Goal: Ask a question

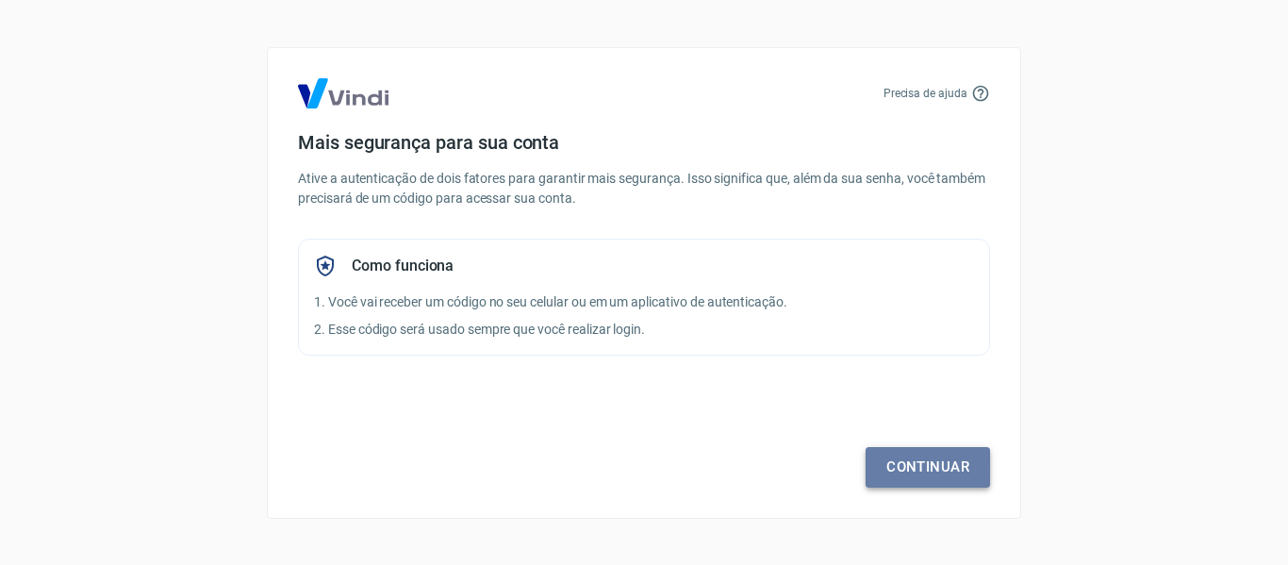
click at [899, 461] on link "Continuar" at bounding box center [928, 467] width 125 height 40
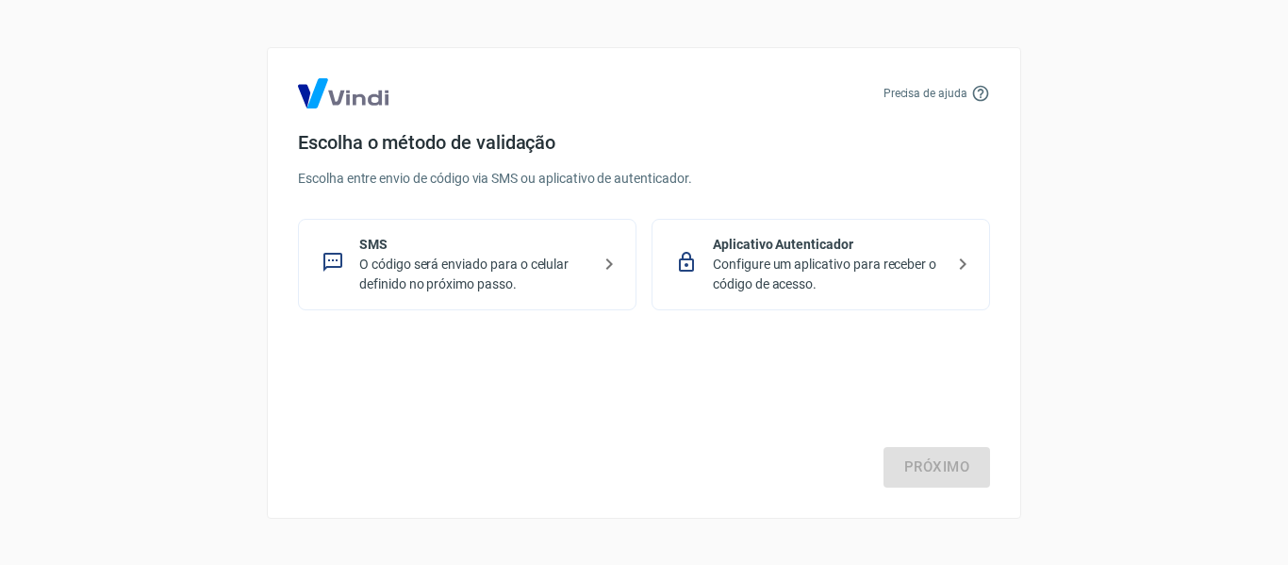
click at [449, 271] on p "O código será enviado para o celular definido no próximo passo." at bounding box center [474, 275] width 231 height 40
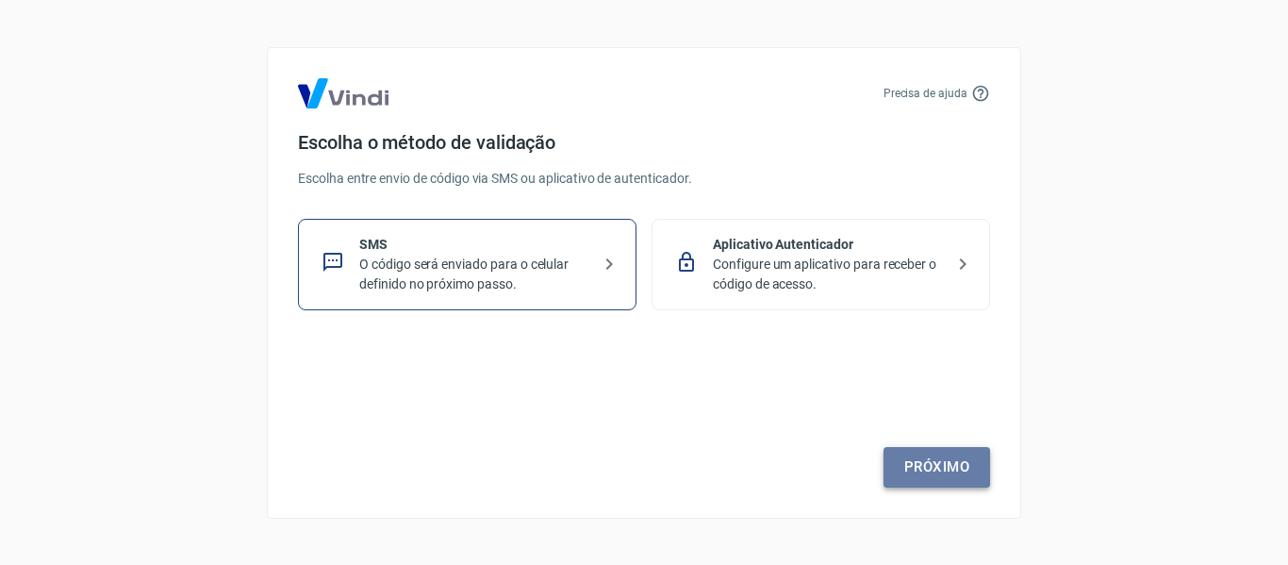
click at [915, 480] on link "Próximo" at bounding box center [937, 467] width 107 height 40
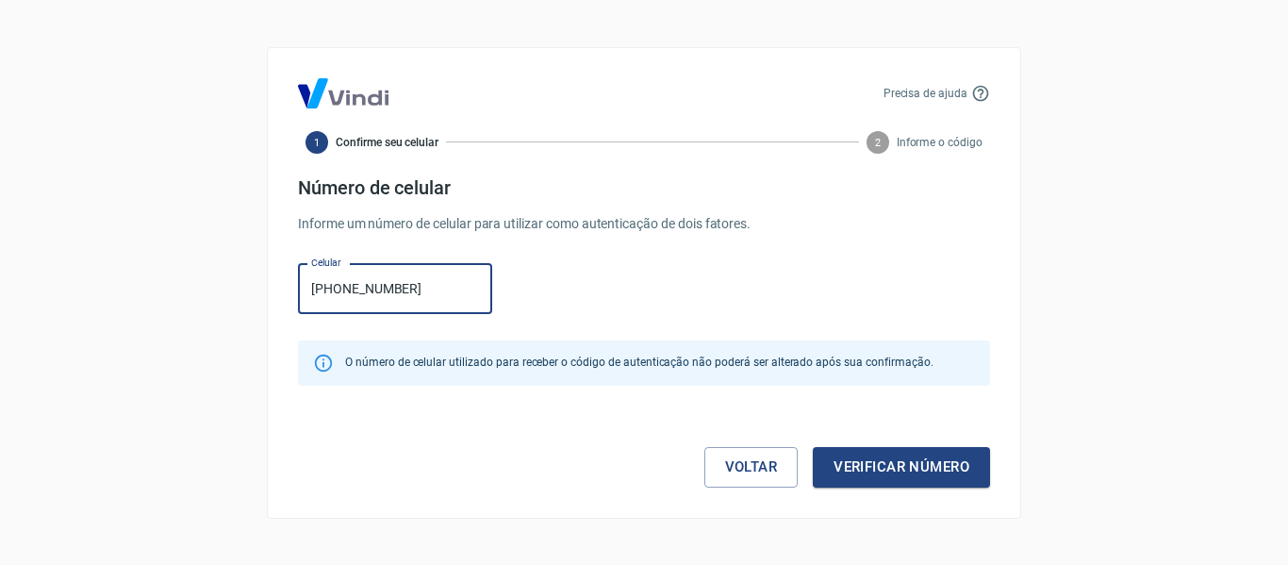
type input "[PHONE_NUMBER]"
click at [584, 269] on div "Celular [PHONE_NUMBER] Celular" at bounding box center [644, 287] width 692 height 61
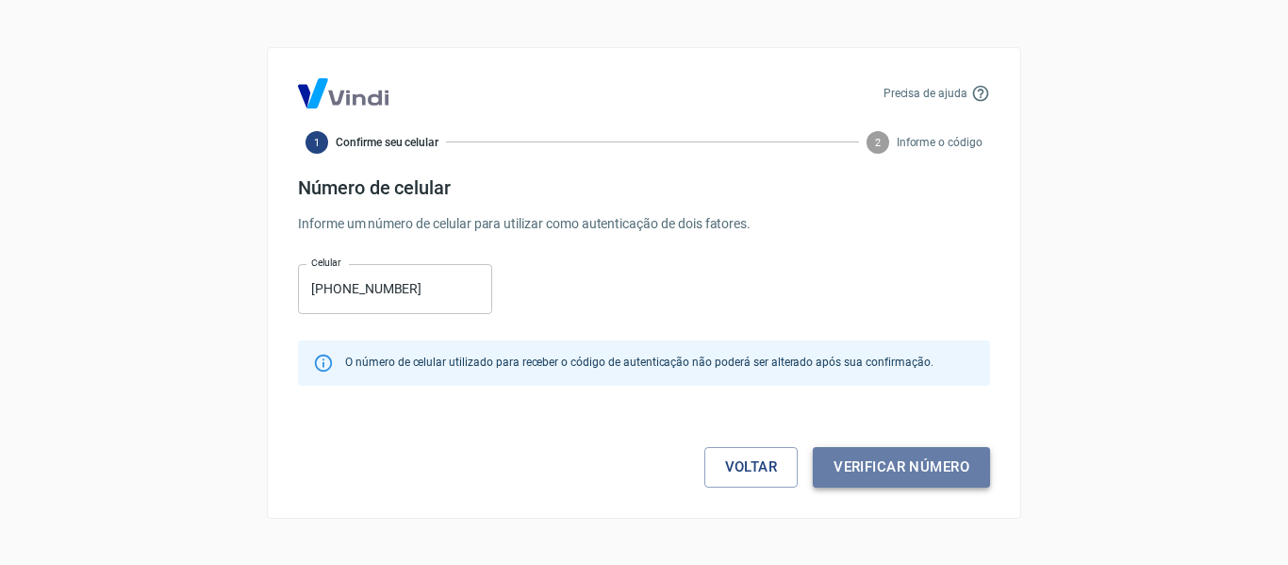
click at [890, 482] on button "Verificar número" at bounding box center [901, 467] width 177 height 40
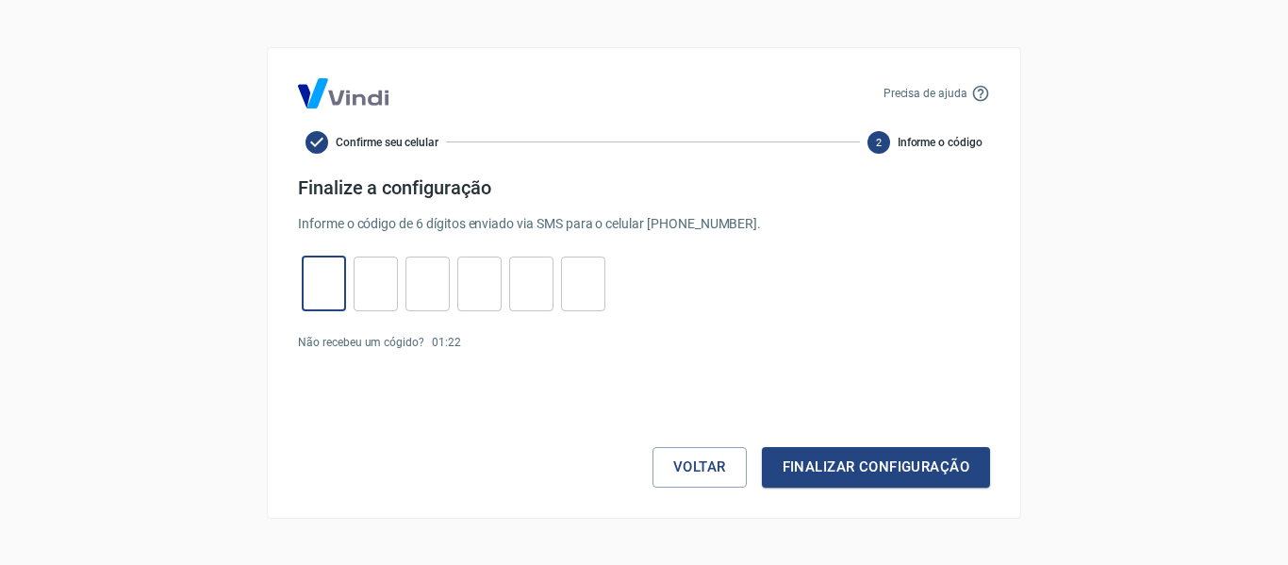
click at [313, 302] on input "tel" at bounding box center [324, 283] width 44 height 41
type input "2"
type input "1"
type input "5"
type input "3"
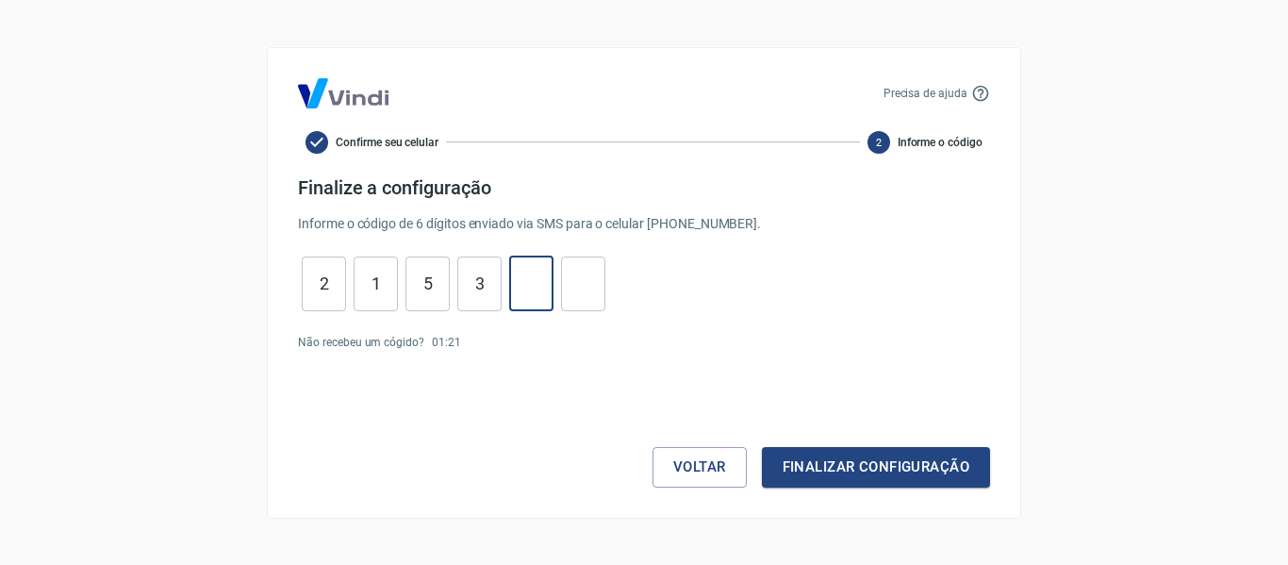
type input "8"
type input "6"
type input "5"
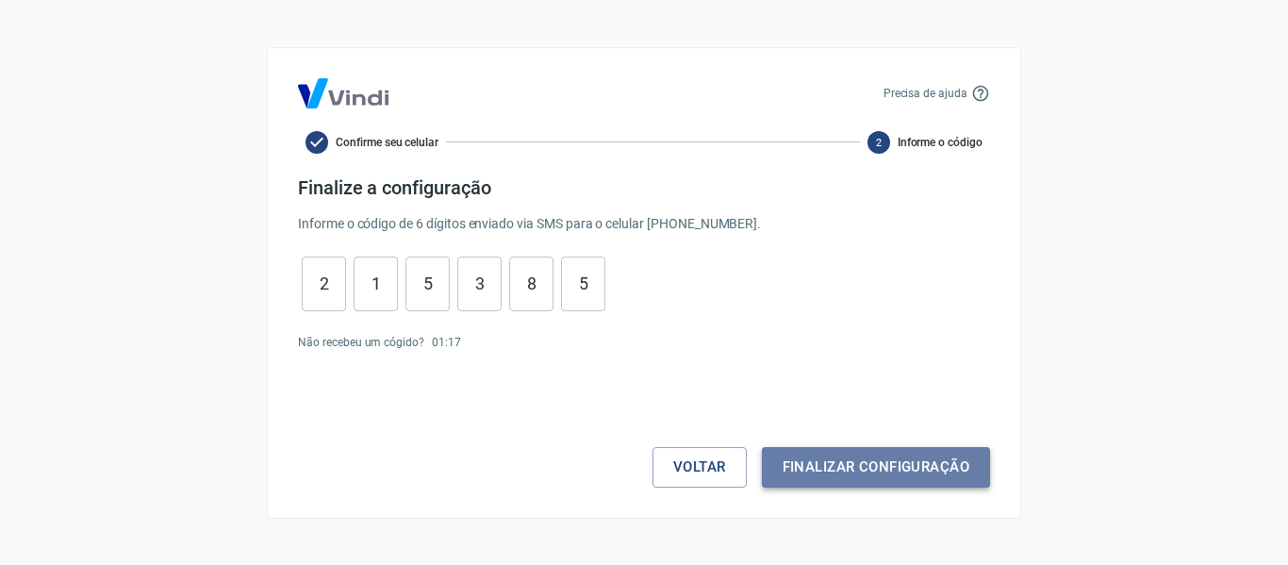
click at [875, 461] on button "Finalizar configuração" at bounding box center [876, 467] width 228 height 40
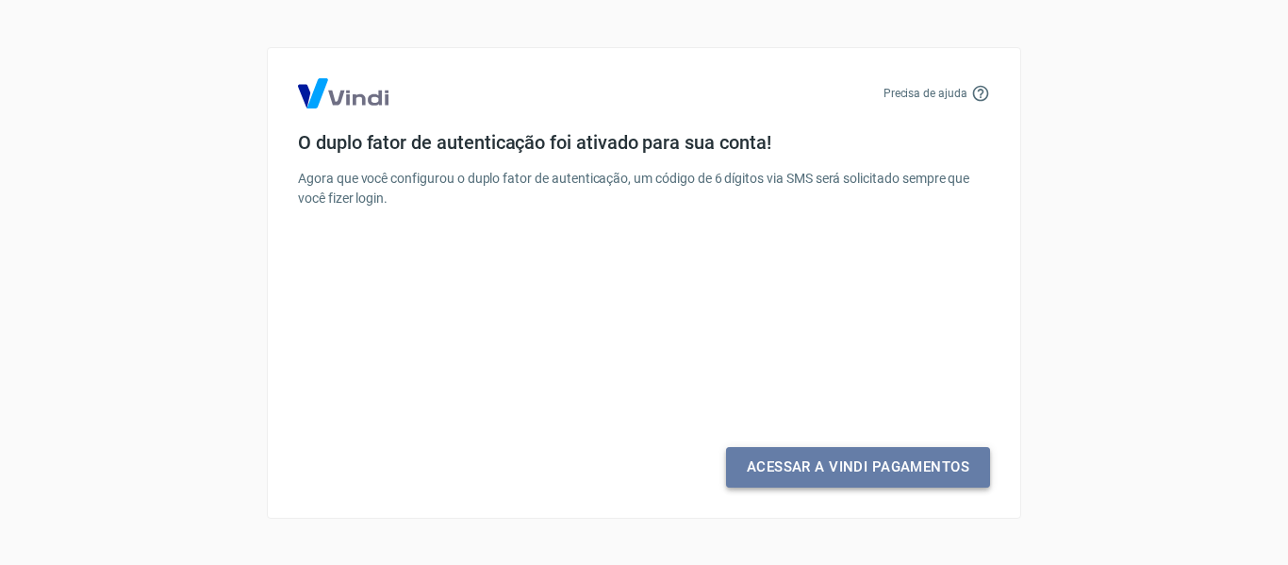
click at [876, 472] on link "Acessar a Vindi Pagamentos" at bounding box center [858, 467] width 264 height 40
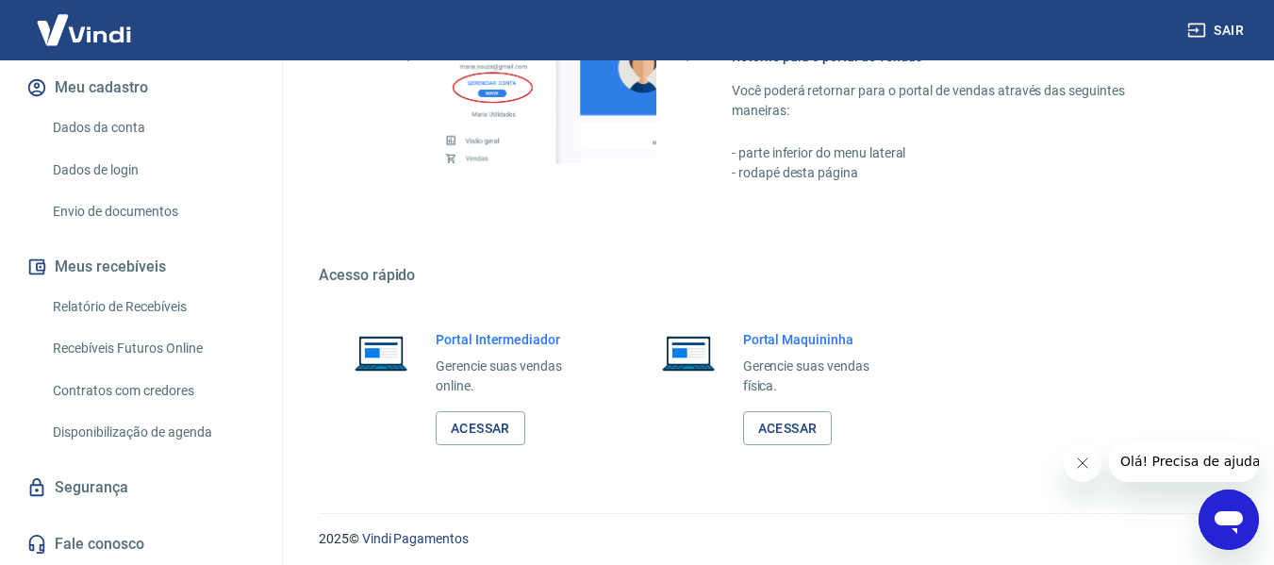
scroll to position [1427, 0]
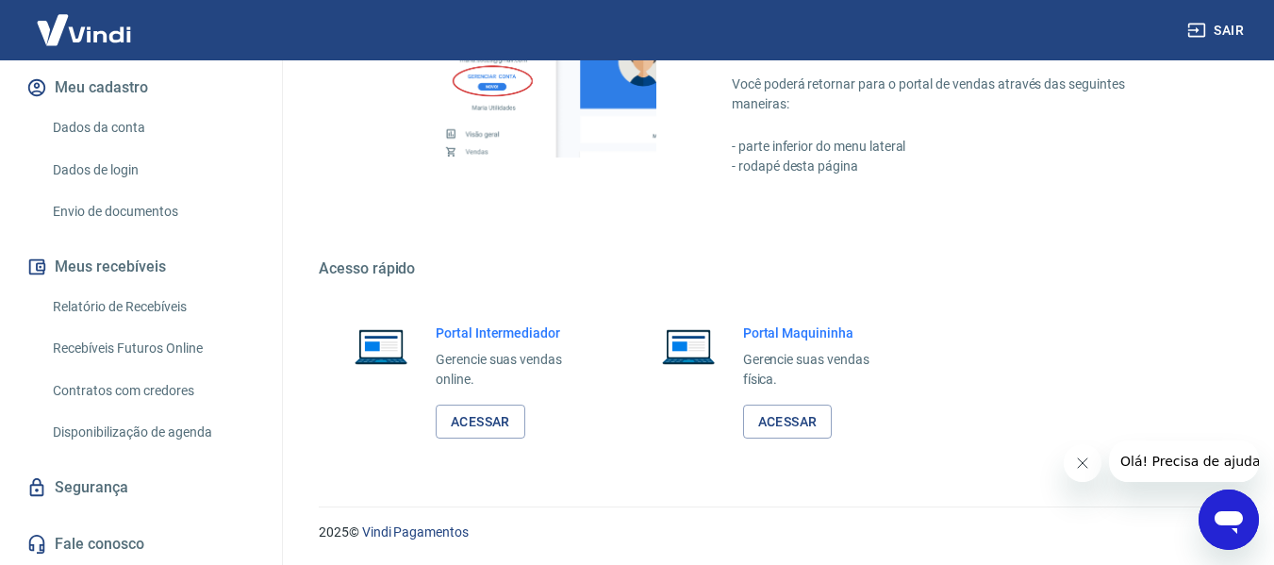
click at [1239, 519] on icon "Abrir janela de mensagens" at bounding box center [1229, 522] width 28 height 23
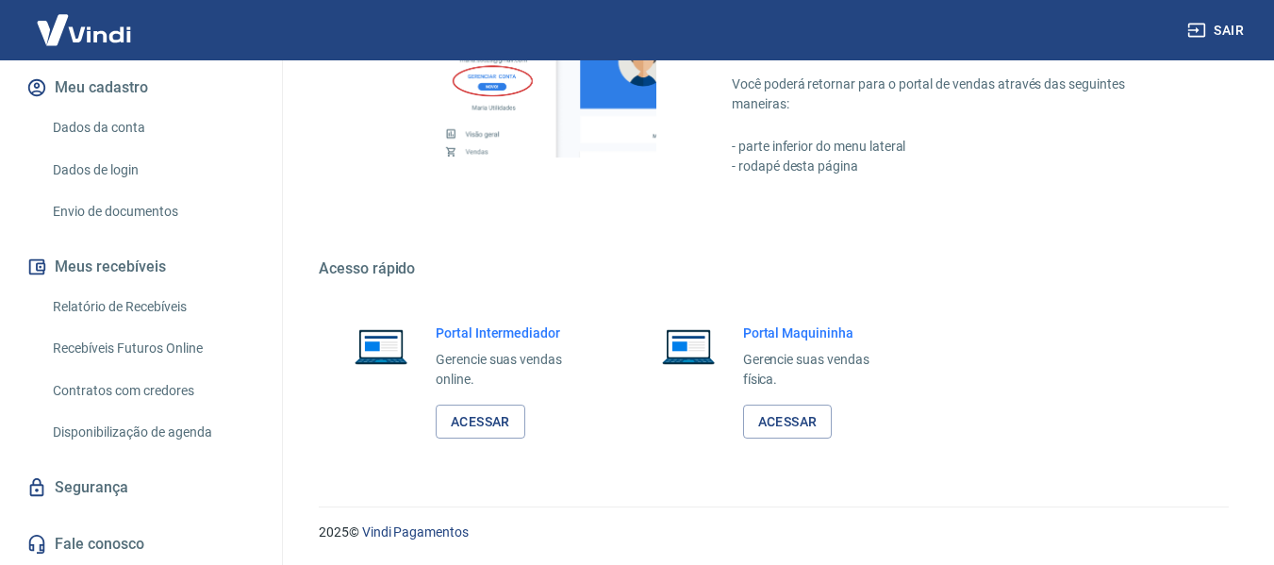
scroll to position [0, 0]
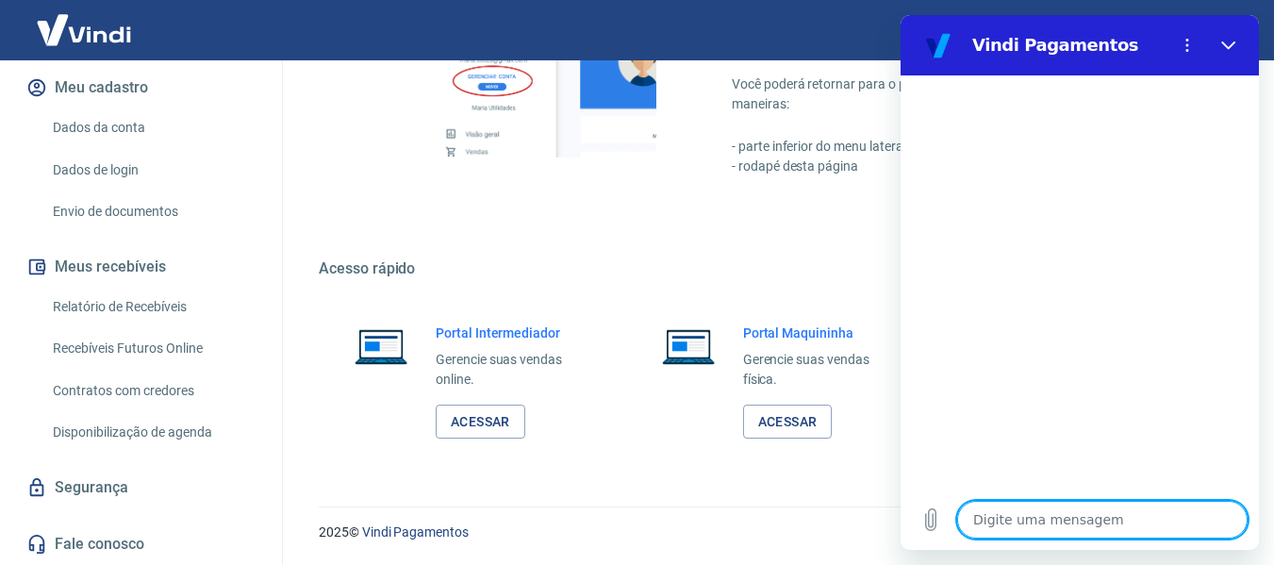
type textarea "B"
type textarea "x"
type textarea "Bo"
type textarea "x"
type textarea "Bom"
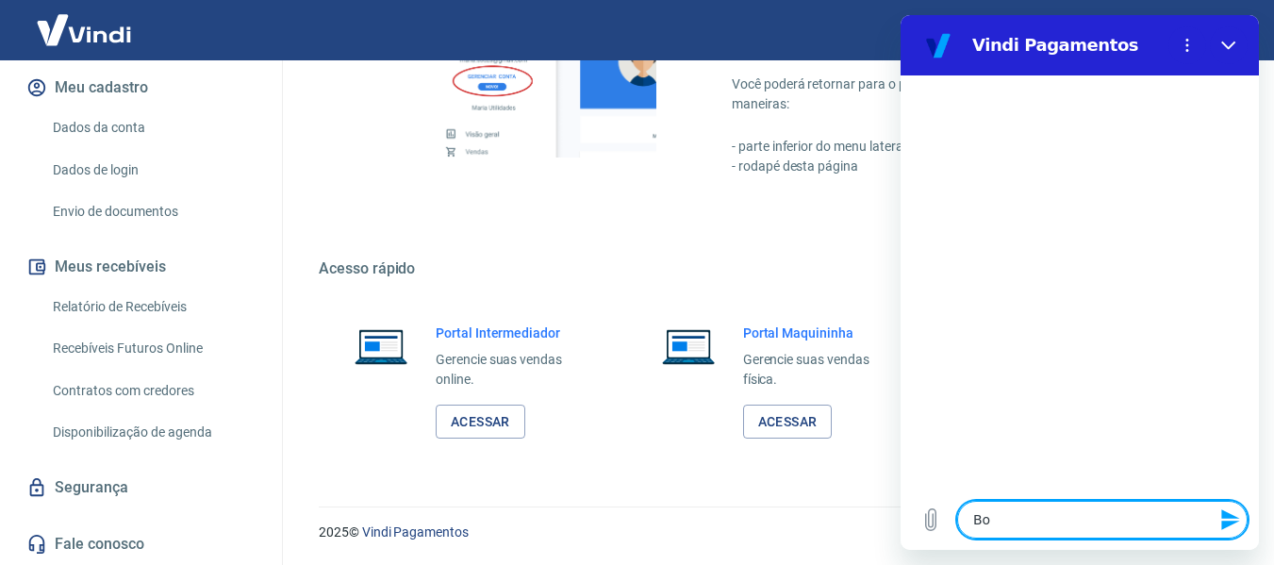
type textarea "x"
type textarea "Bom"
type textarea "x"
type textarea "Bom d"
type textarea "x"
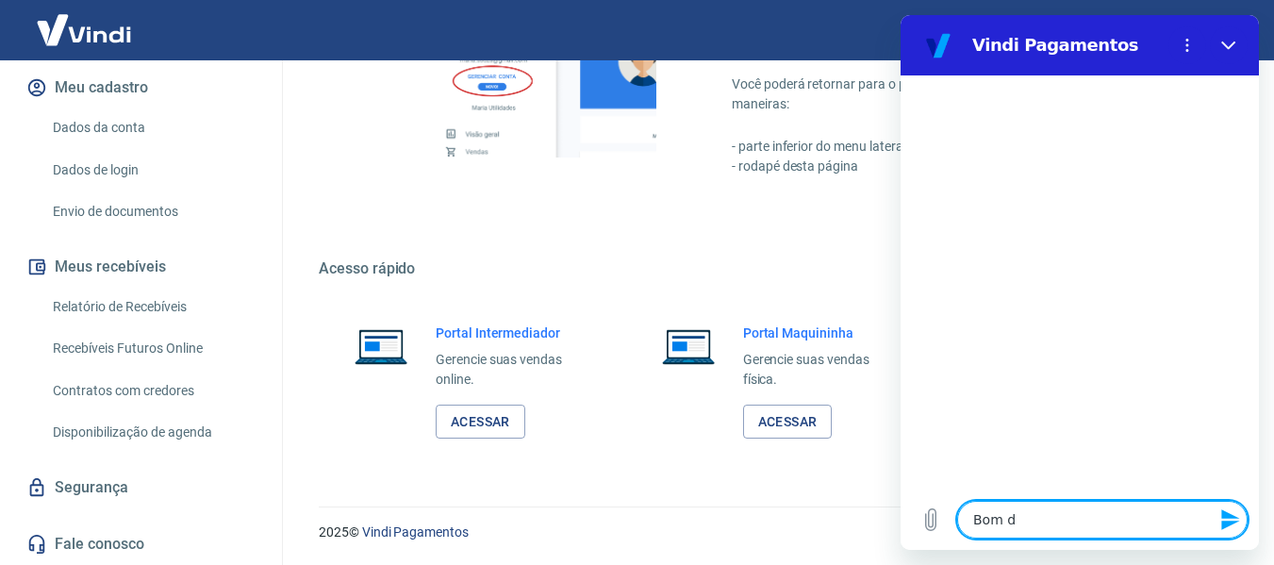
type textarea "Bom di"
type textarea "x"
type textarea "Bom dia"
type textarea "x"
type textarea "Bom dia"
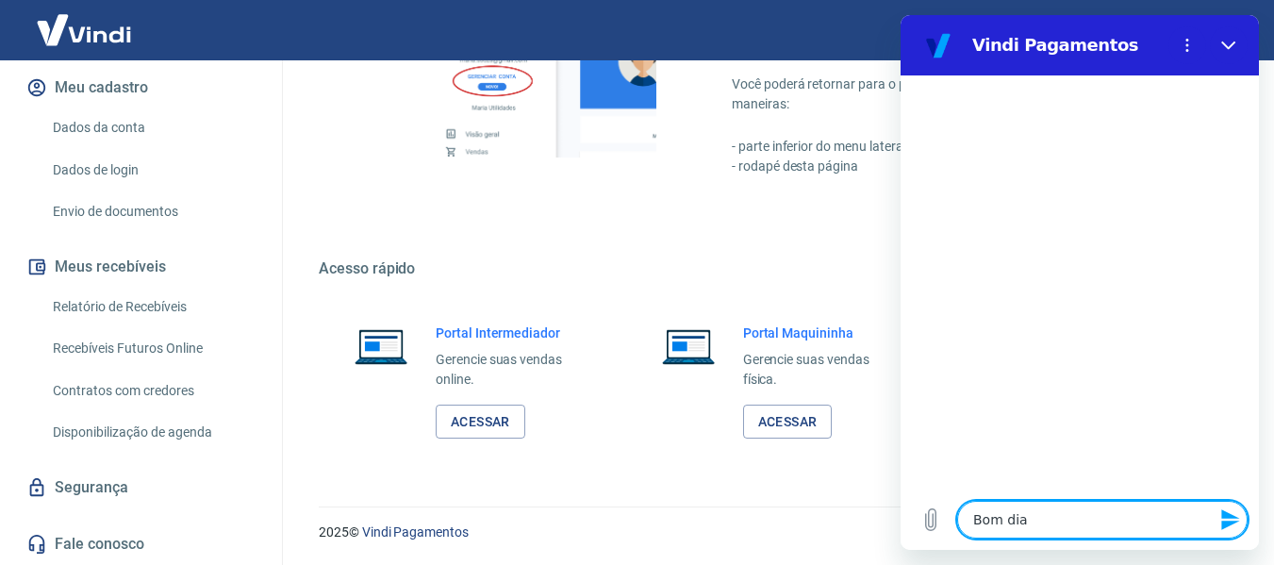
type textarea "x"
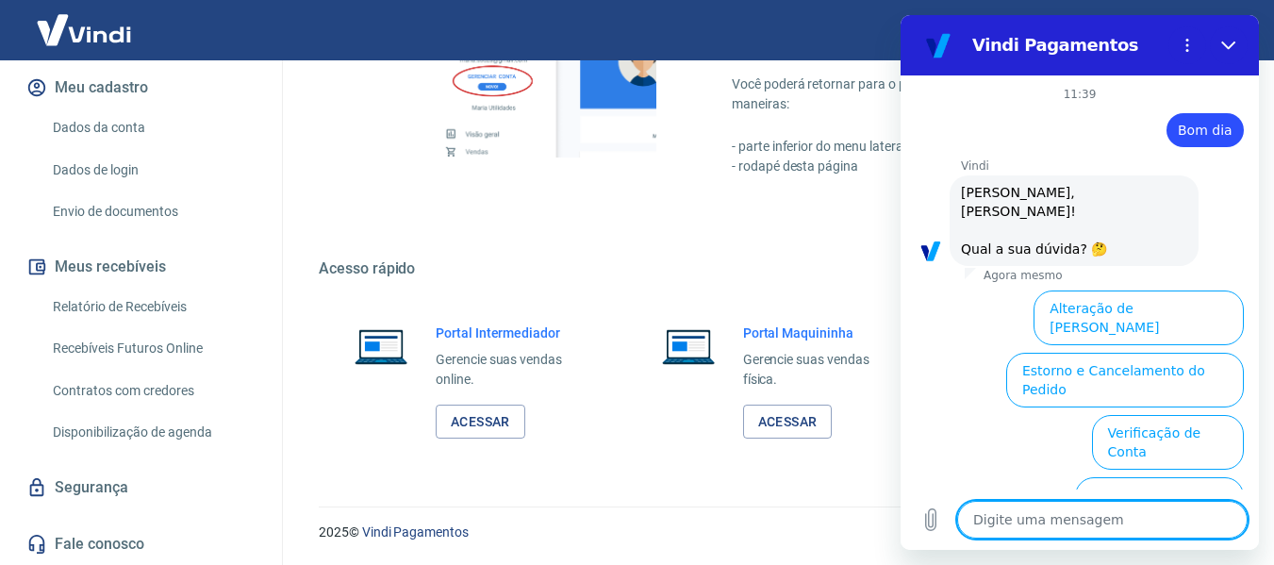
scroll to position [189, 0]
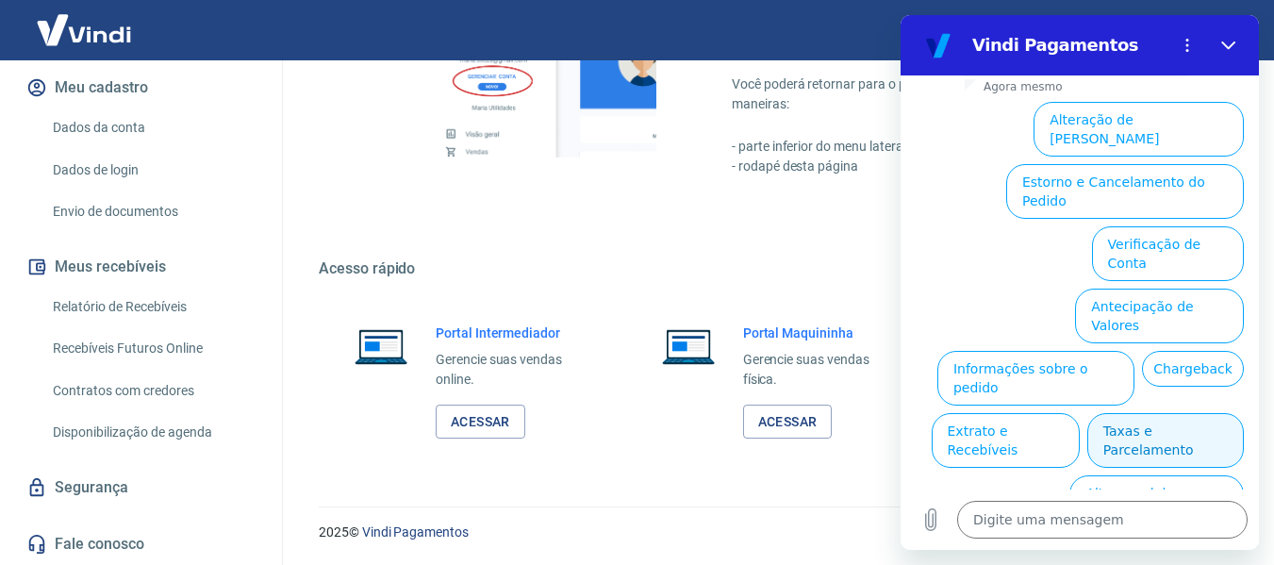
click at [1126, 413] on button "Taxas e Parcelamento" at bounding box center [1165, 440] width 157 height 55
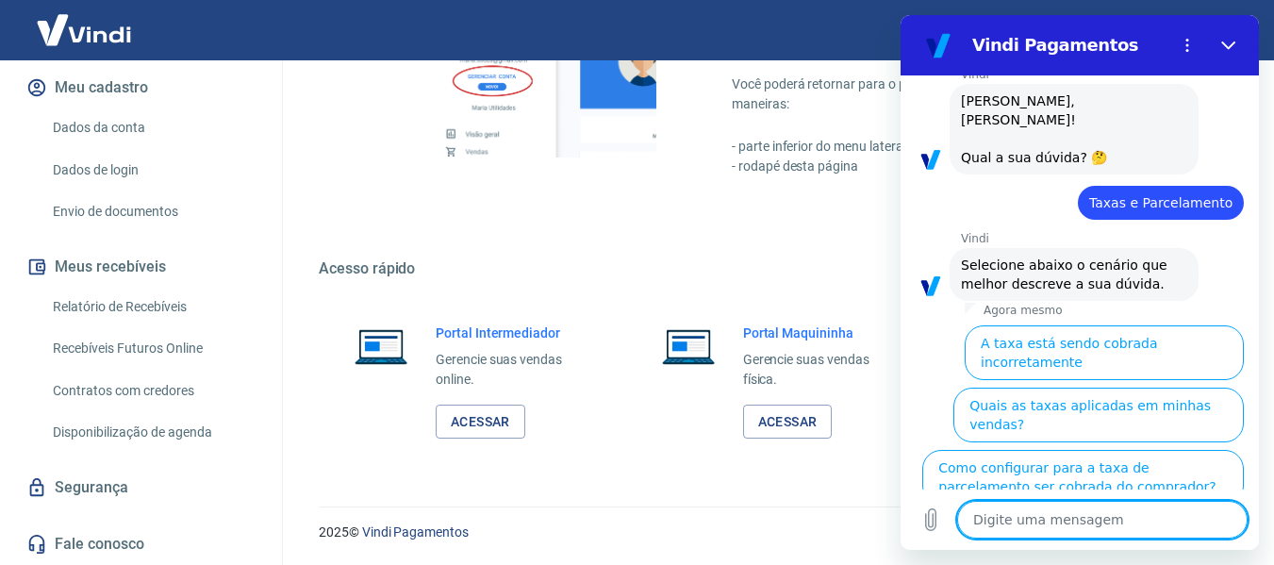
scroll to position [179, 0]
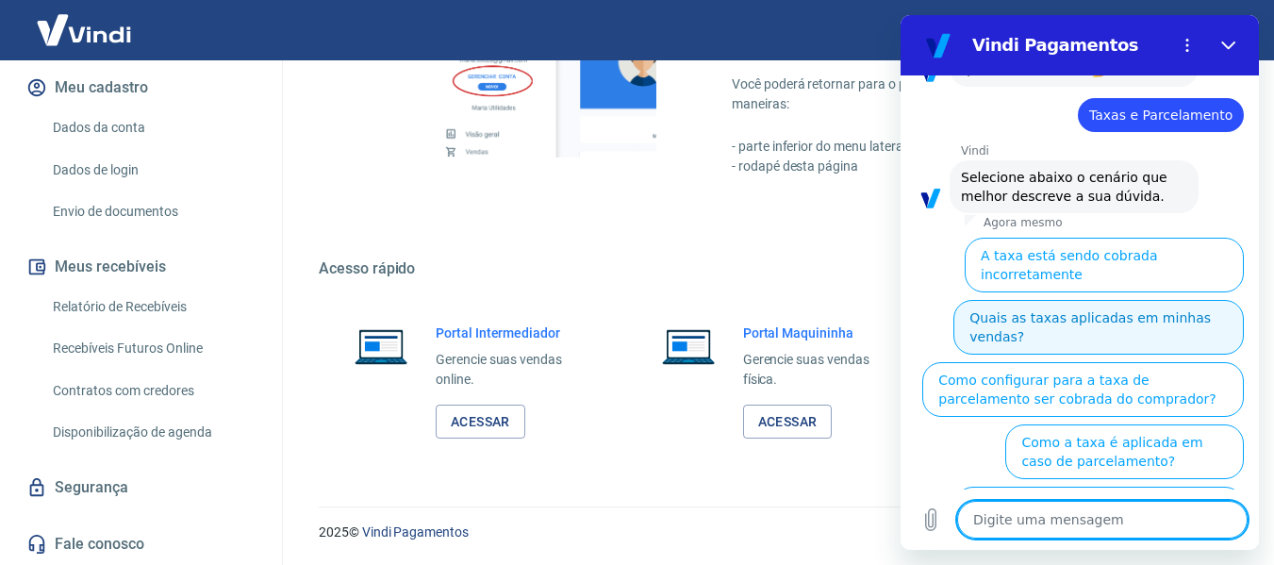
click at [1043, 305] on button "Quais as taxas aplicadas em minhas vendas?" at bounding box center [1099, 327] width 291 height 55
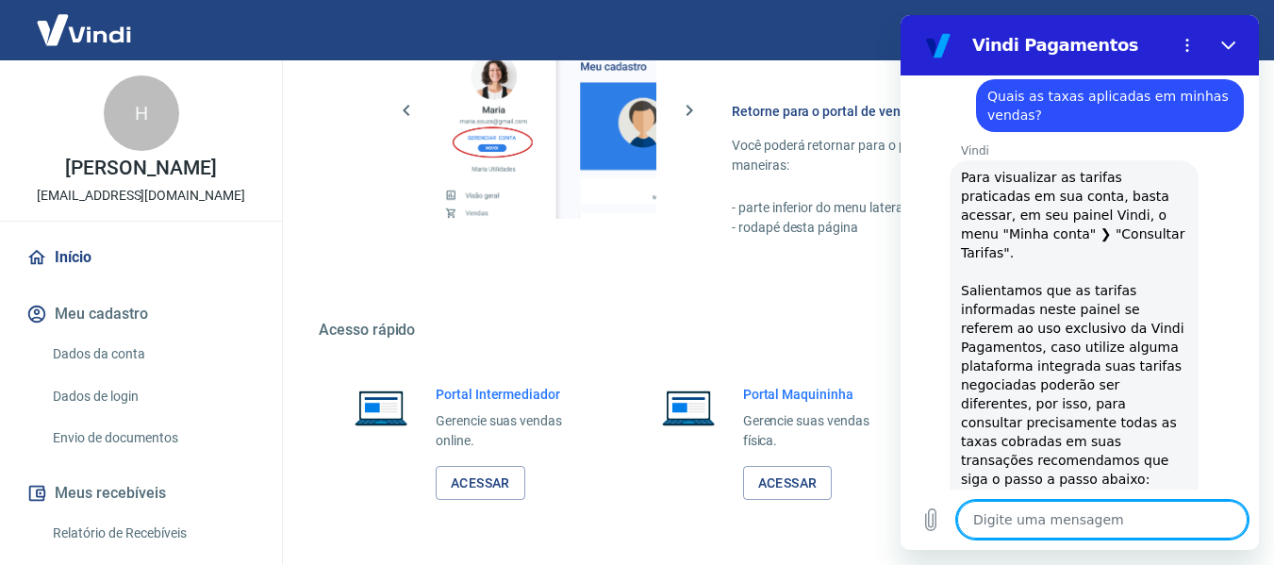
scroll to position [1333, 0]
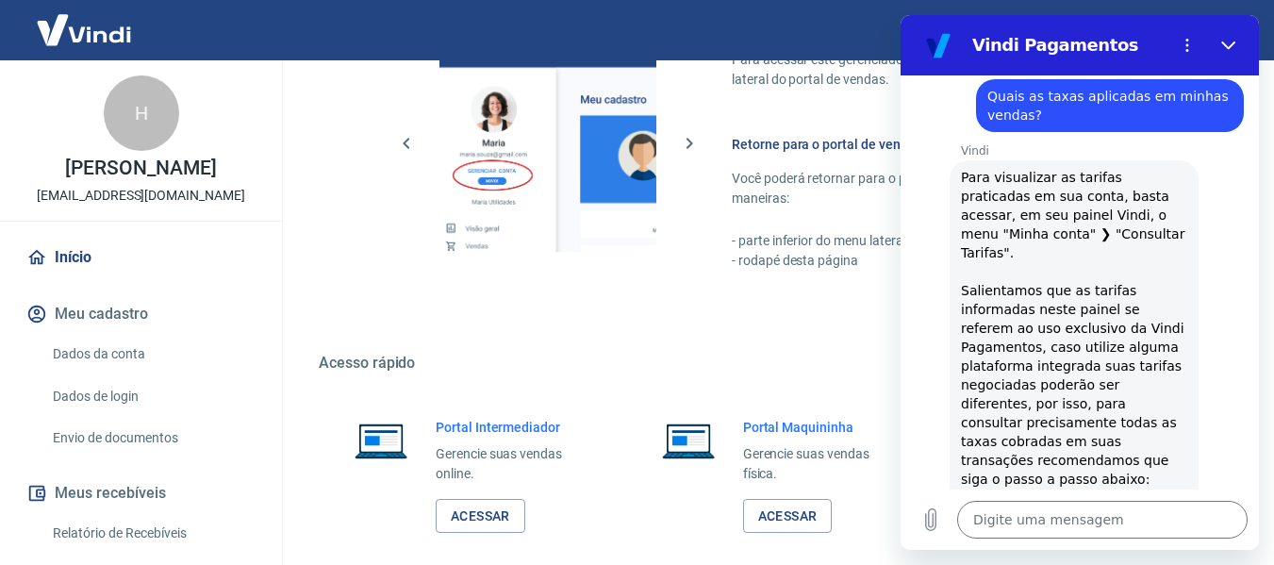
click at [126, 335] on button "Meu cadastro" at bounding box center [141, 314] width 237 height 42
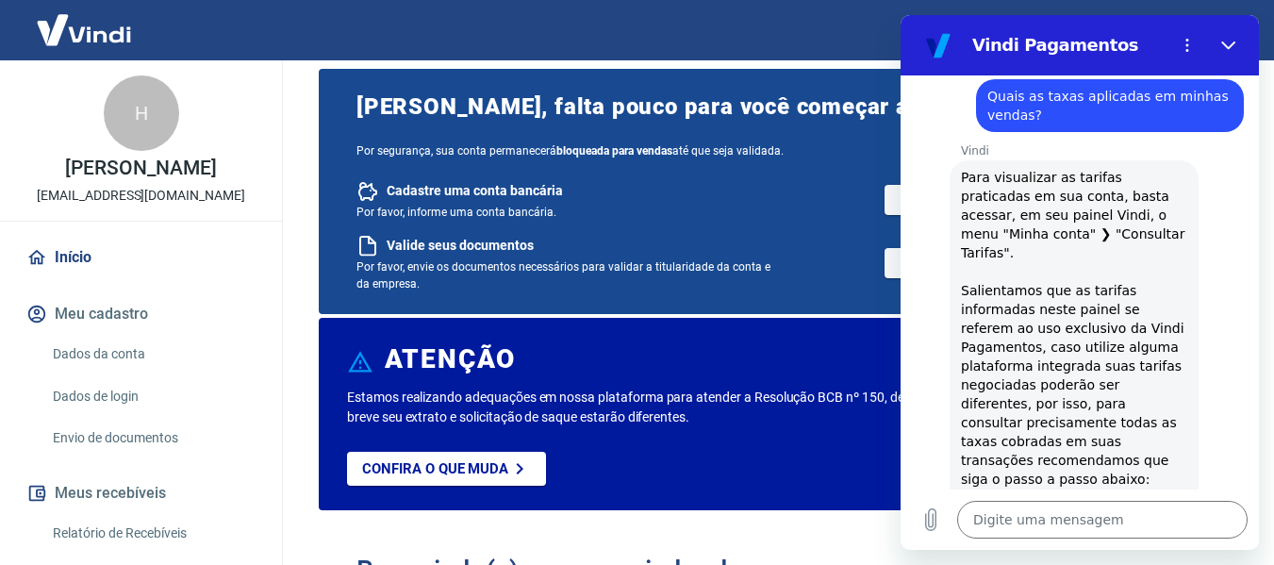
scroll to position [0, 0]
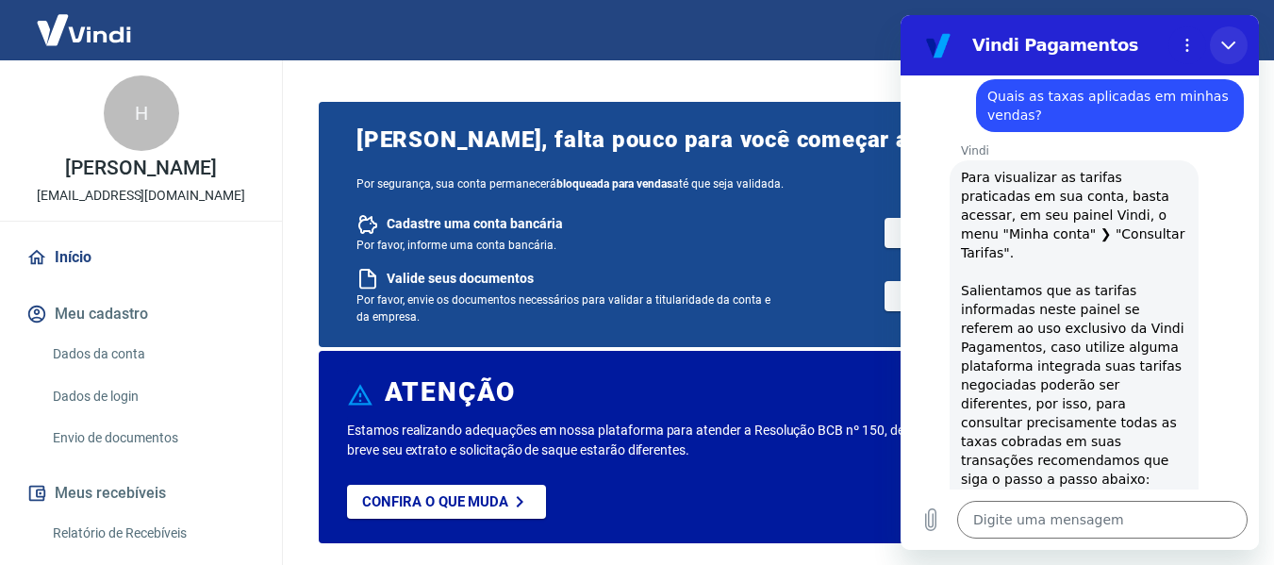
click at [1225, 46] on icon "Fechar" at bounding box center [1228, 46] width 14 height 8
type textarea "x"
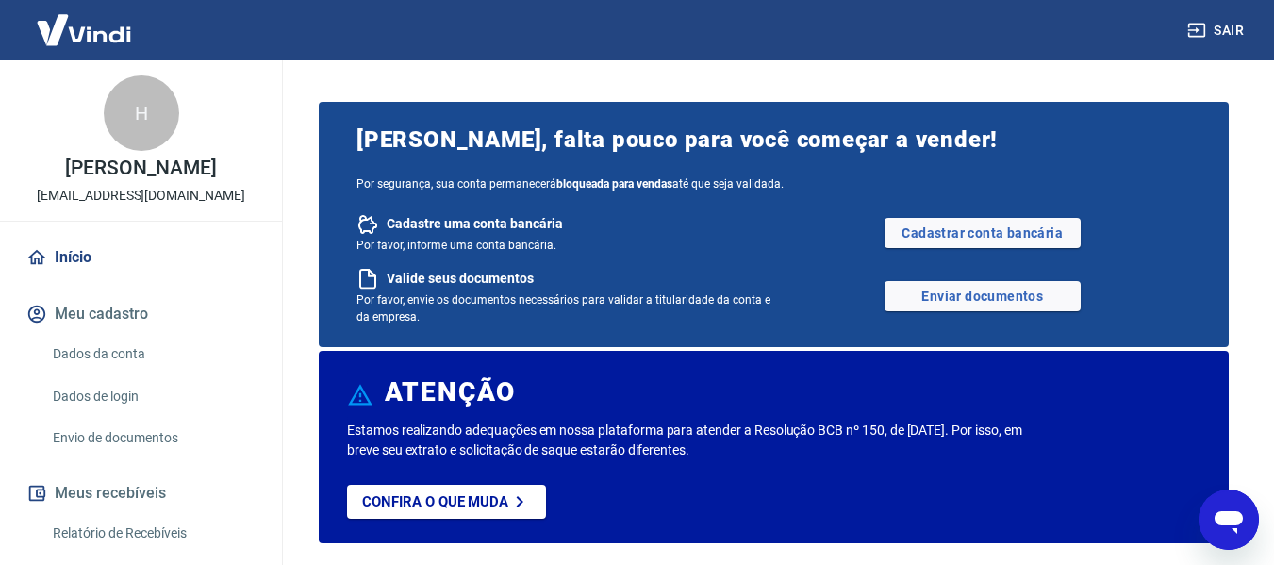
click at [108, 335] on button "Meu cadastro" at bounding box center [141, 314] width 237 height 42
click at [108, 374] on link "Dados da conta" at bounding box center [152, 354] width 214 height 39
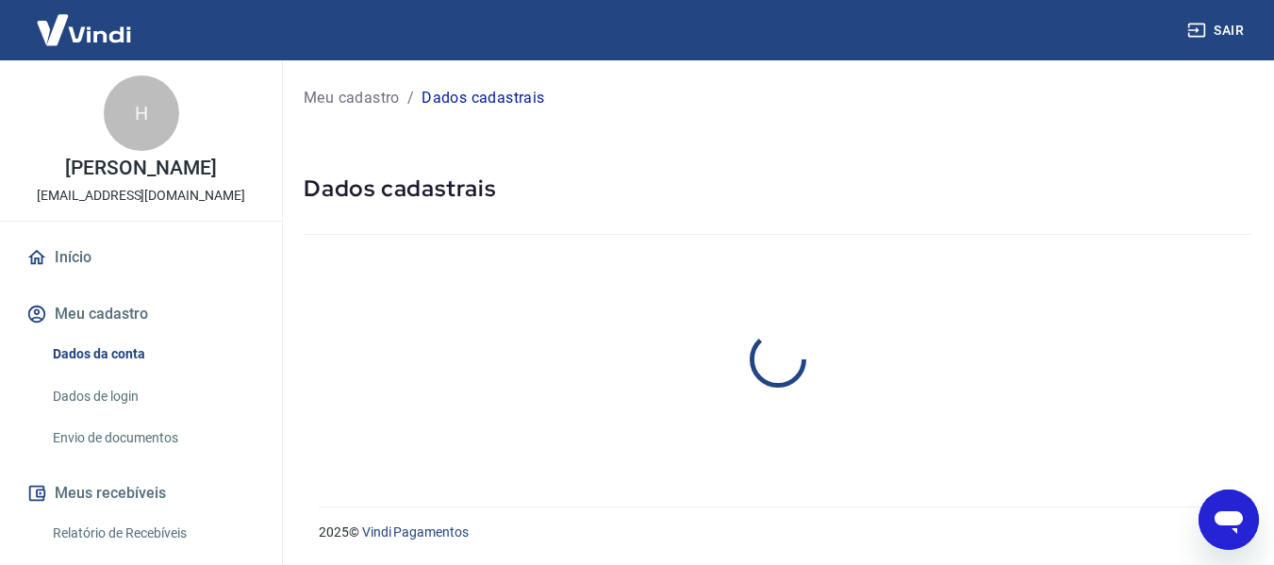
select select "SP"
select select "business"
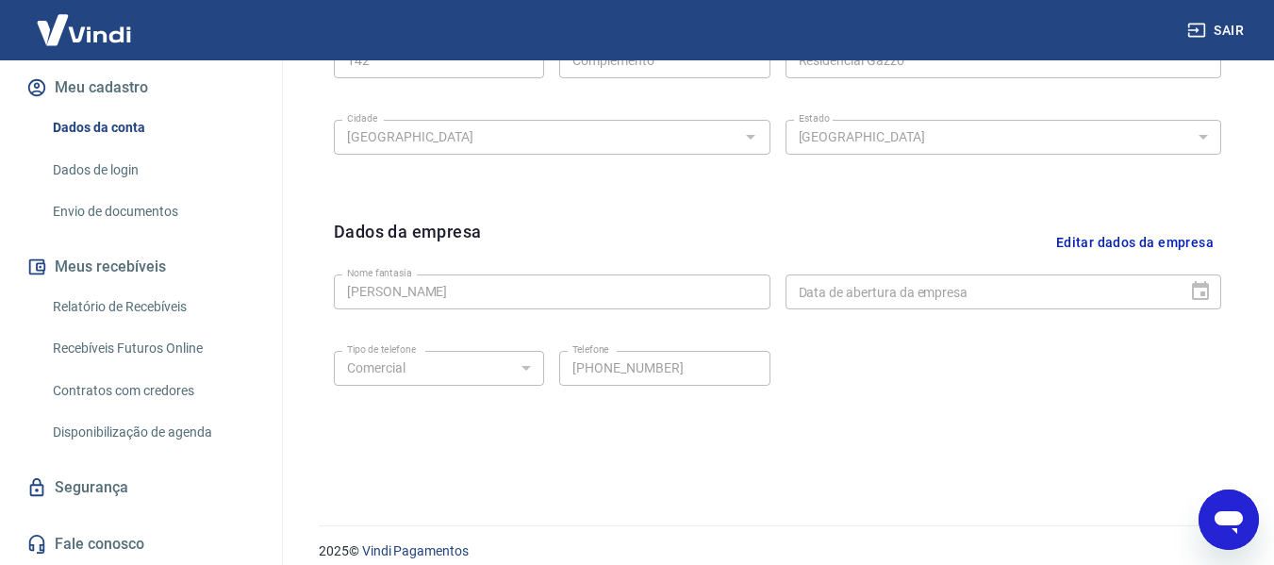
scroll to position [795, 0]
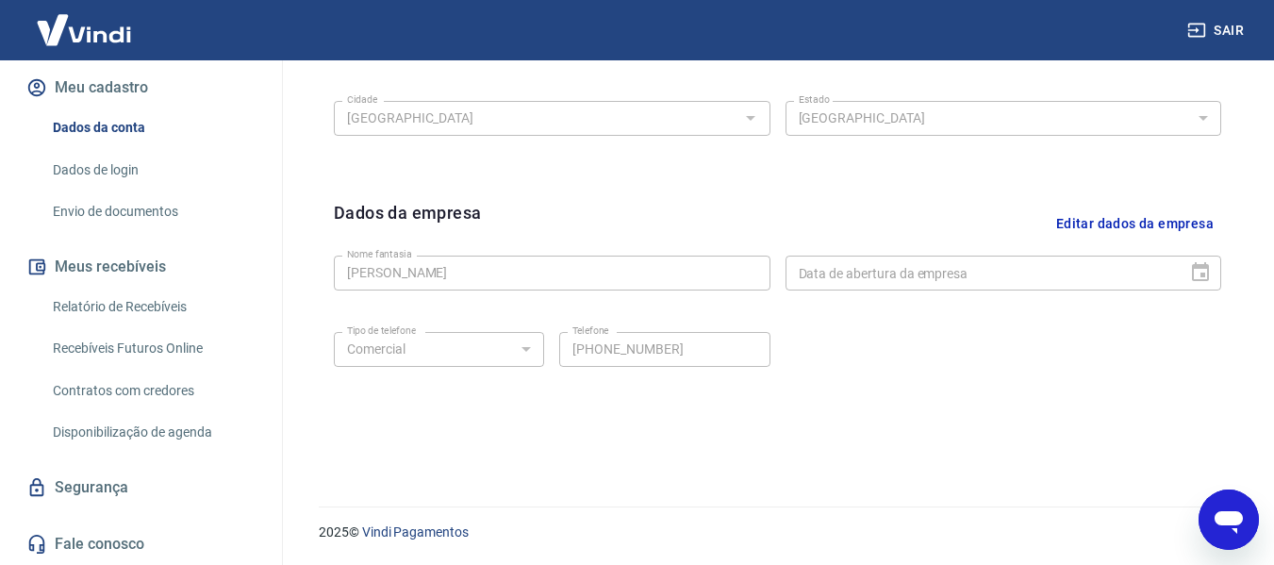
click at [92, 487] on link "Segurança" at bounding box center [141, 488] width 237 height 42
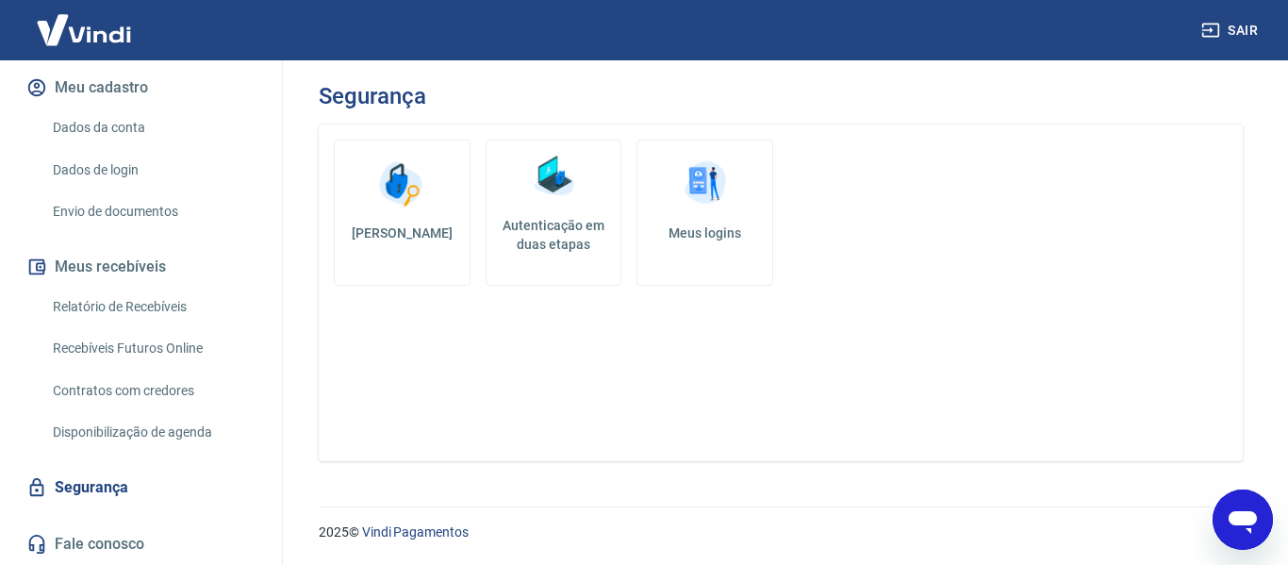
click at [644, 379] on div "Alterar senha Autenticação em duas etapas Meus logins" at bounding box center [781, 293] width 924 height 337
click at [1243, 524] on icon "Abrir janela de mensagens" at bounding box center [1243, 522] width 28 height 23
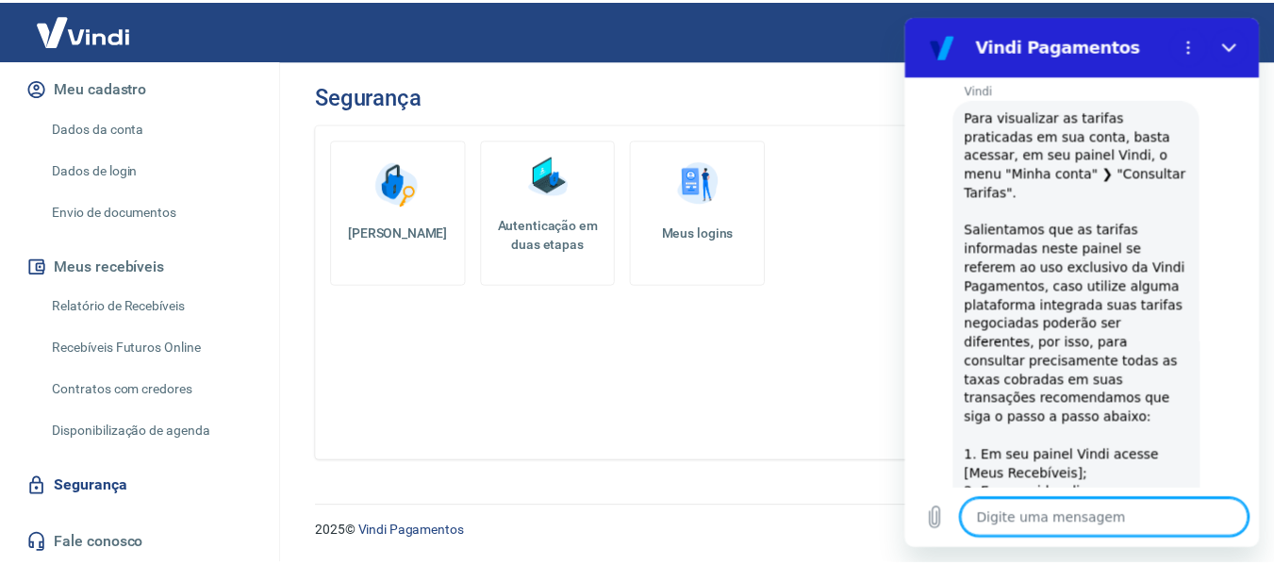
scroll to position [419, 0]
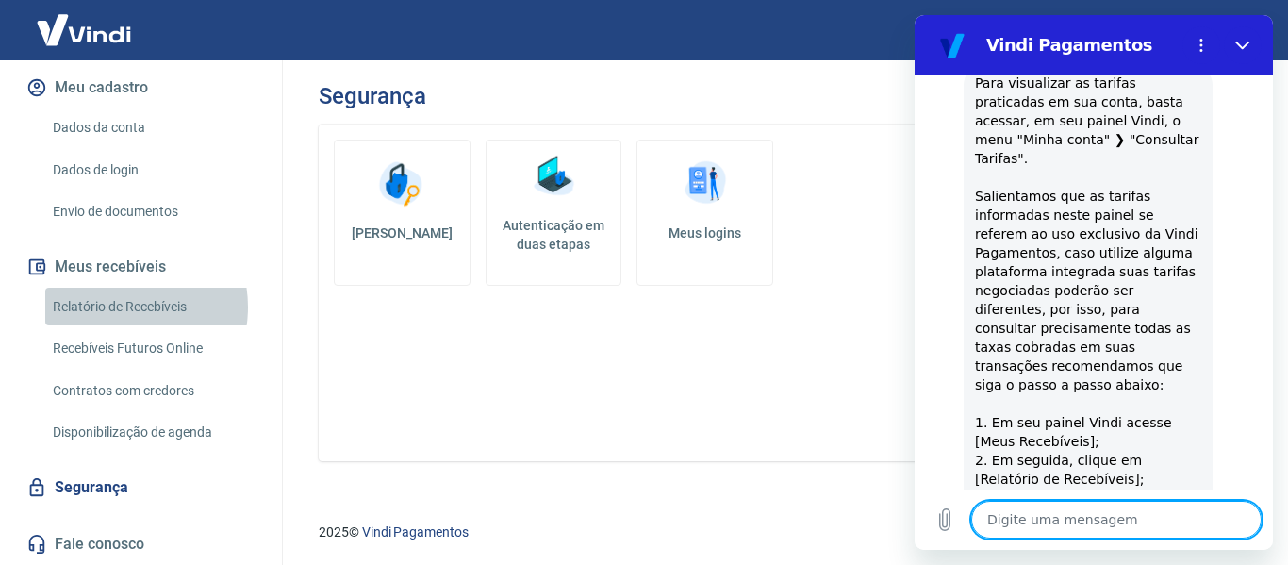
click at [117, 307] on link "Relatório de Recebíveis" at bounding box center [152, 307] width 214 height 39
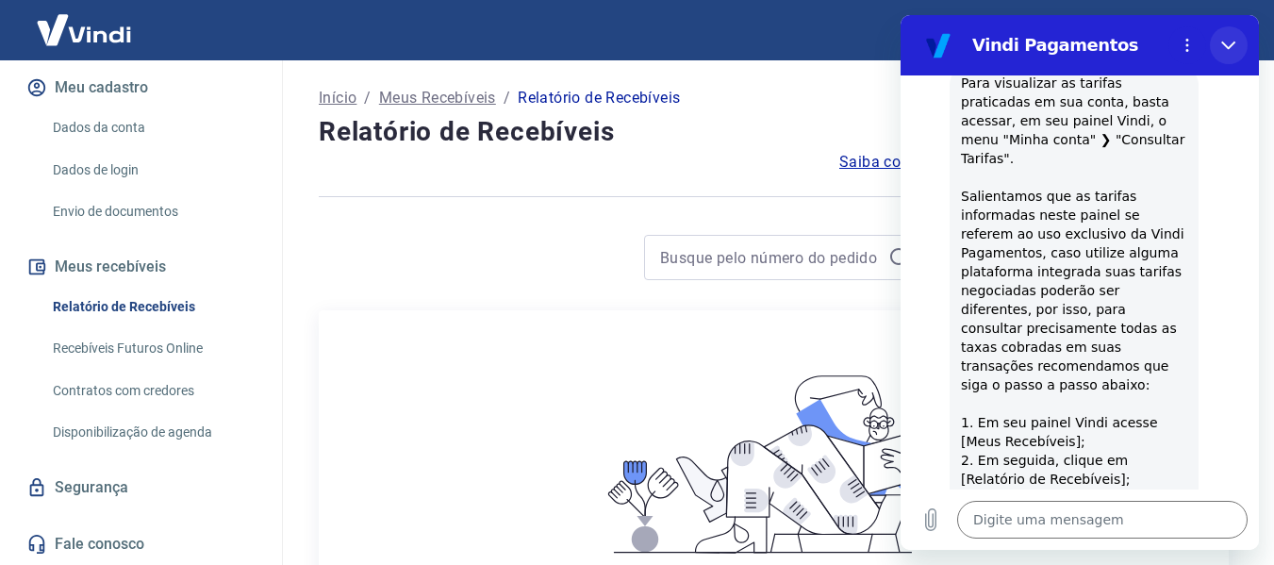
click at [1220, 48] on button "Fechar" at bounding box center [1229, 45] width 38 height 38
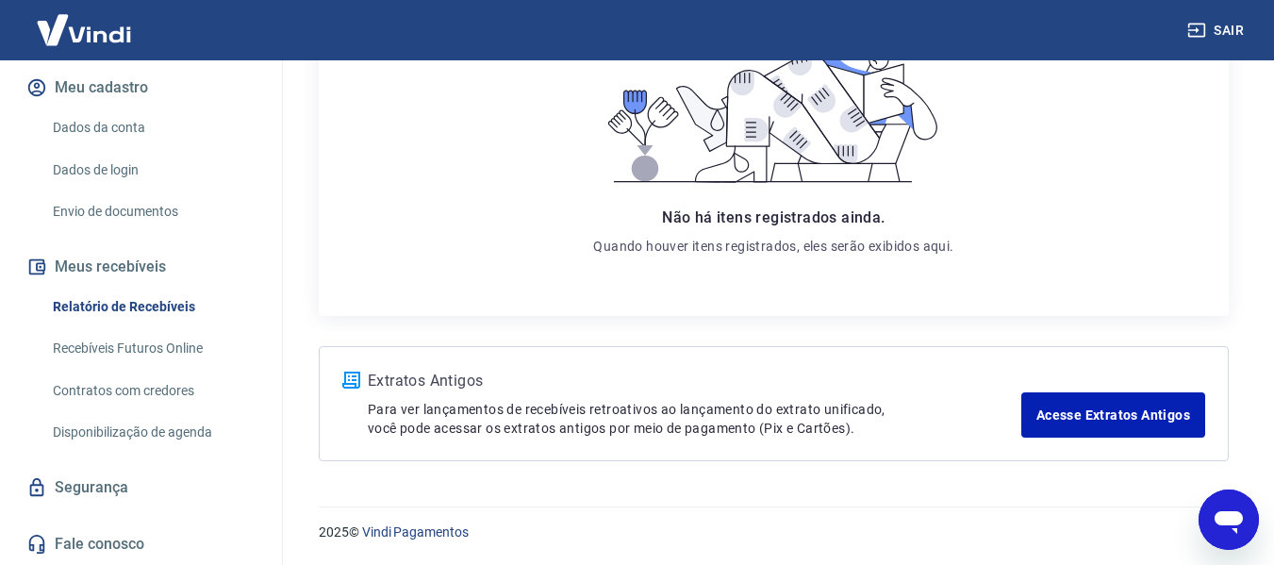
scroll to position [372, 0]
drag, startPoint x: 1220, startPoint y: 523, endPoint x: 1513, endPoint y: 983, distance: 545.3
click at [1220, 523] on icon "Abrir janela de mensagens" at bounding box center [1229, 522] width 28 height 23
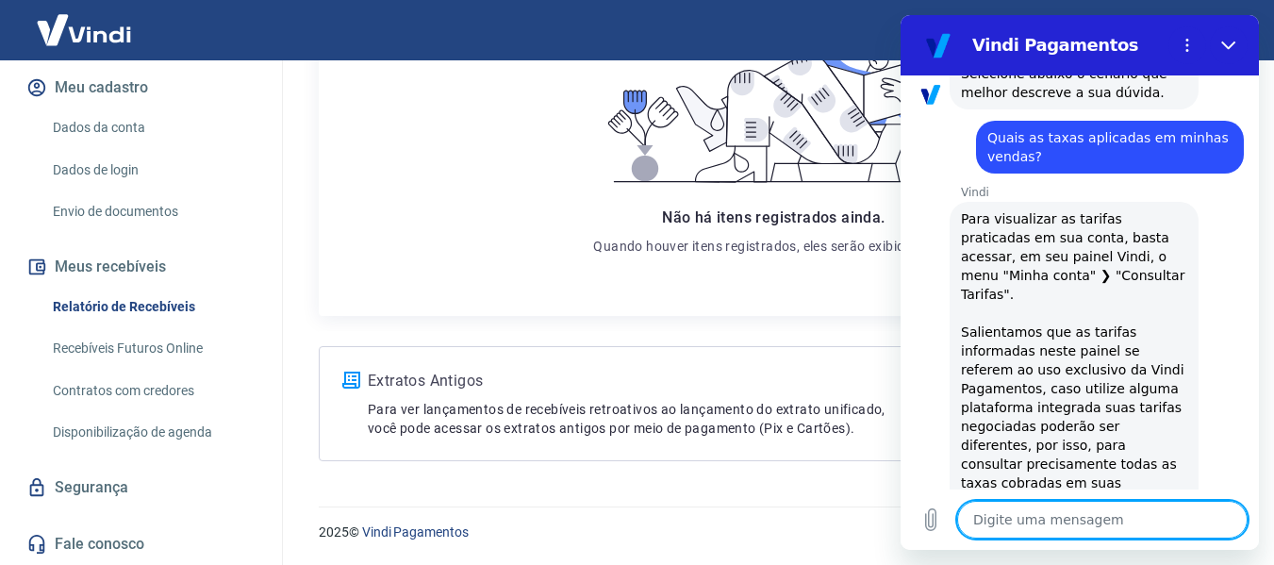
scroll to position [152, 0]
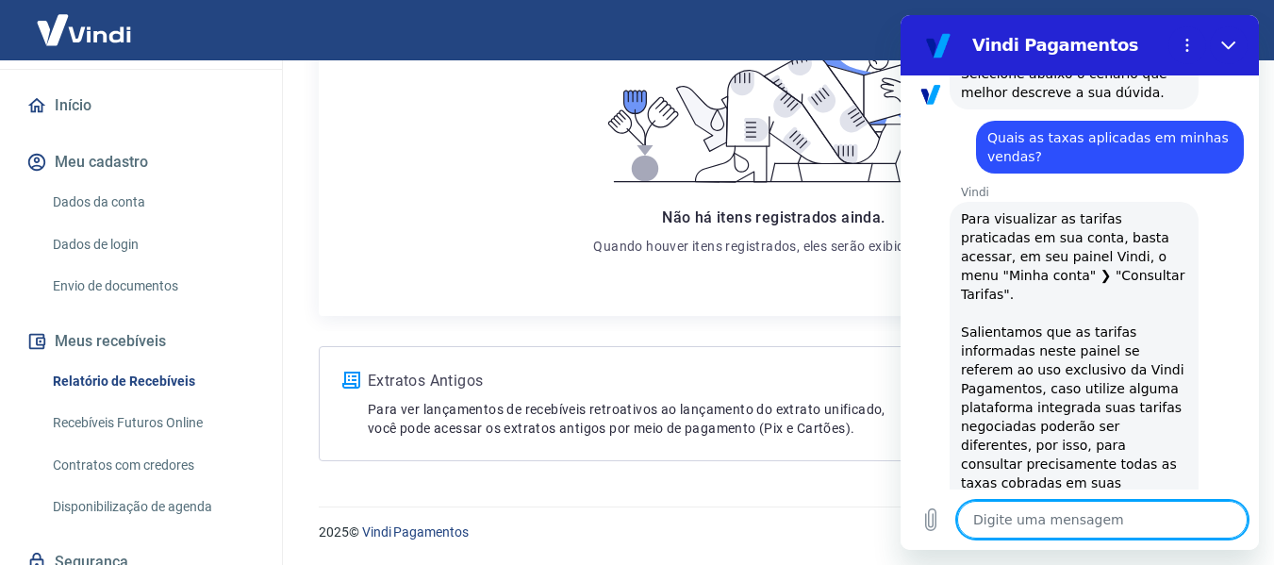
click at [65, 113] on link "Início" at bounding box center [141, 106] width 237 height 42
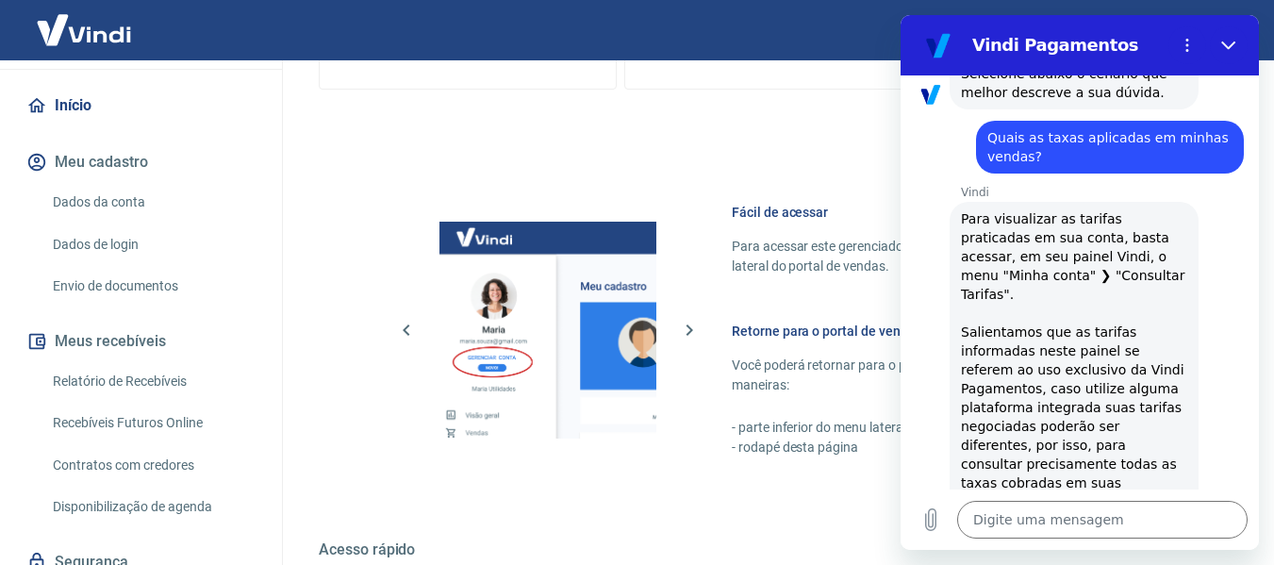
scroll to position [1144, 0]
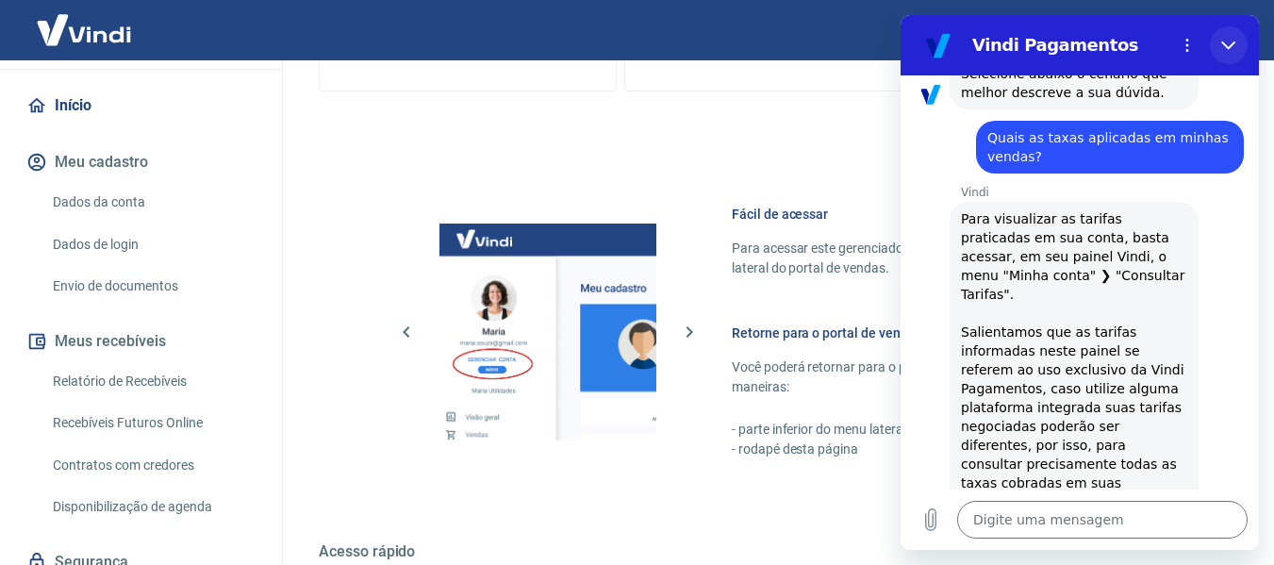
click at [1220, 29] on button "Fechar" at bounding box center [1229, 45] width 38 height 38
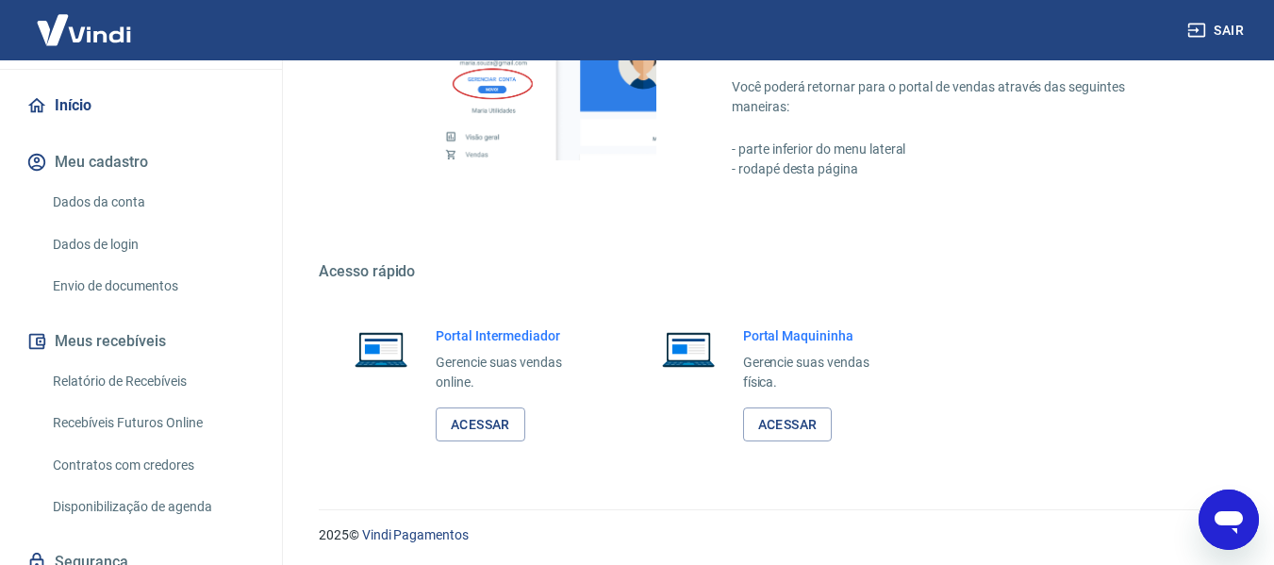
scroll to position [1427, 0]
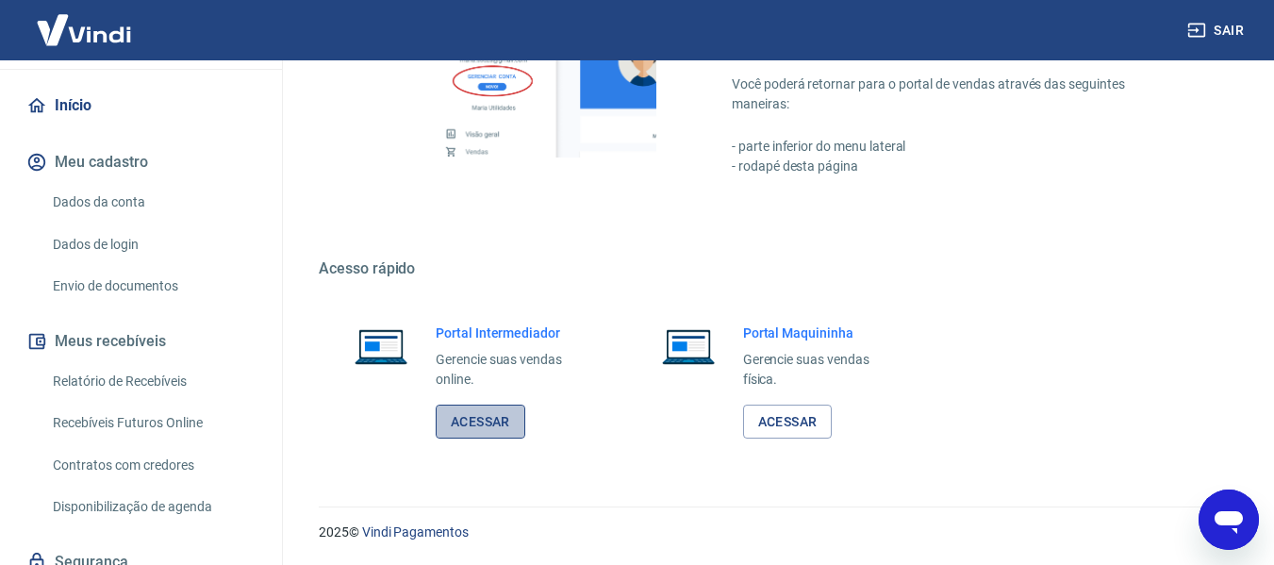
click at [468, 430] on link "Acessar" at bounding box center [481, 422] width 90 height 35
click at [1240, 510] on icon "Abrir janela de mensagens" at bounding box center [1229, 520] width 34 height 34
type textarea "x"
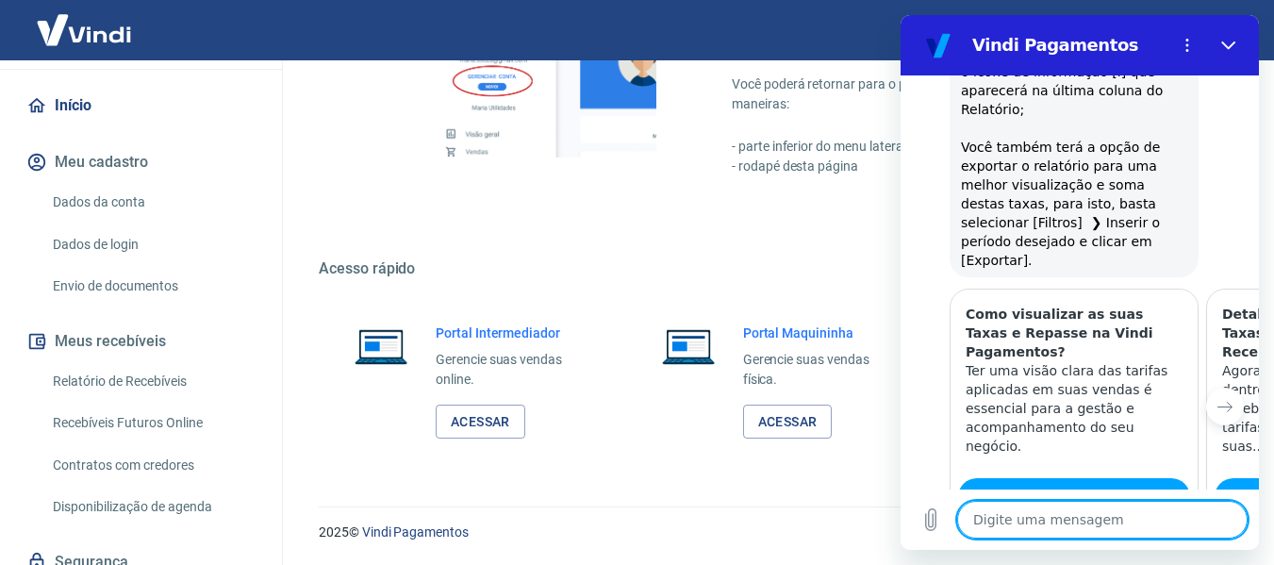
scroll to position [796, 0]
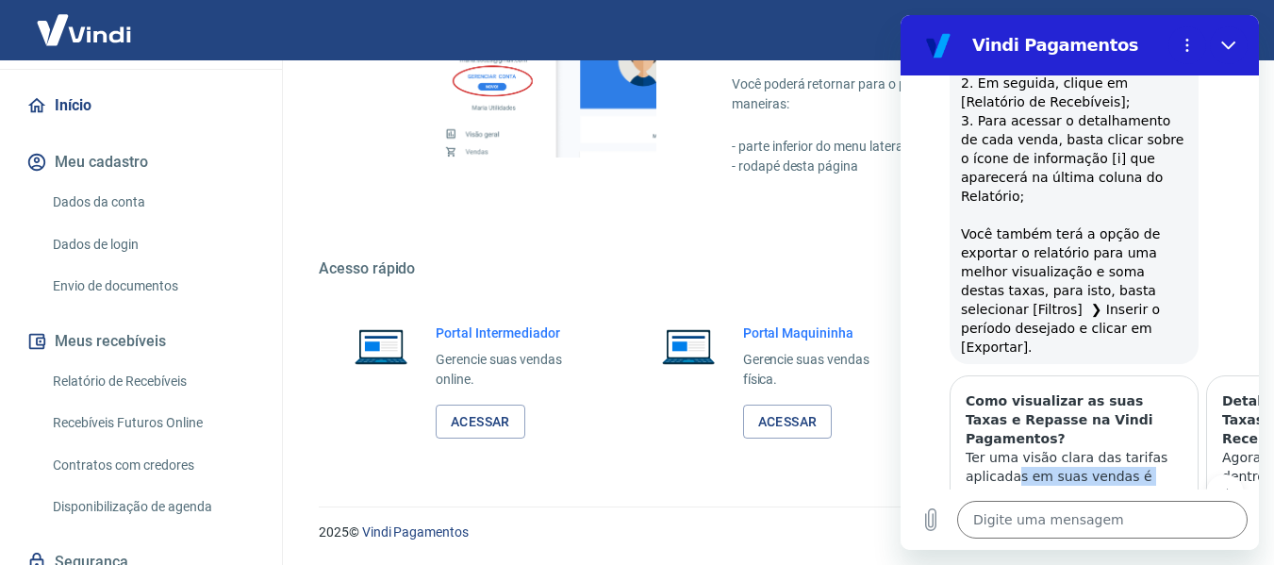
drag, startPoint x: 1107, startPoint y: 414, endPoint x: 1016, endPoint y: 419, distance: 91.6
click at [1016, 448] on p "Ter uma visão clara das tarifas aplicadas em suas vendas é essencial para a ges…" at bounding box center [1074, 495] width 217 height 94
click at [1154, 448] on p "Ter uma visão clara das tarifas aplicadas em suas vendas é essencial para a ges…" at bounding box center [1074, 495] width 217 height 94
click at [1218, 486] on icon "Próximo item" at bounding box center [1225, 493] width 15 height 15
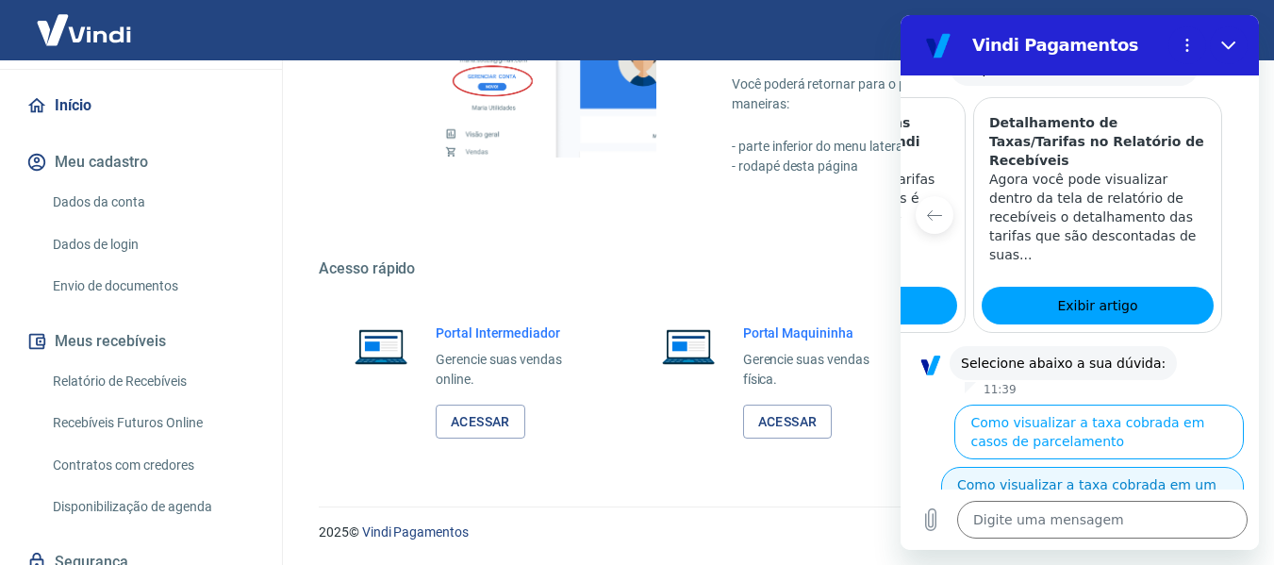
scroll to position [1079, 0]
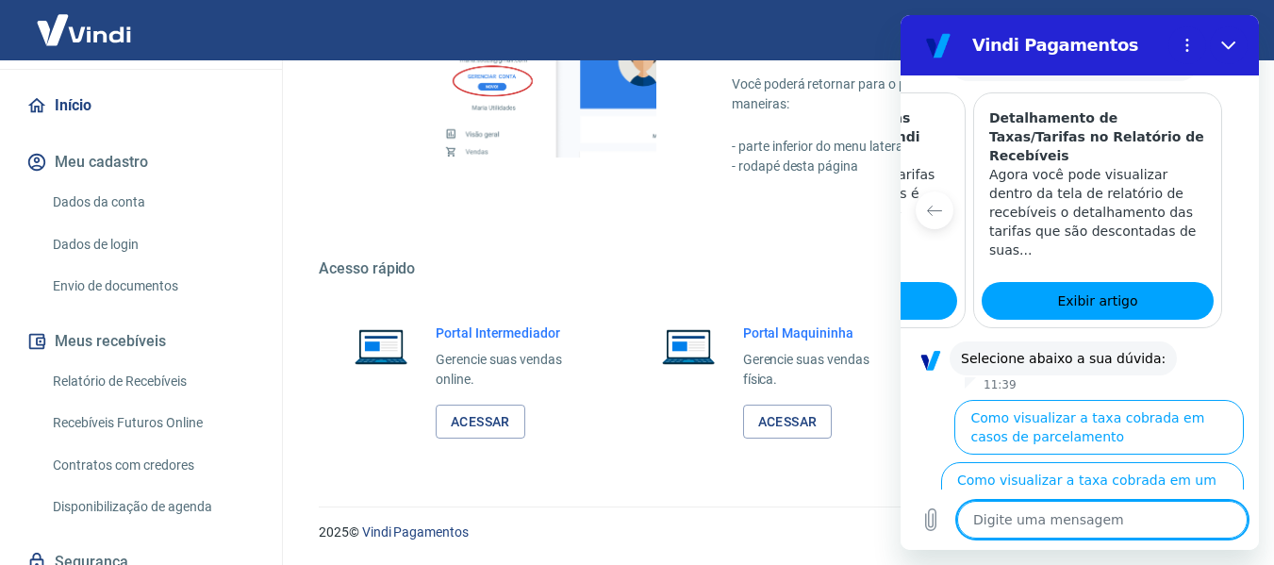
click at [1054, 524] on textarea at bounding box center [1102, 520] width 291 height 38
type textarea "f"
type textarea "x"
type textarea "fa"
type textarea "x"
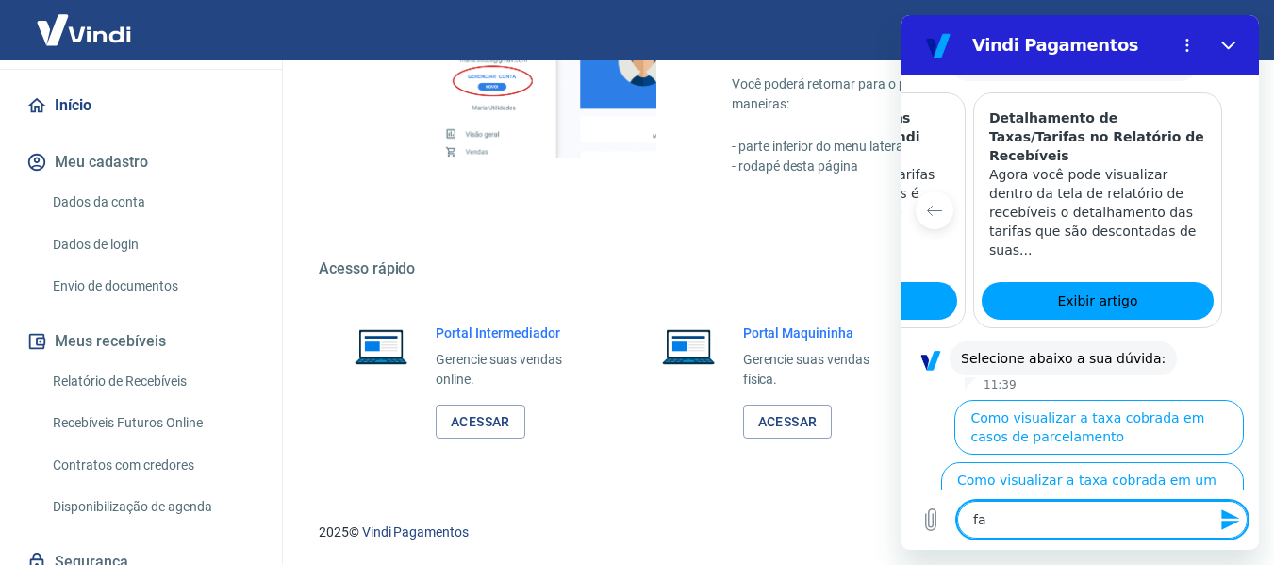
type textarea "fal"
type textarea "x"
type textarea "fala"
type textarea "x"
type textarea "falar"
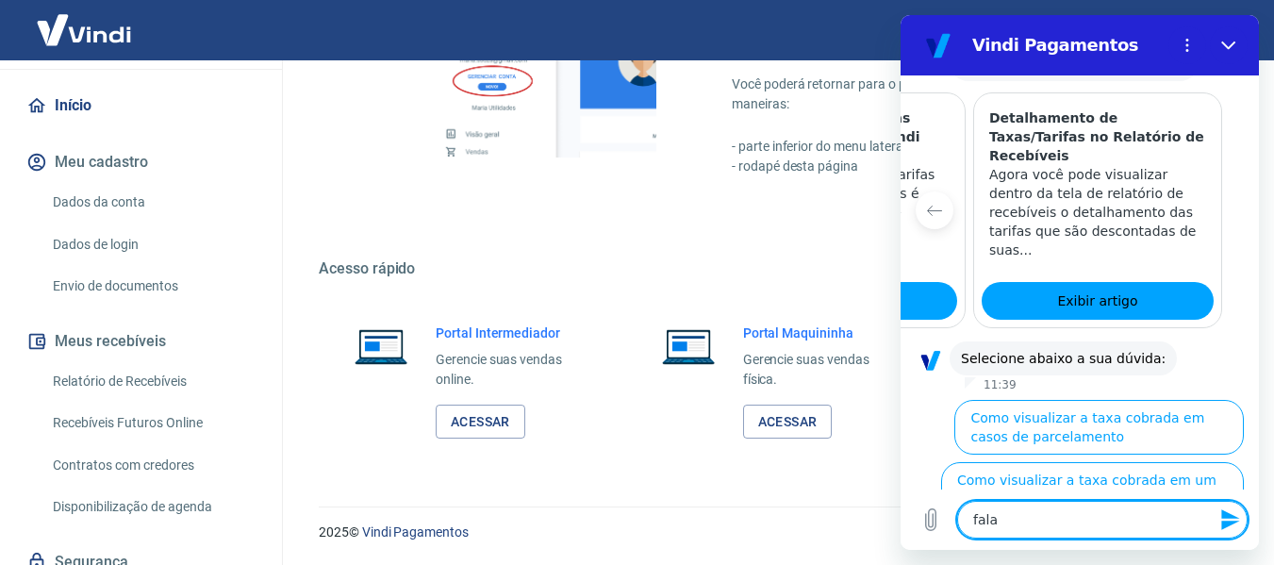
type textarea "x"
type textarea "falar"
type textarea "x"
type textarea "falar c"
type textarea "x"
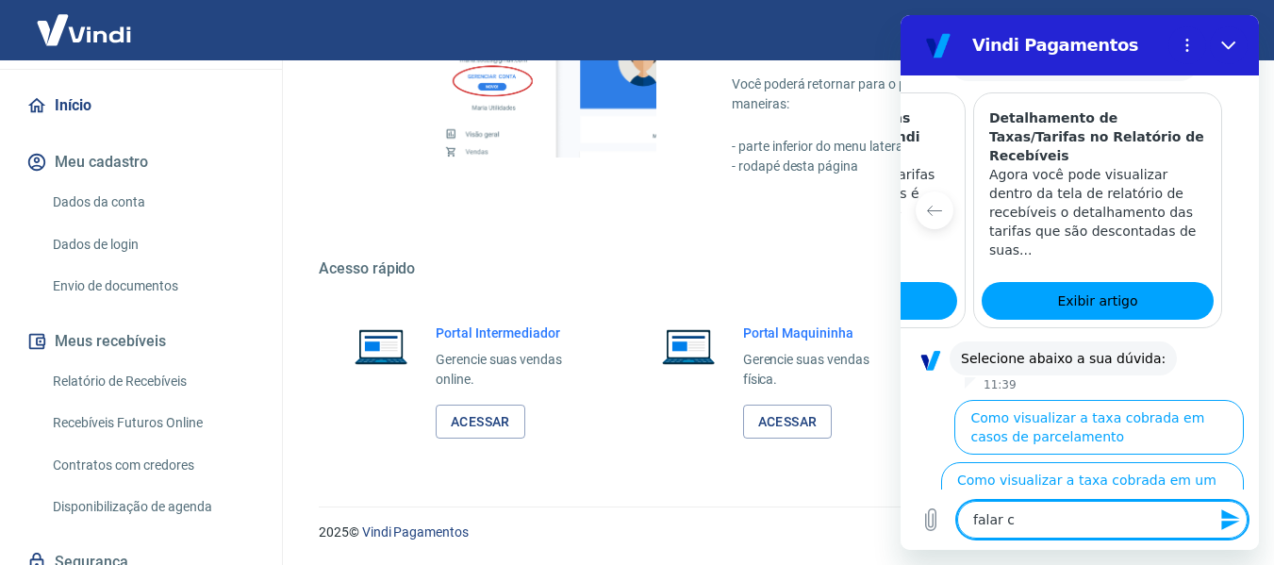
type textarea "falar co"
type textarea "x"
type textarea "falar com"
type textarea "x"
type textarea "falar com"
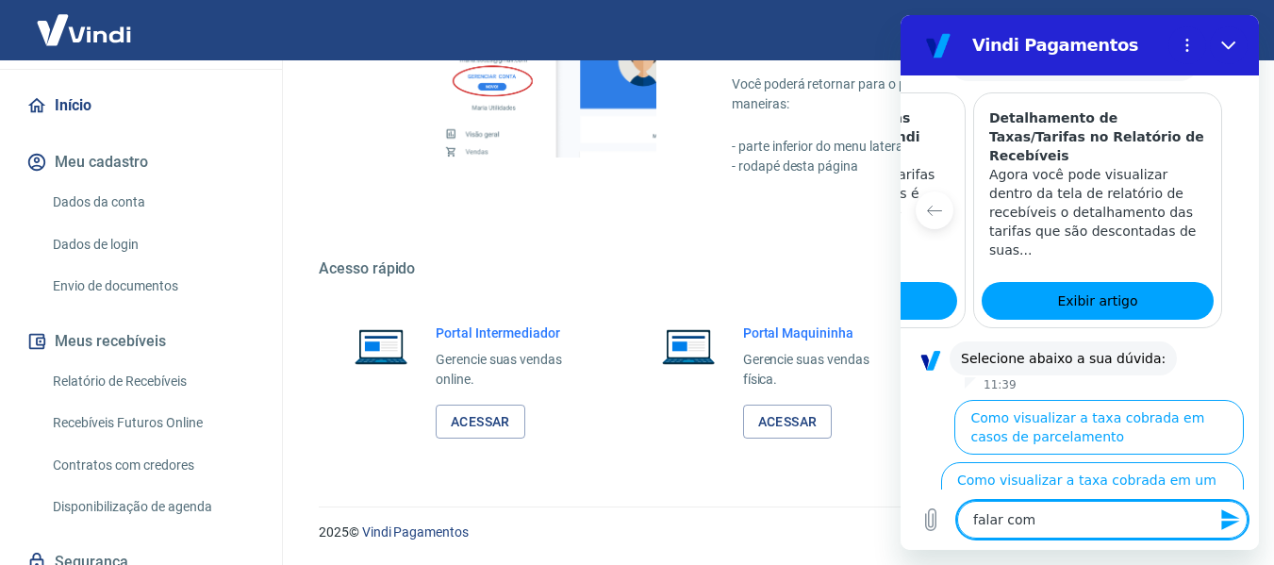
type textarea "x"
type textarea "falar com a"
type textarea "x"
type textarea "falar com at"
type textarea "x"
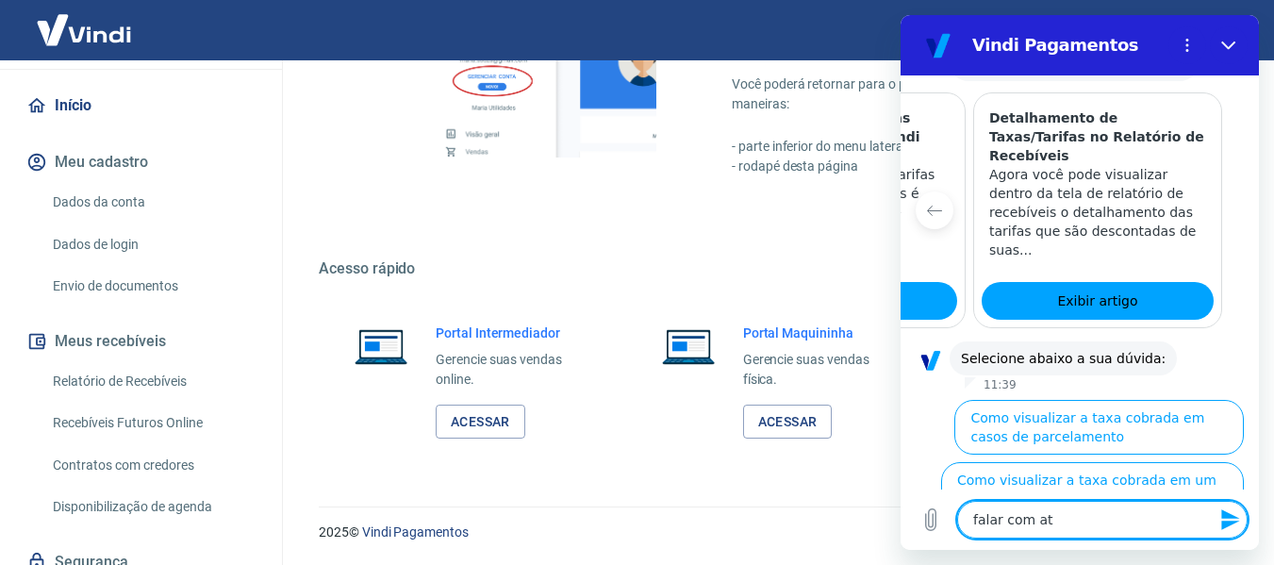
type textarea "falar com ate"
type textarea "x"
type textarea "falar com [GEOGRAPHIC_DATA]"
type textarea "x"
type textarea "falar com atend"
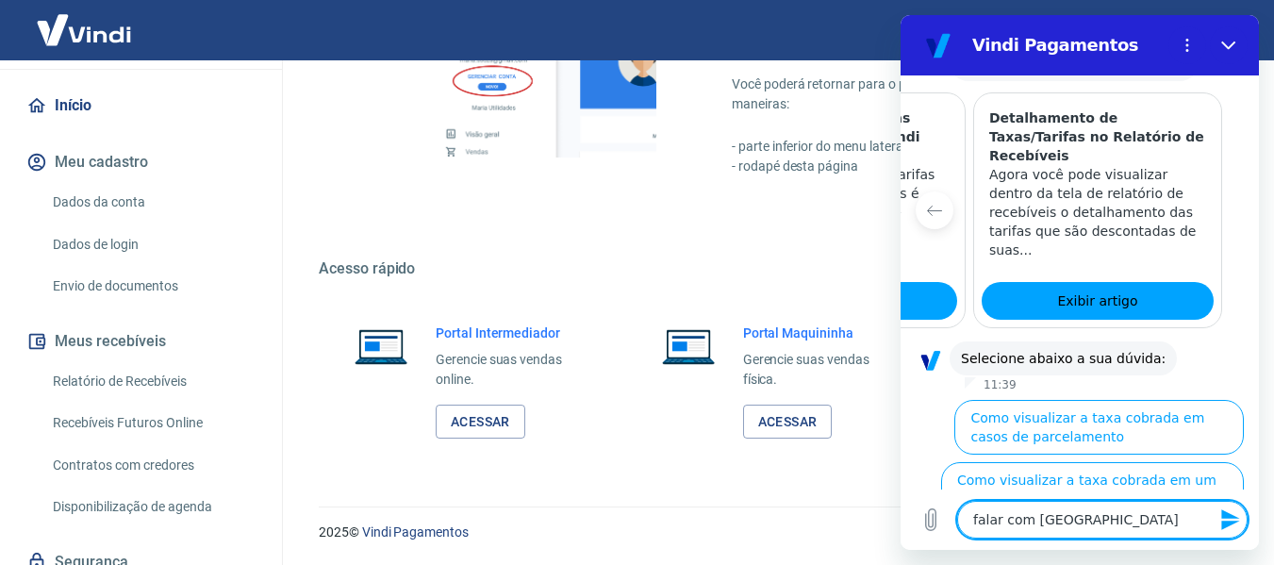
type textarea "x"
type textarea "falar com atende"
type textarea "x"
type textarea "falar com atenden"
type textarea "x"
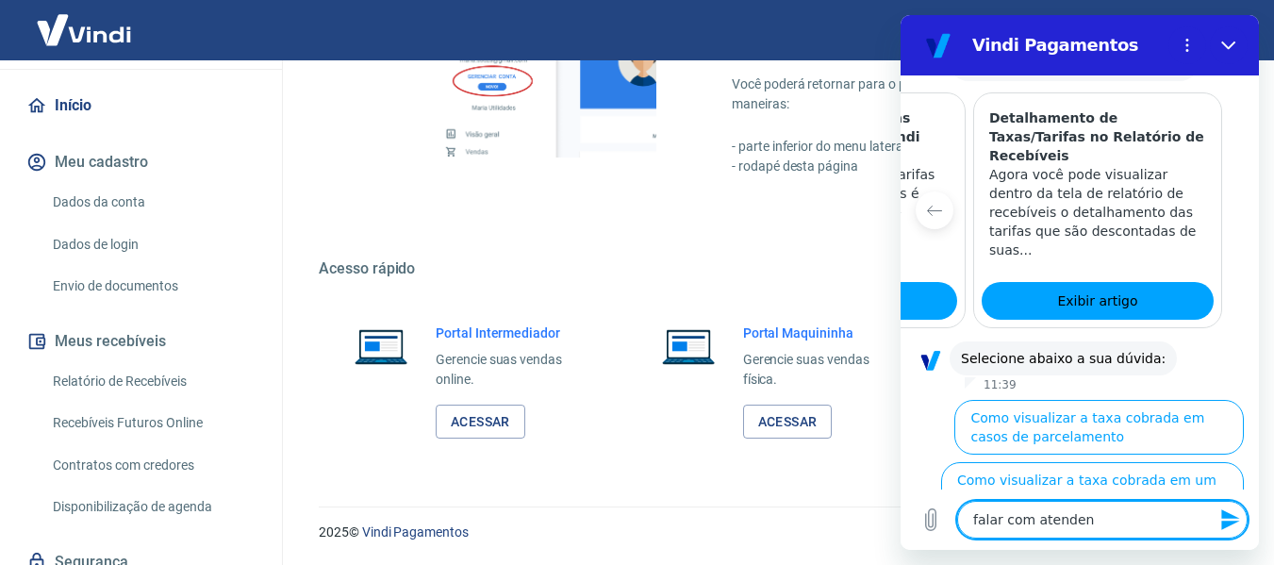
type textarea "falar com atendent"
type textarea "x"
type textarea "falar com atendente"
type textarea "x"
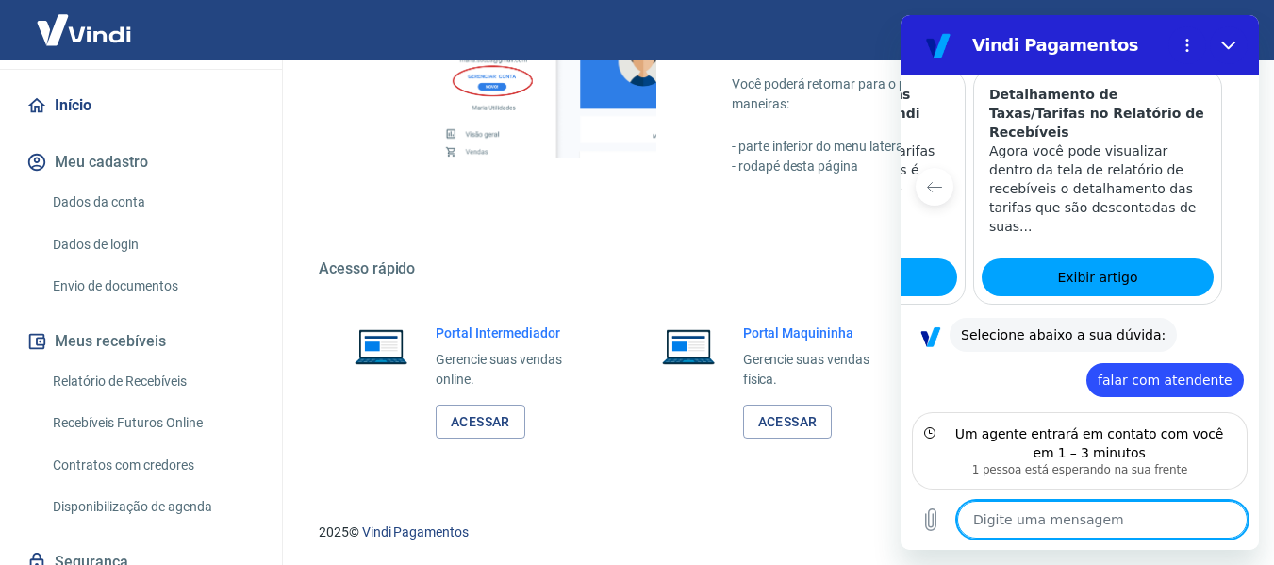
scroll to position [1107, 0]
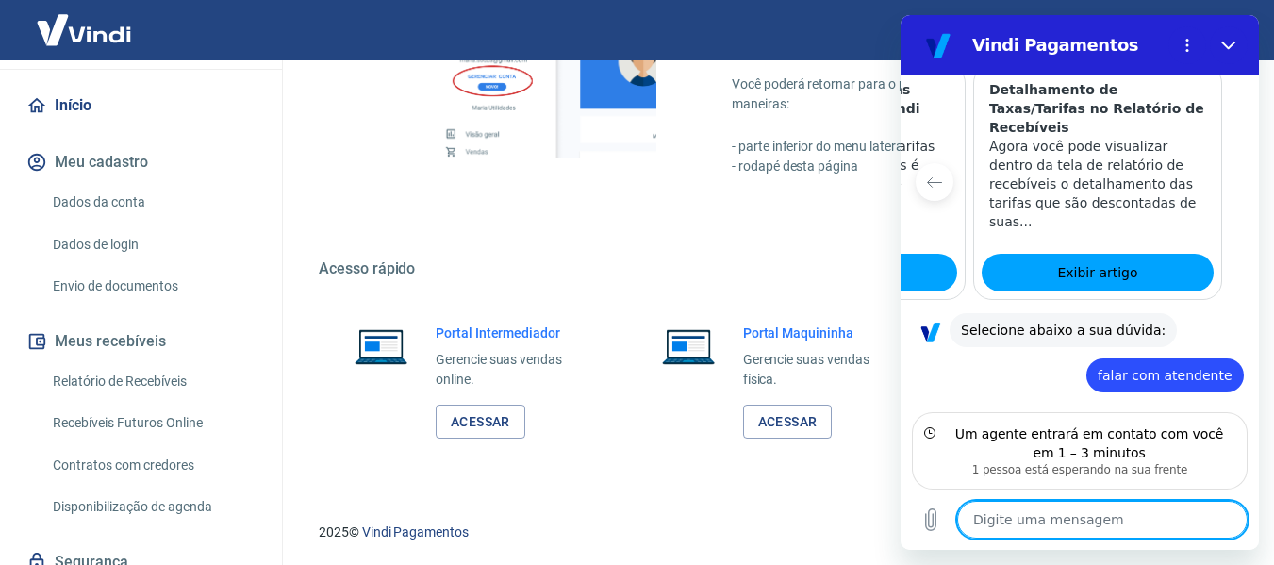
click at [1097, 516] on textarea at bounding box center [1102, 520] width 291 height 38
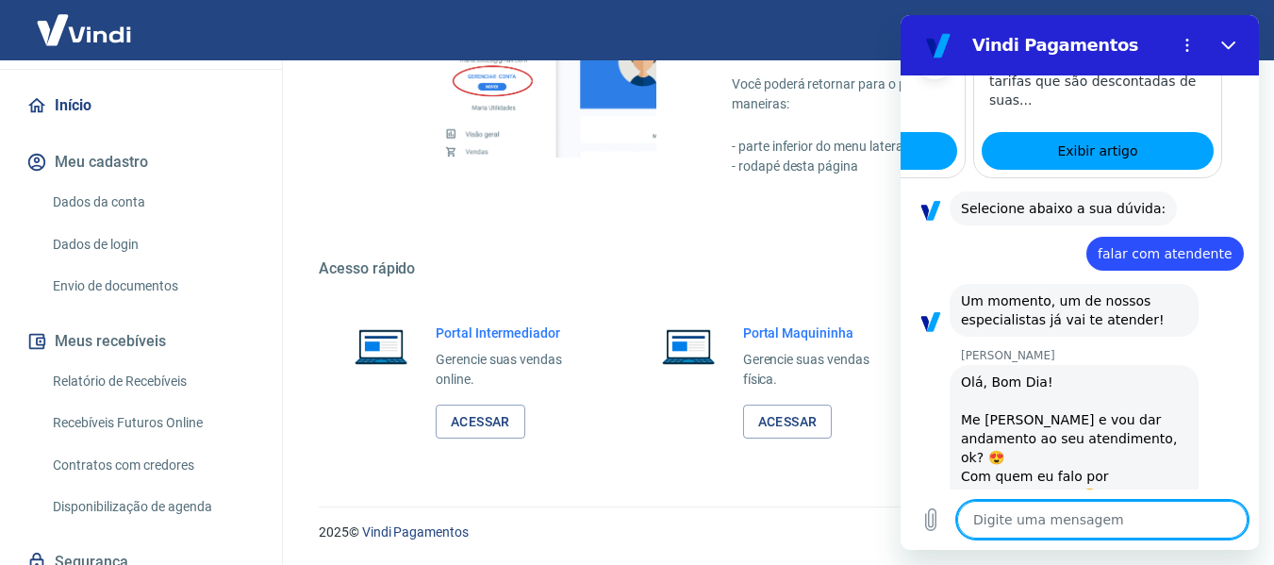
scroll to position [1234, 0]
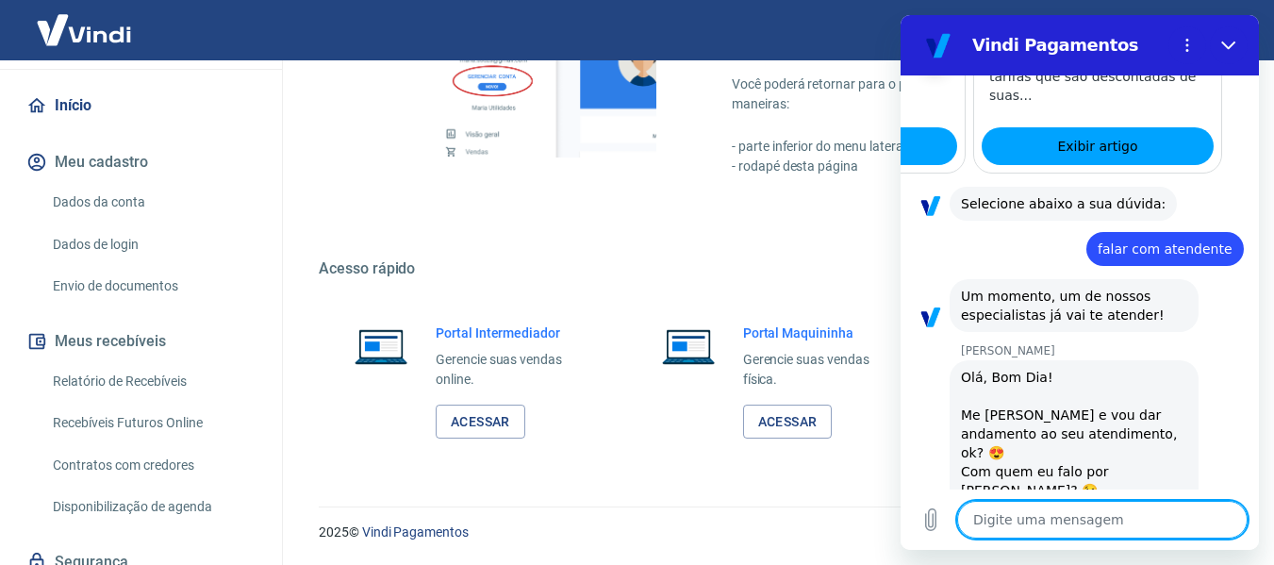
type textarea "x"
type textarea "O"
type textarea "x"
type textarea "Ol"
type textarea "x"
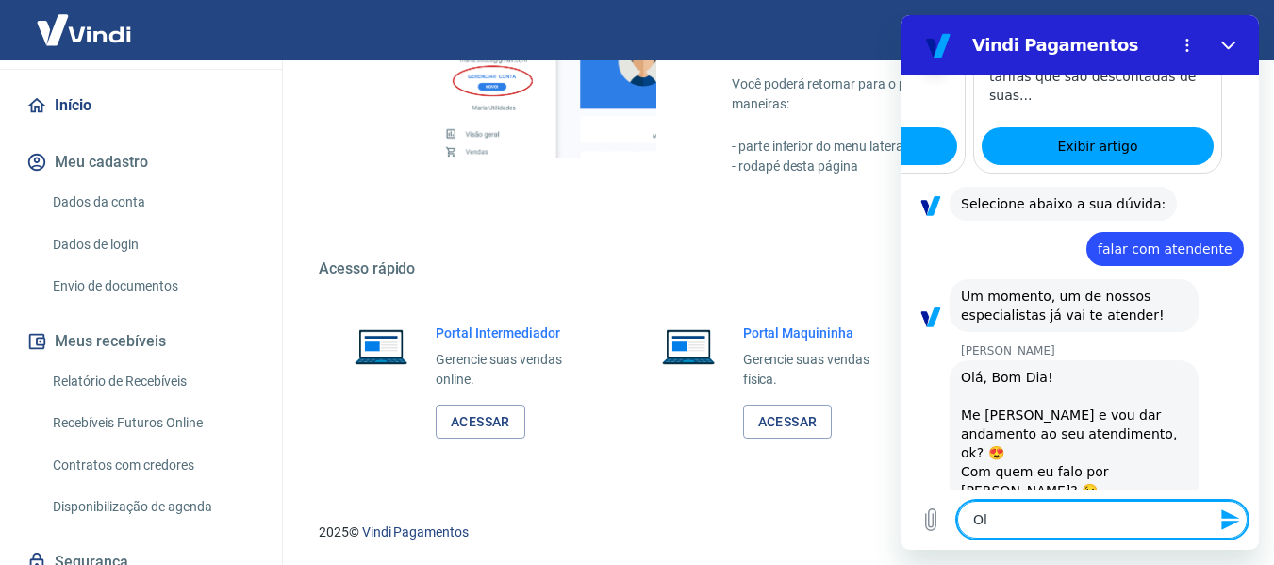
type textarea "Oll"
type textarea "x"
type textarea "Olla"
type textarea "x"
type textarea "Olla"
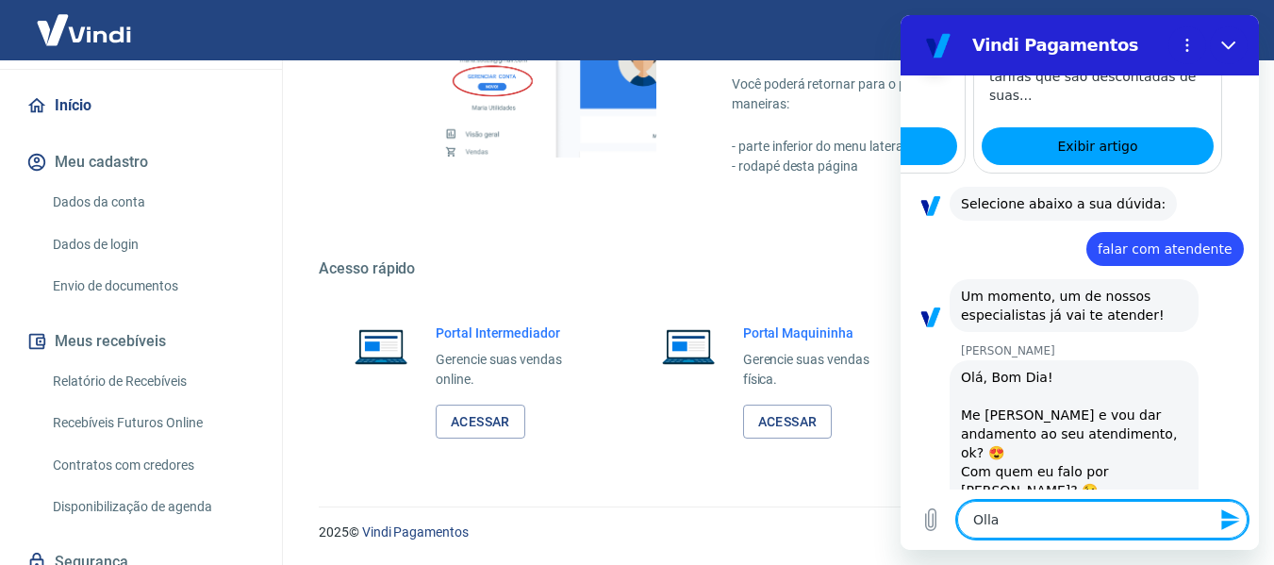
type textarea "x"
type textarea "Olla S"
type textarea "x"
type textarea "[PERSON_NAME]"
type textarea "x"
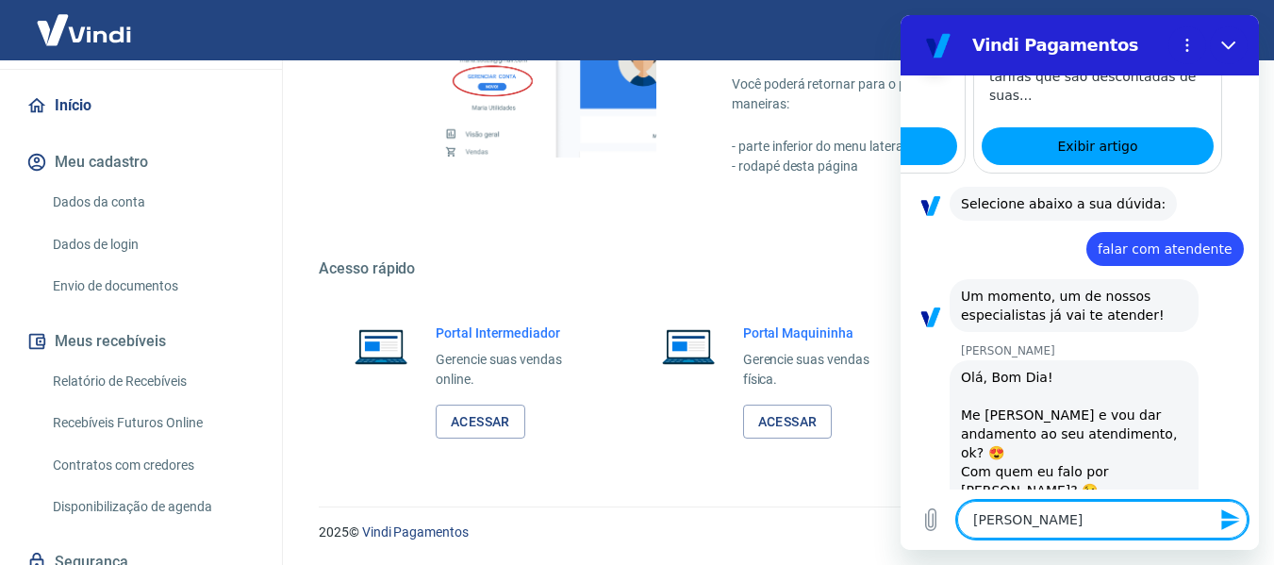
type textarea "[PERSON_NAME]"
type textarea "x"
type textarea "[PERSON_NAME]"
type textarea "x"
type textarea "[PERSON_NAME]"
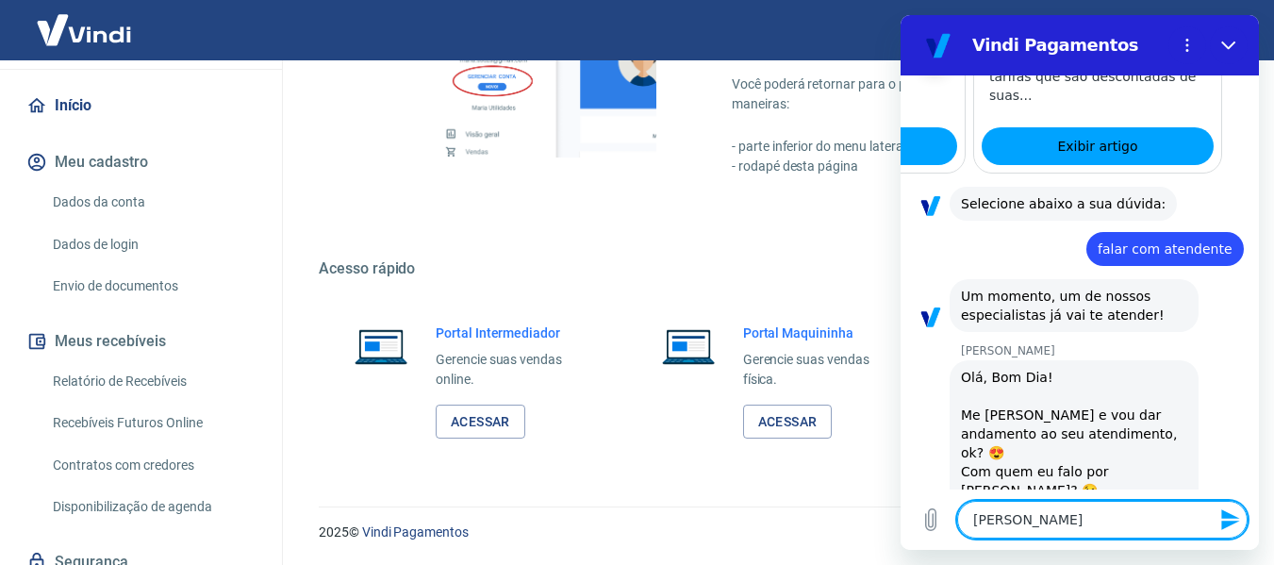
type textarea "x"
type textarea "[PERSON_NAME]"
type textarea "x"
type textarea "[PERSON_NAME]"
type textarea "x"
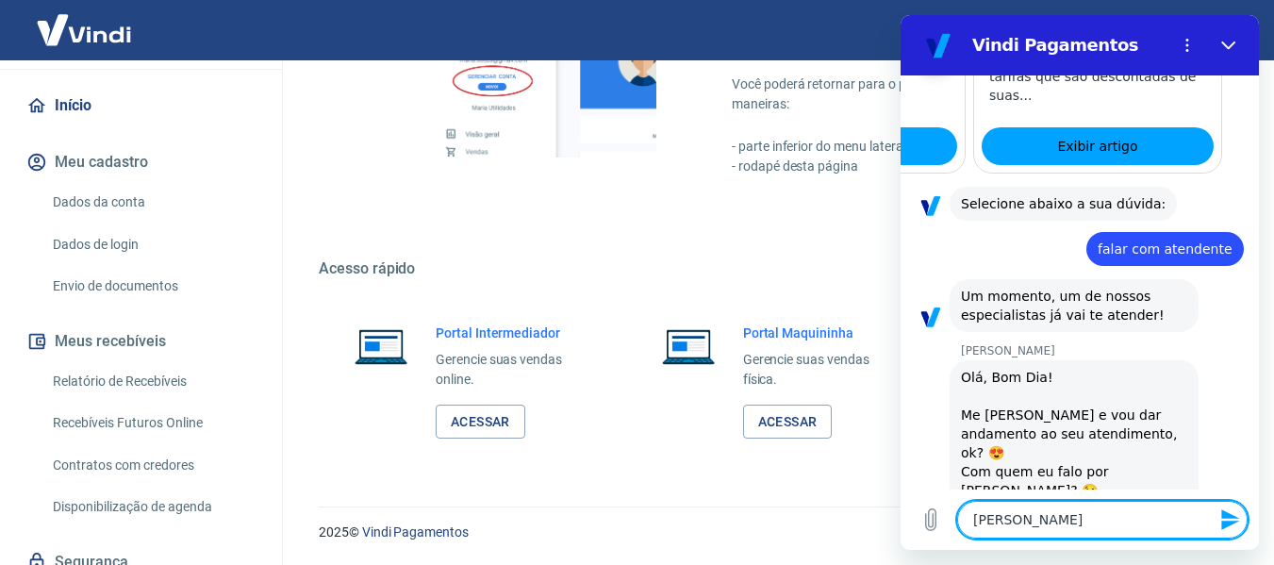
type textarea "[PERSON_NAME],"
type textarea "x"
type textarea "[PERSON_NAME],"
type textarea "x"
type textarea "[PERSON_NAME], b"
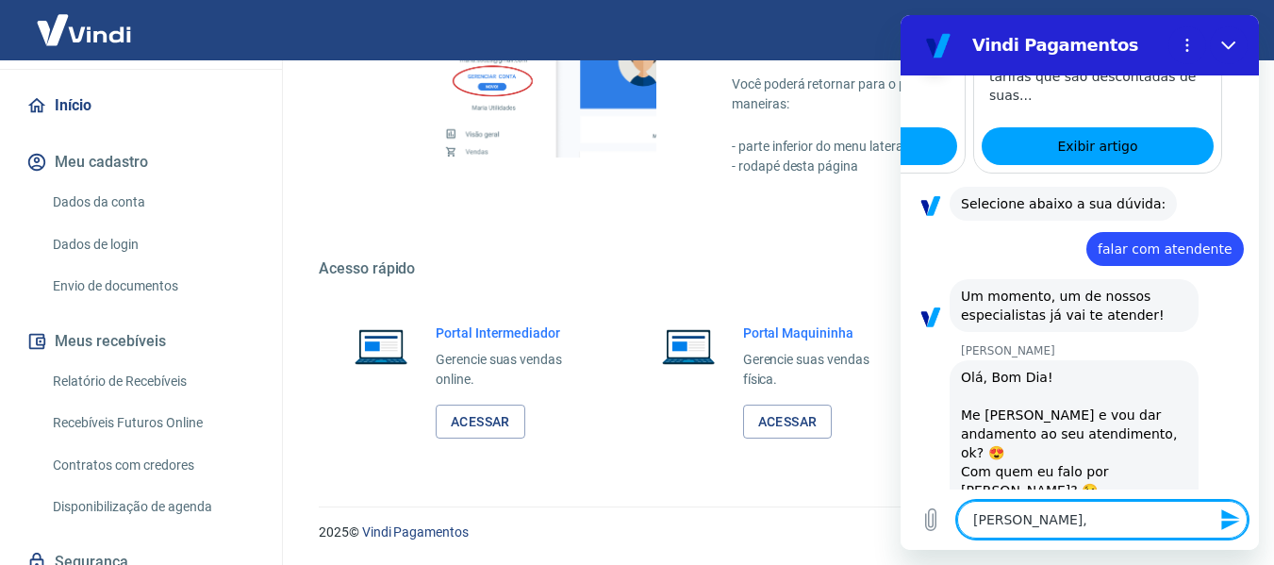
type textarea "x"
type textarea "[PERSON_NAME], bo"
type textarea "x"
type textarea "[PERSON_NAME], bom"
type textarea "x"
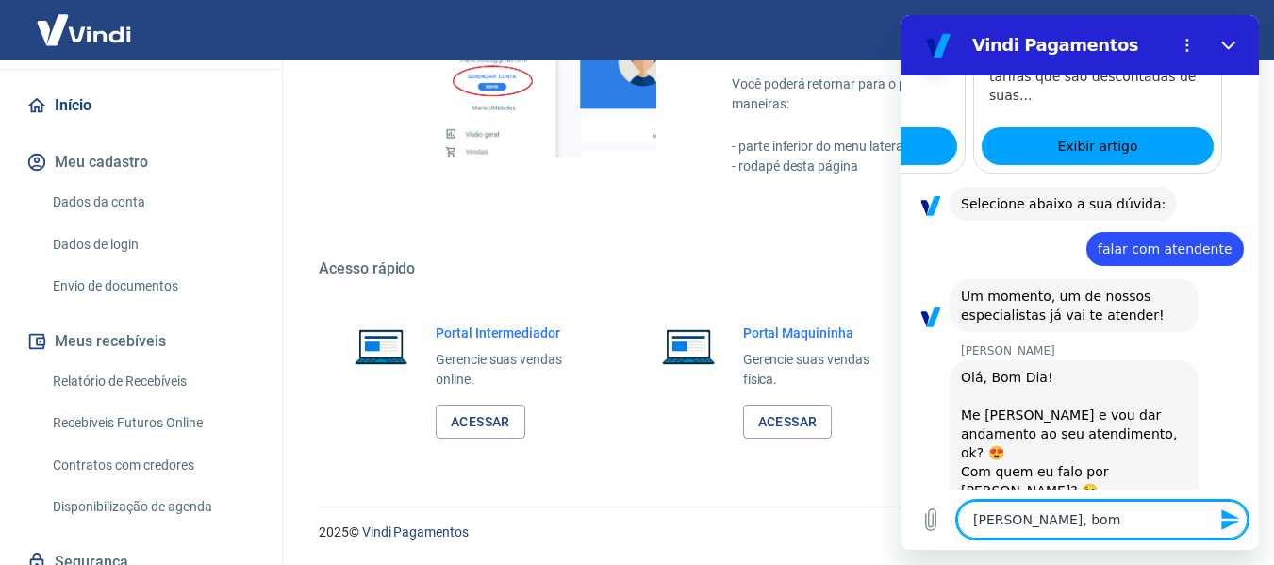
type textarea "[PERSON_NAME], bom"
type textarea "x"
type textarea "[PERSON_NAME], bom d"
type textarea "x"
type textarea "[PERSON_NAME], bom di"
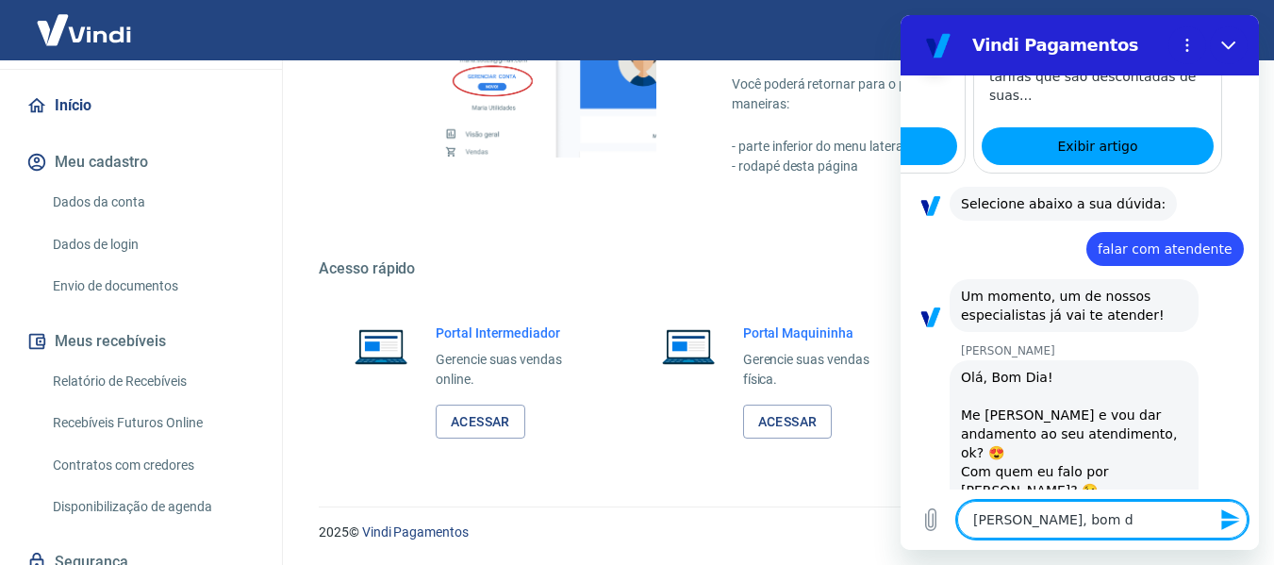
type textarea "x"
type textarea "[PERSON_NAME], bom dia"
type textarea "x"
type textarea "[PERSON_NAME], bom dia"
type textarea "x"
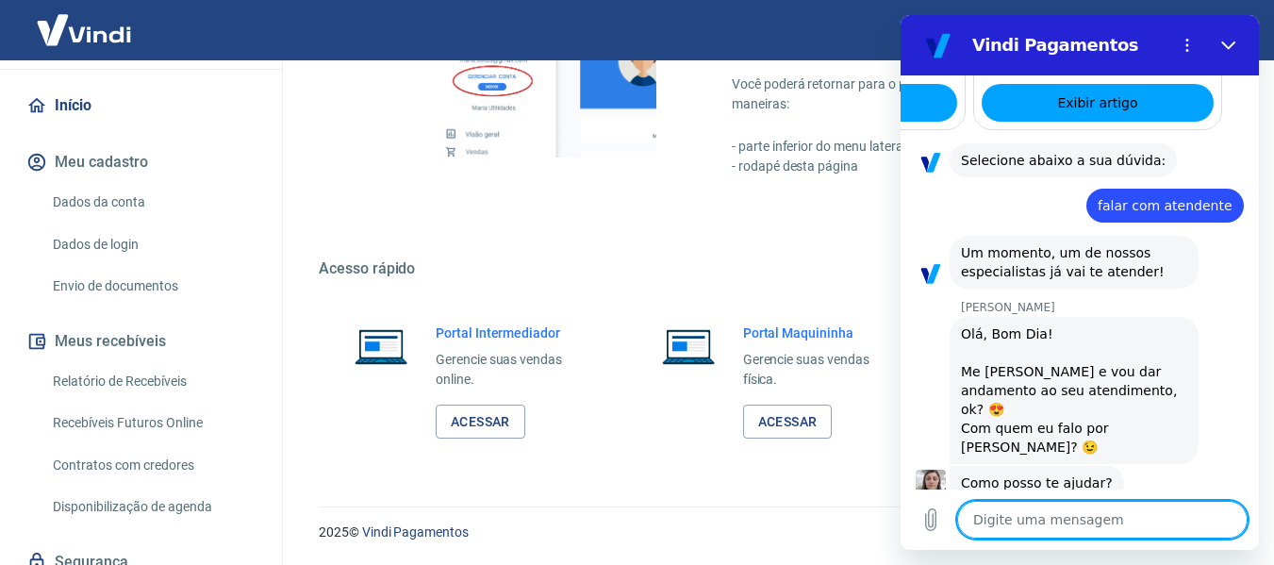
type textarea "x"
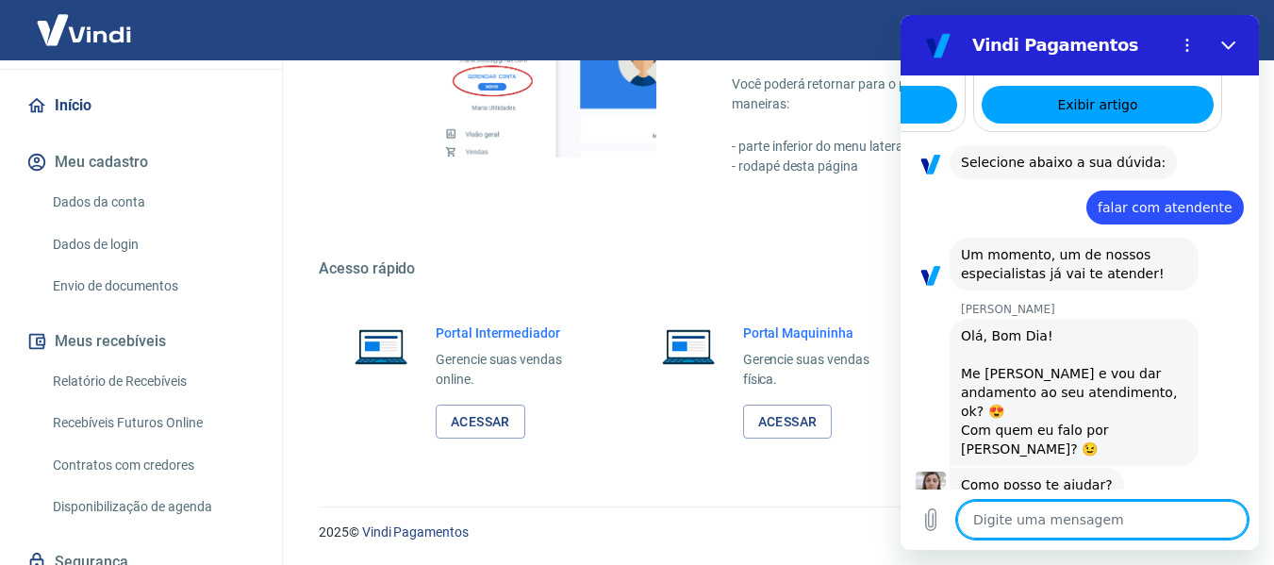
scroll to position [1279, 0]
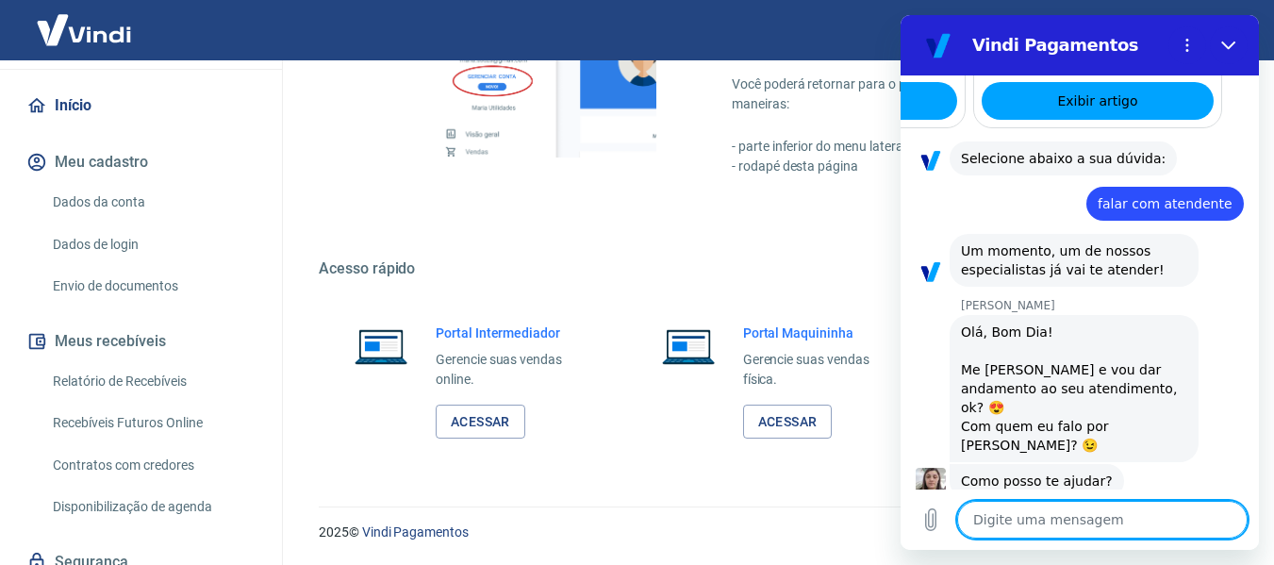
type textarea "M"
type textarea "x"
type textarea "Me"
type textarea "x"
type textarea "Meu"
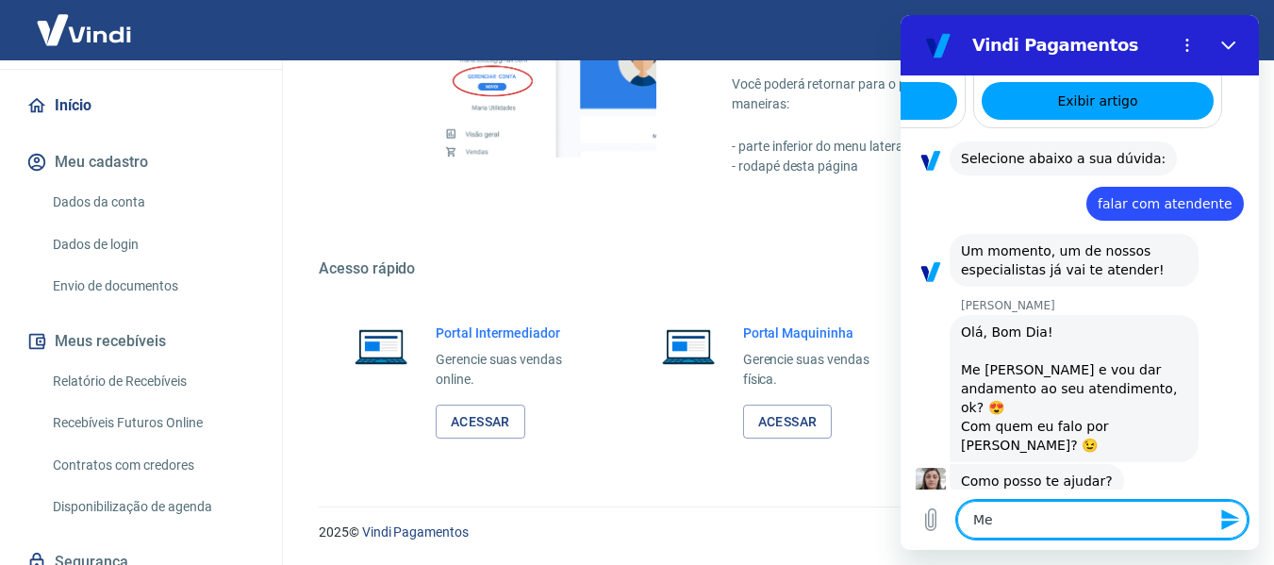
type textarea "x"
type textarea "Meu"
type textarea "x"
type textarea "Meu n"
type textarea "x"
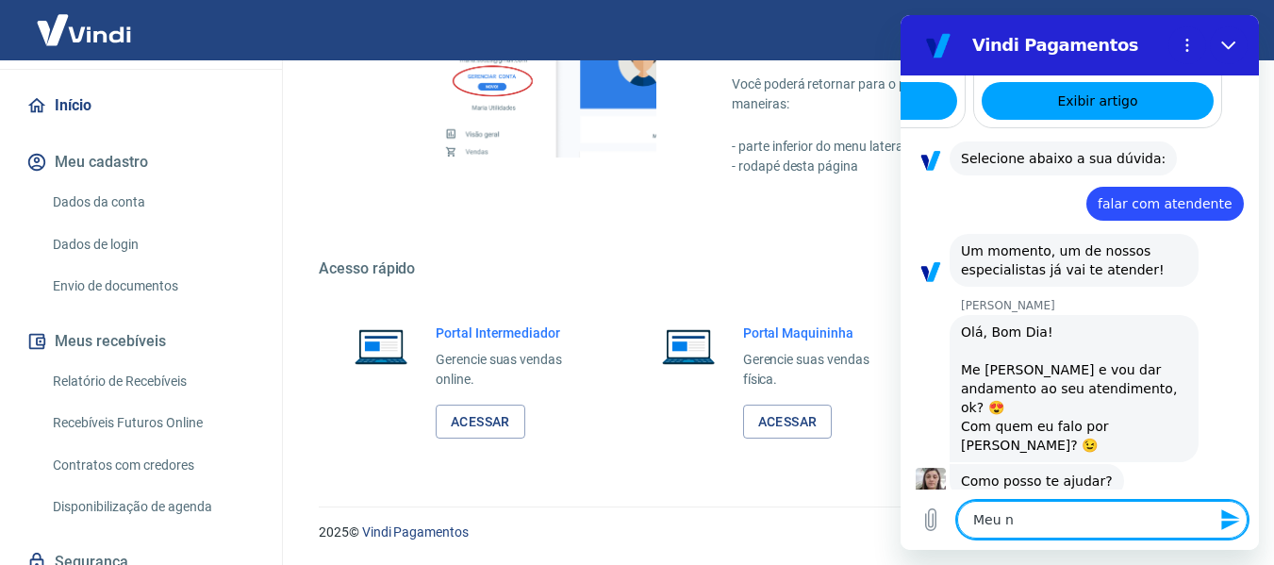
type textarea "Meu no"
type textarea "x"
type textarea "Meu nom"
type textarea "x"
type textarea "Meu nome"
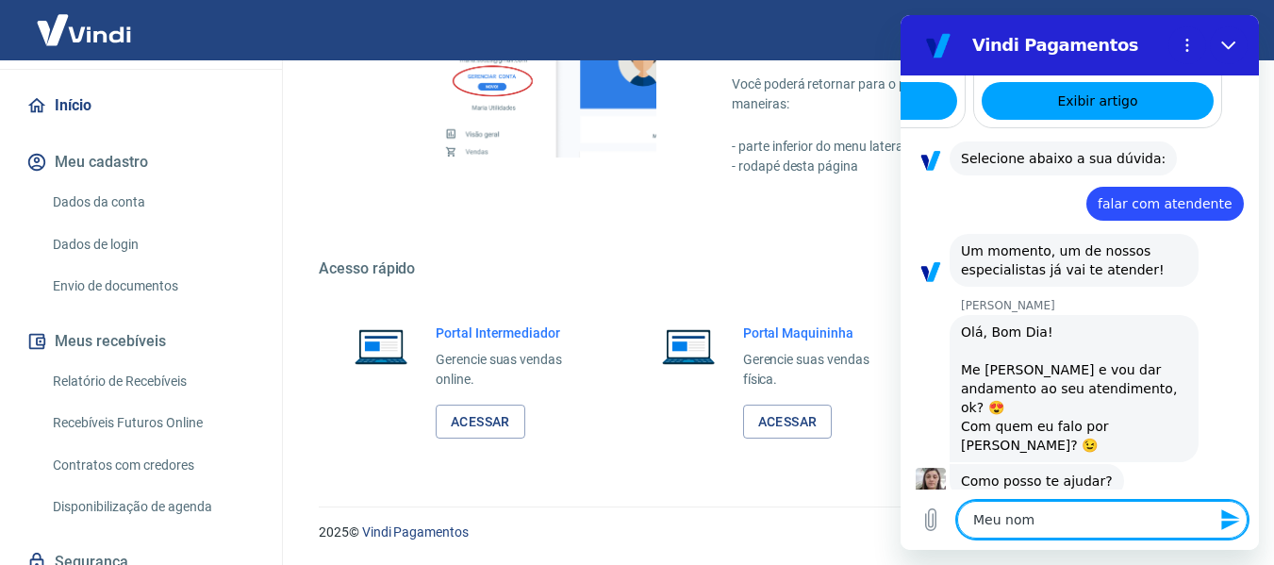
type textarea "x"
type textarea "Meu nome"
type textarea "x"
type textarea "Meu nome e"
type textarea "x"
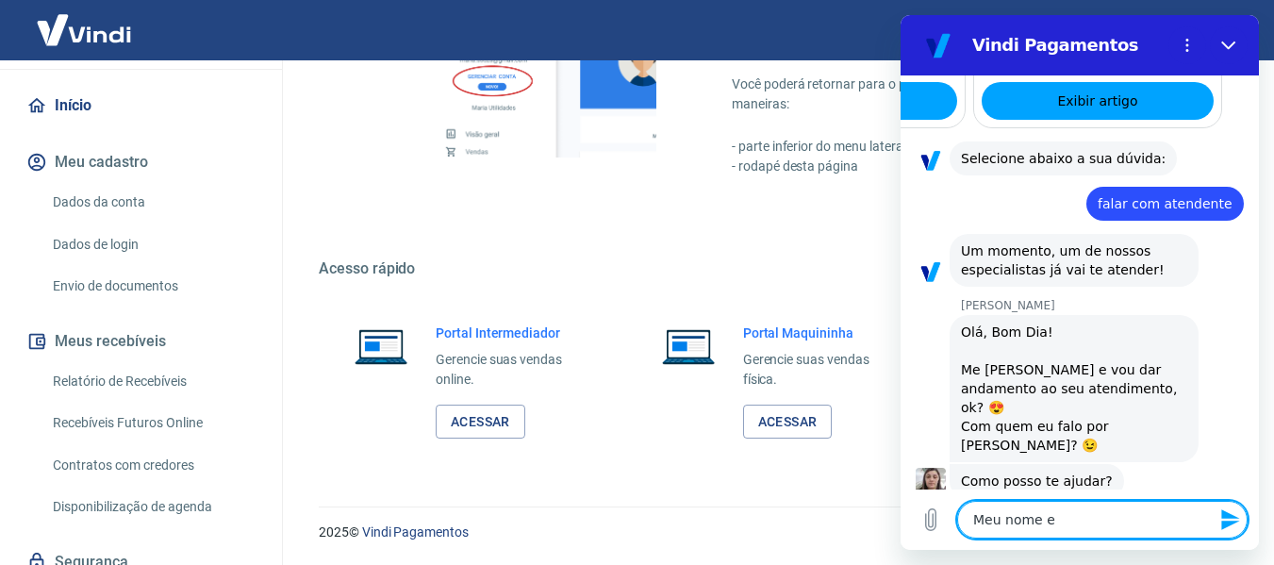
type textarea "Meu nome"
type textarea "x"
type textarea "Meu nome é"
type textarea "x"
type textarea "Meu nome é"
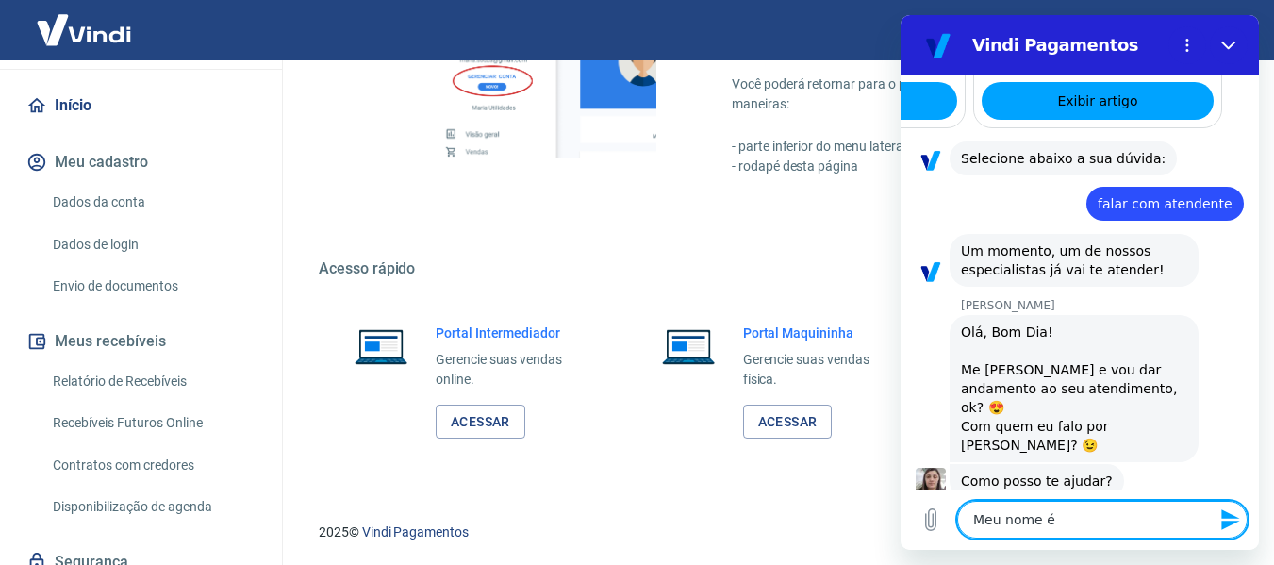
type textarea "x"
type textarea "Meu nome é H"
type textarea "x"
type textarea "Meu nome é He"
type textarea "x"
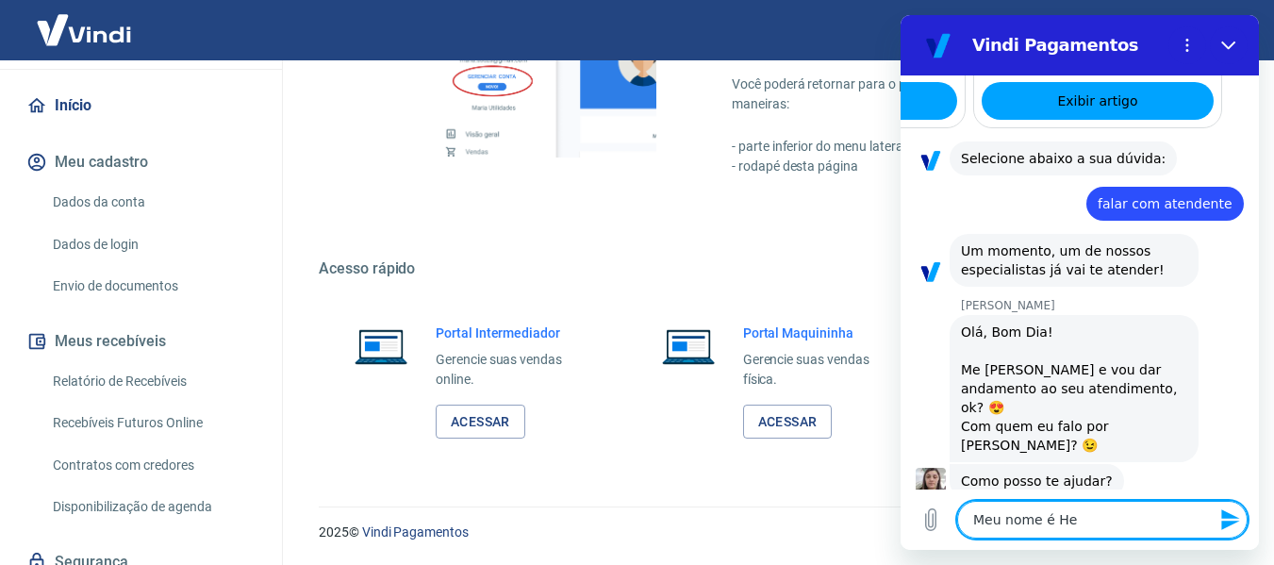
type textarea "Meu nome é Hen"
type textarea "x"
type textarea "Meu nome é Henr"
type textarea "x"
type textarea "Meu nome é [PERSON_NAME]"
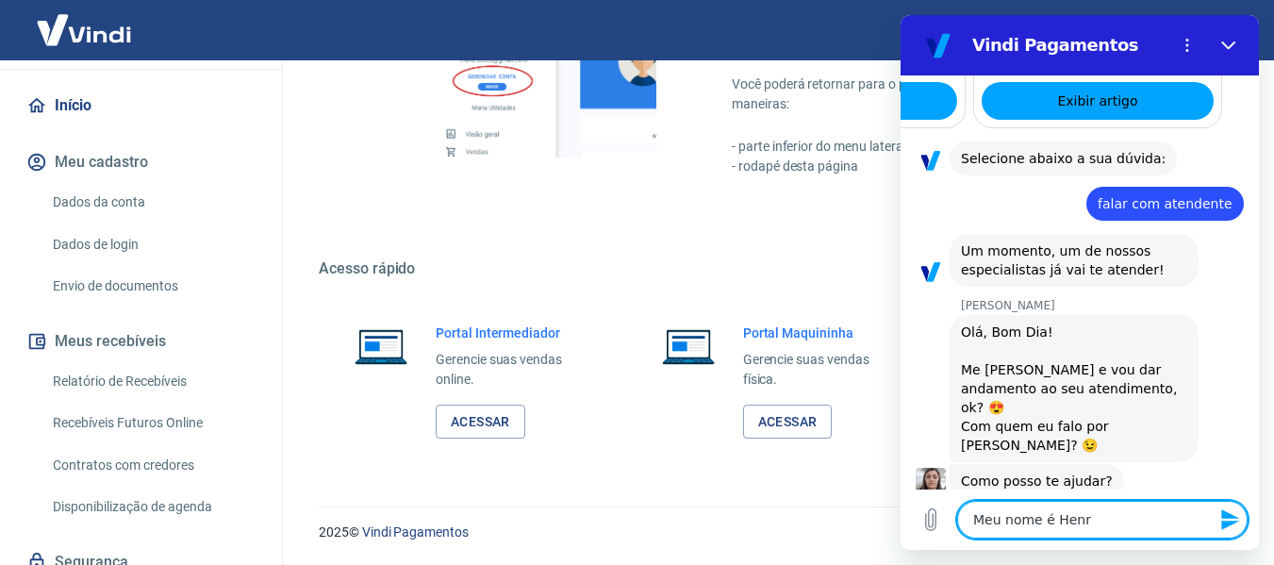
type textarea "x"
type textarea "Meu nome é [PERSON_NAME]"
type textarea "x"
type textarea "Meu nome é [PERSON_NAME]"
type textarea "x"
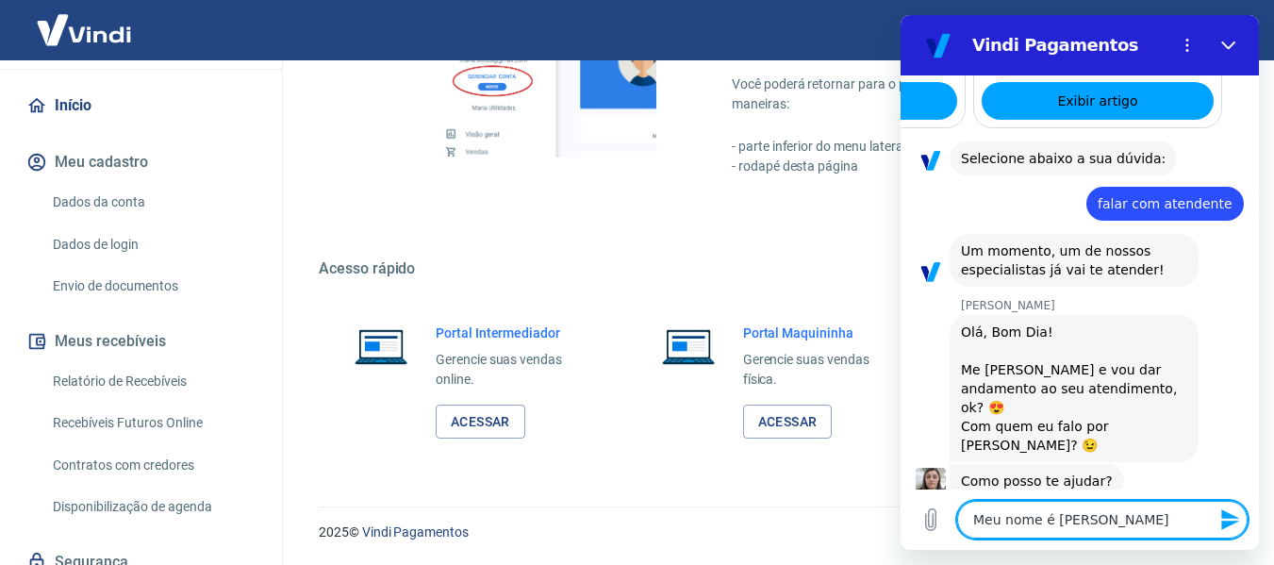
type textarea "Meu nome é [PERSON_NAME]"
type textarea "x"
type textarea "Meu nome é [PERSON_NAME]"
type textarea "x"
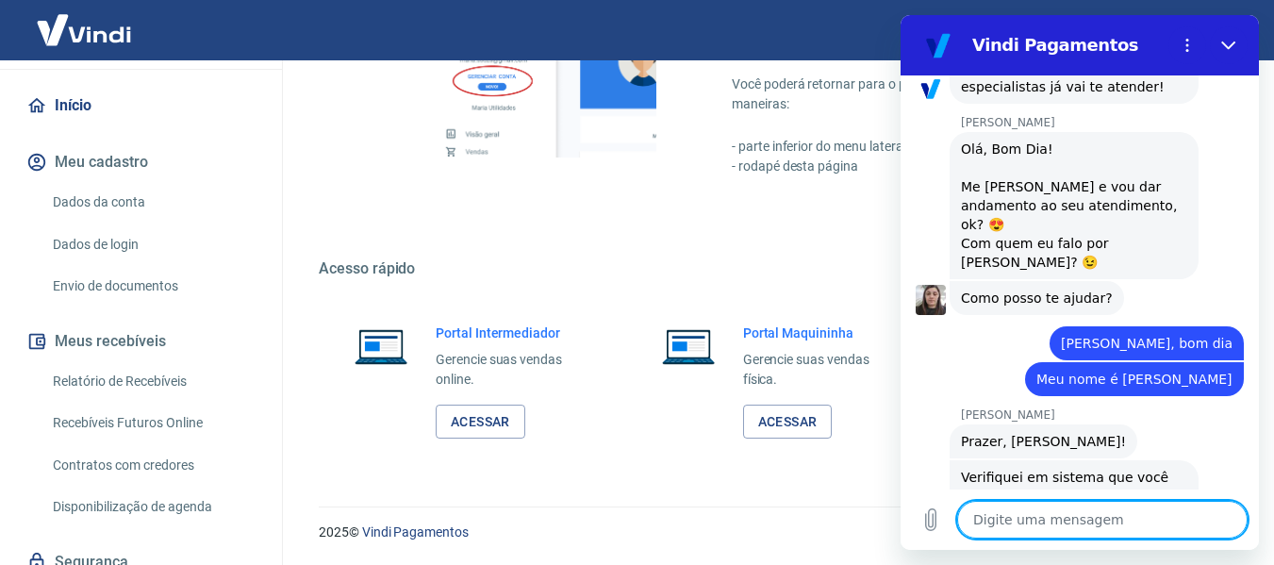
scroll to position [1460, 0]
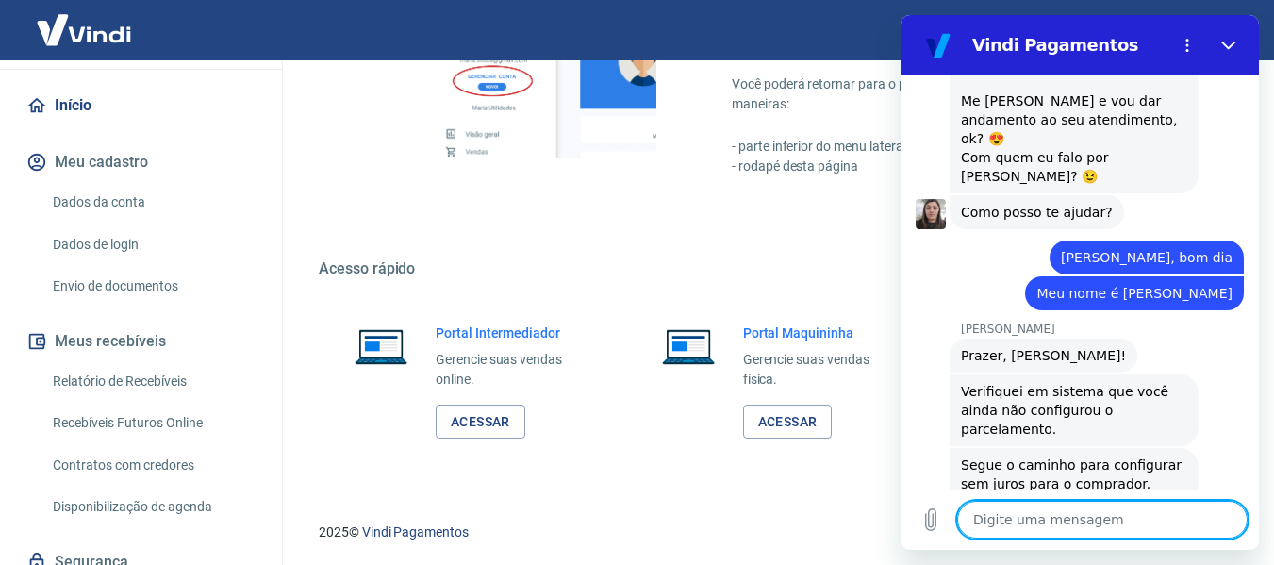
type textarea "x"
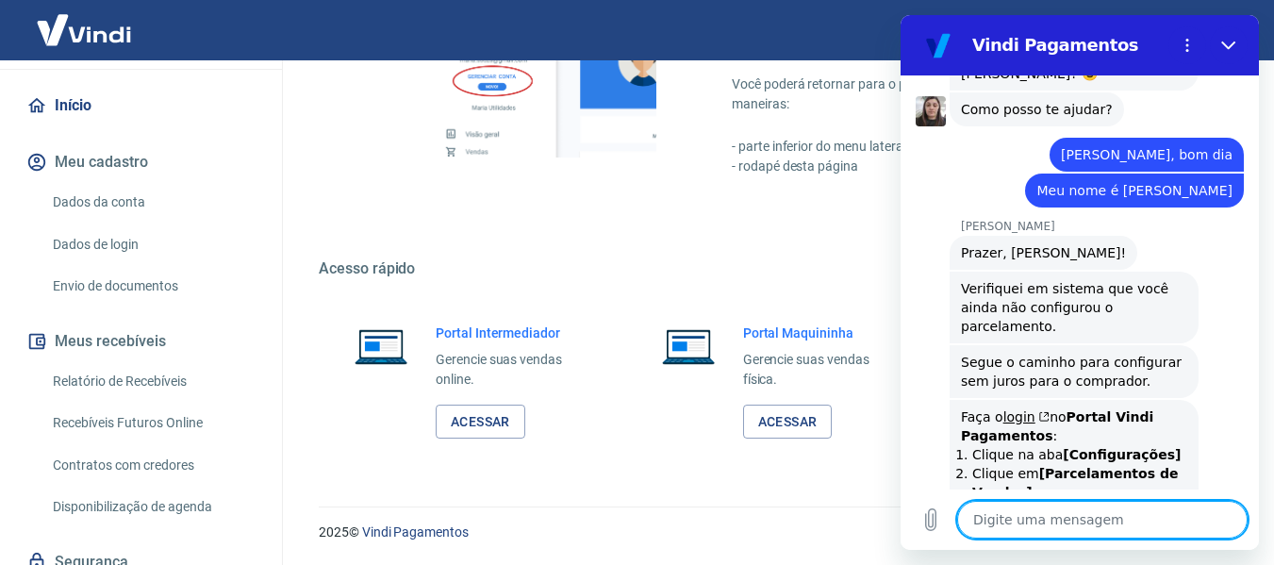
scroll to position [1654, 0]
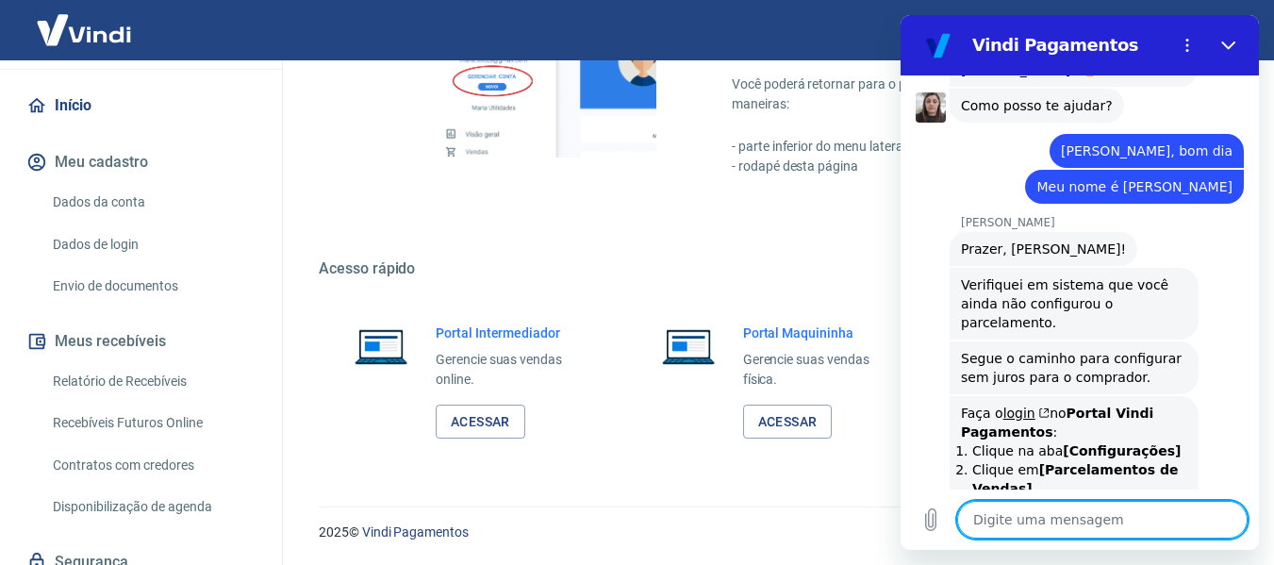
click at [1028, 517] on textarea at bounding box center [1102, 520] width 291 height 38
type textarea "e"
type textarea "x"
type textarea "eu"
type textarea "x"
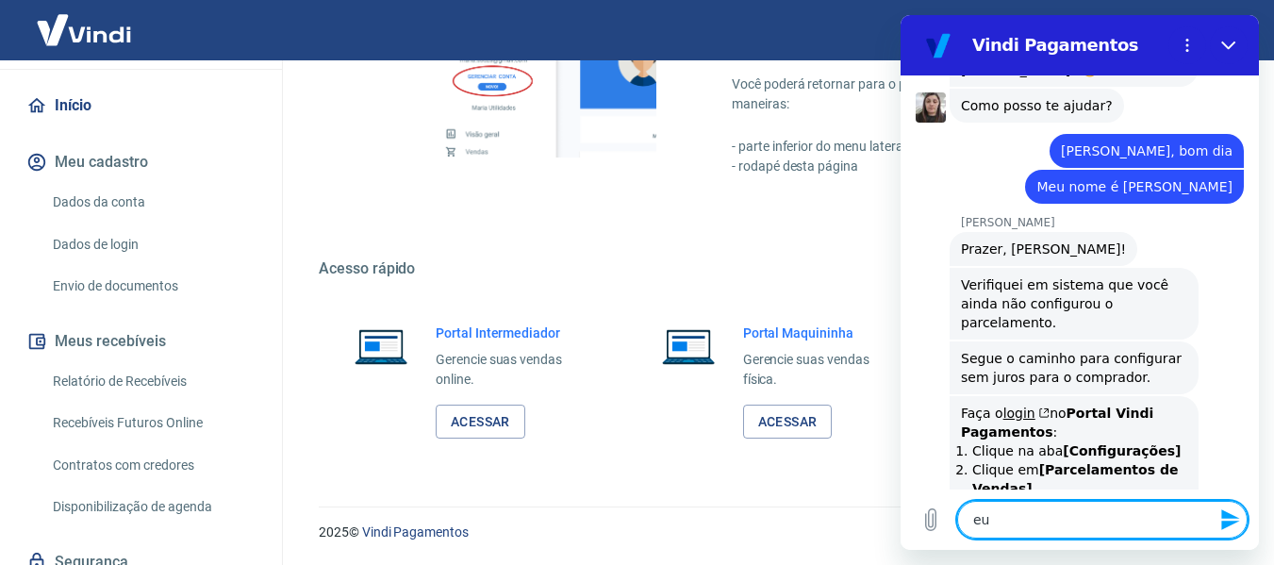
type textarea "eu"
type textarea "x"
type textarea "eu g"
type textarea "x"
type textarea "eu go"
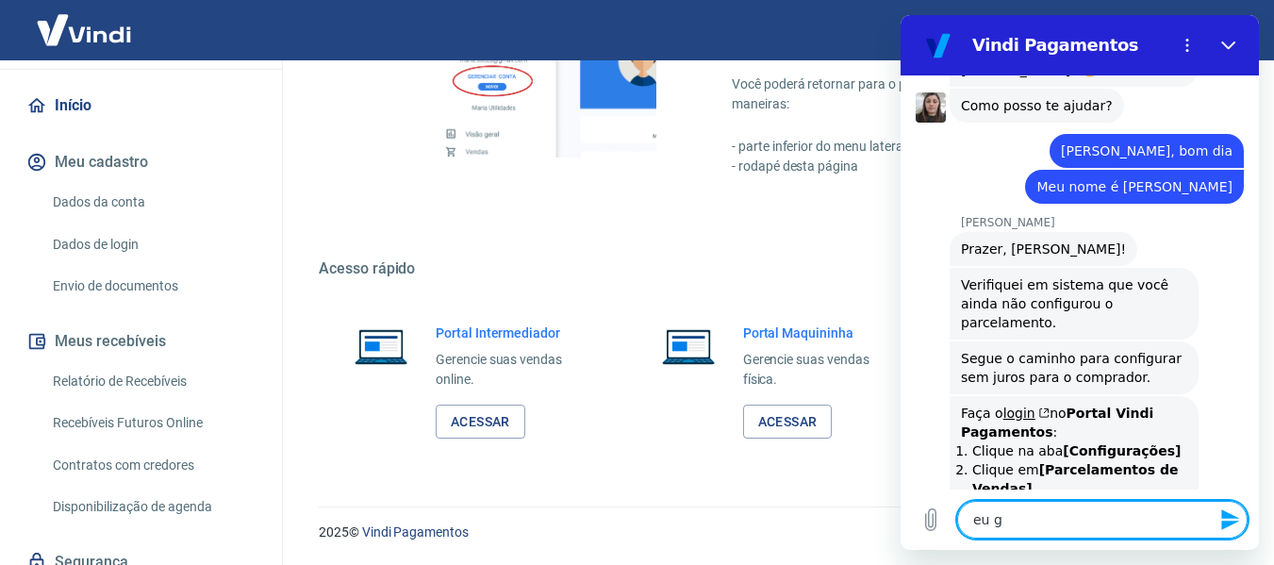
type textarea "x"
type textarea "eu gos"
type textarea "x"
type textarea "eu gost"
type textarea "x"
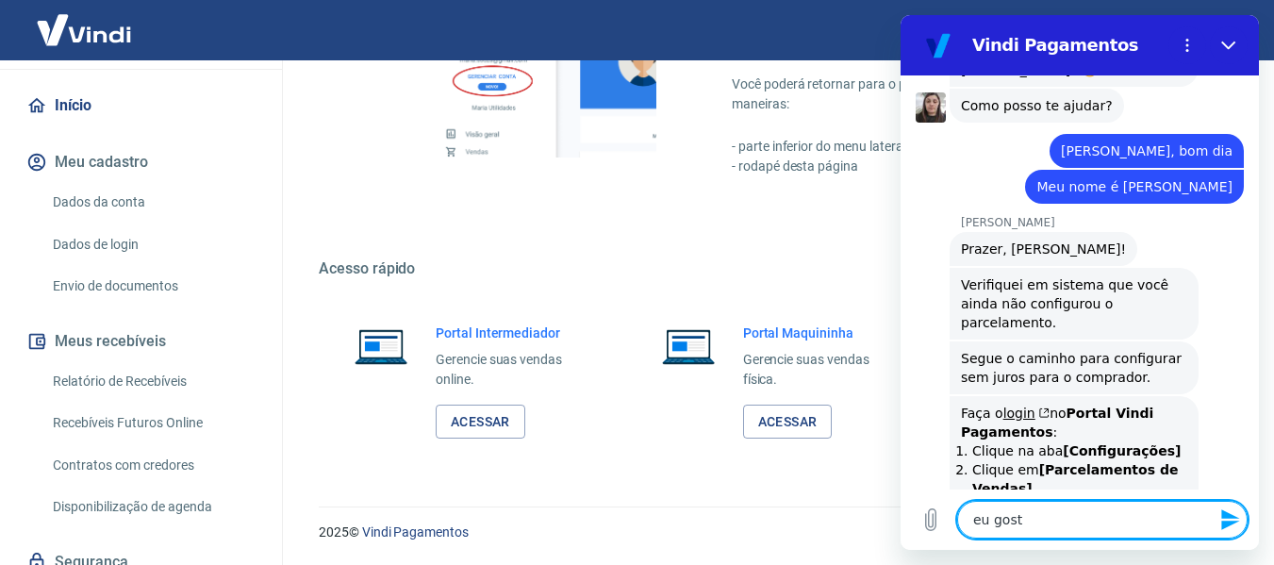
type textarea "eu gosta"
type textarea "x"
type textarea "eu gostar"
type textarea "x"
type textarea "eu gostari"
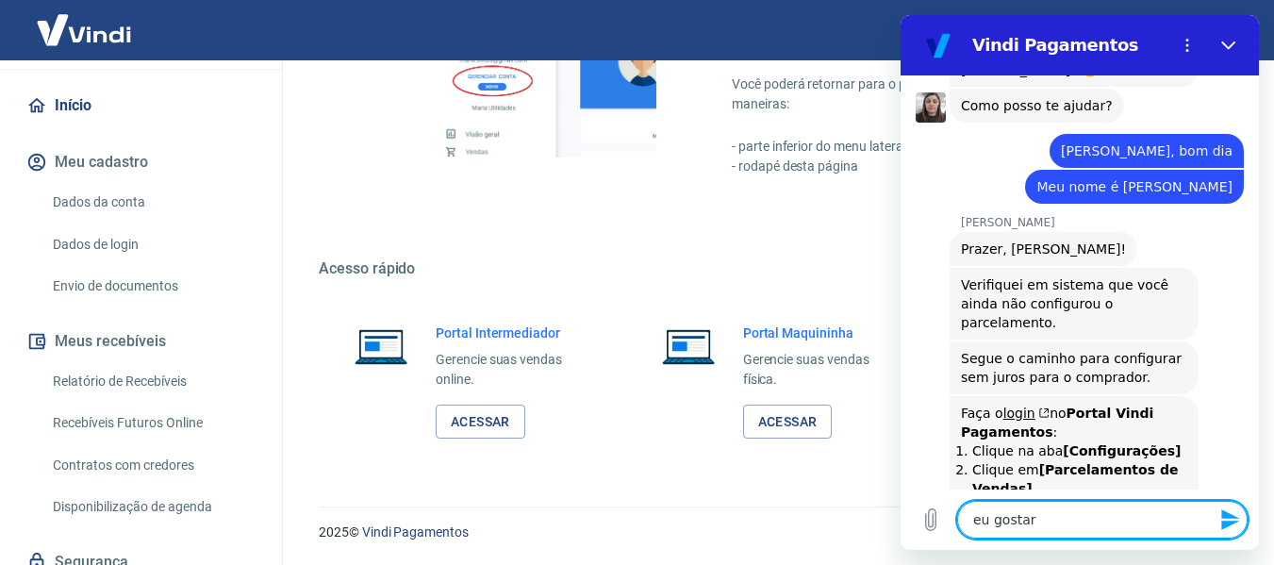
type textarea "x"
type textarea "eu gostaria"
type textarea "x"
type textarea "eu gostaria"
type textarea "x"
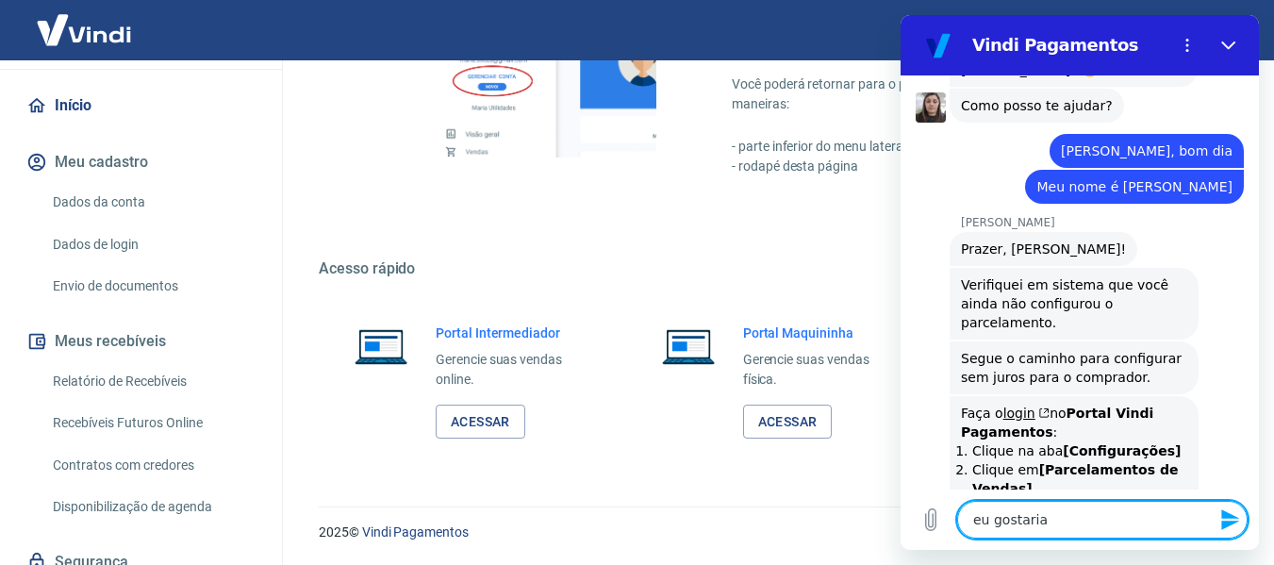
type textarea "eu gostaria d"
type textarea "x"
type textarea "eu gostaria de"
type textarea "x"
type textarea "eu gostaria de"
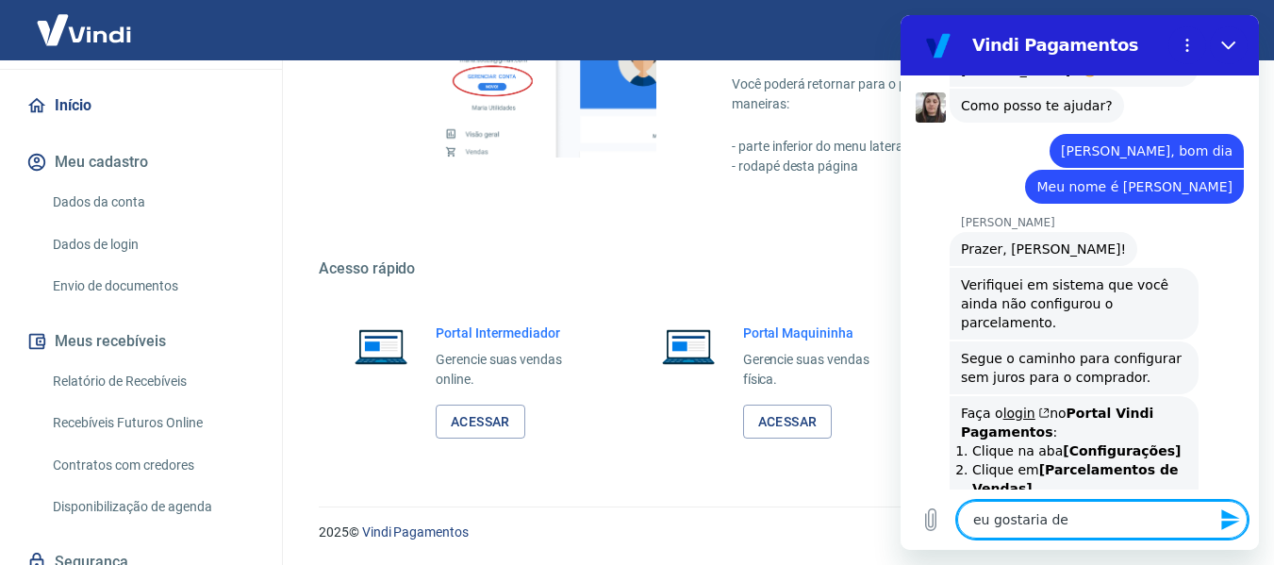
type textarea "x"
type textarea "eu gostaria de s"
type textarea "x"
type textarea "eu gostaria de sa"
type textarea "x"
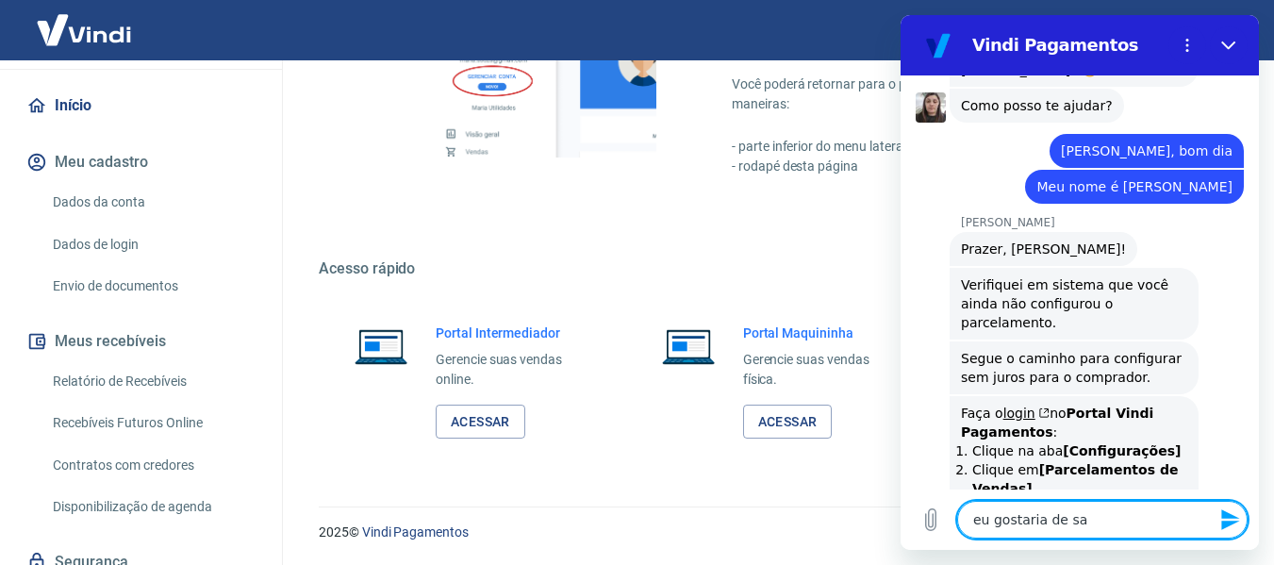
type textarea "eu gostaria de sab"
type textarea "x"
type textarea "eu gostaria de sabe"
type textarea "x"
type textarea "eu gostaria de saber"
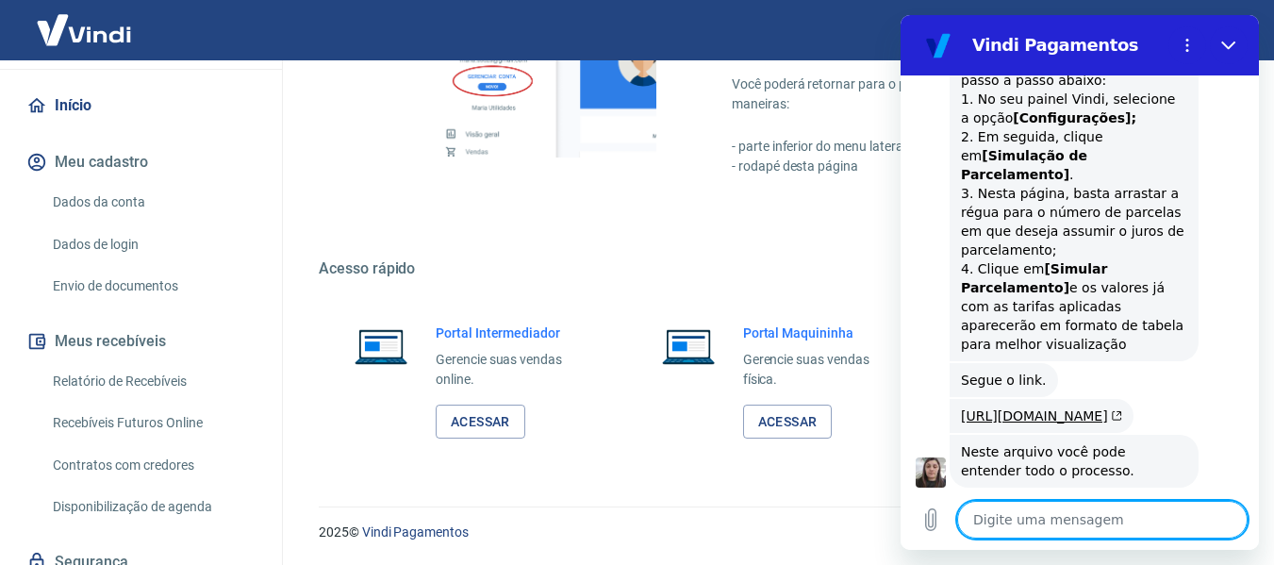
scroll to position [2564, 0]
click at [1027, 407] on link "[URL][DOMAIN_NAME]" at bounding box center [1041, 414] width 161 height 15
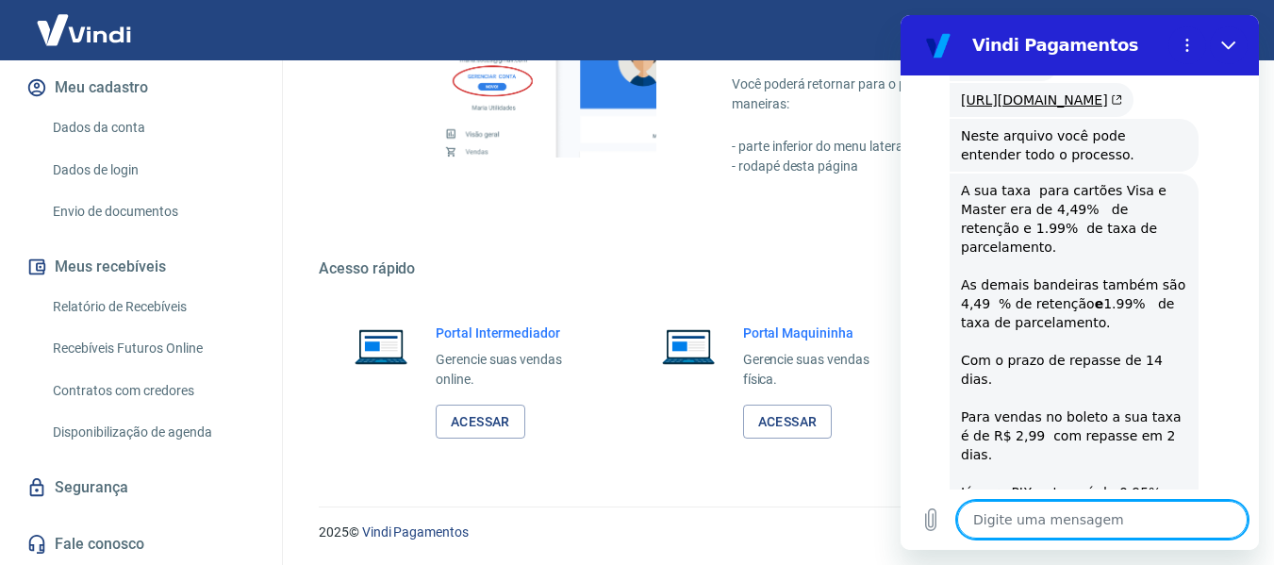
scroll to position [2973, 0]
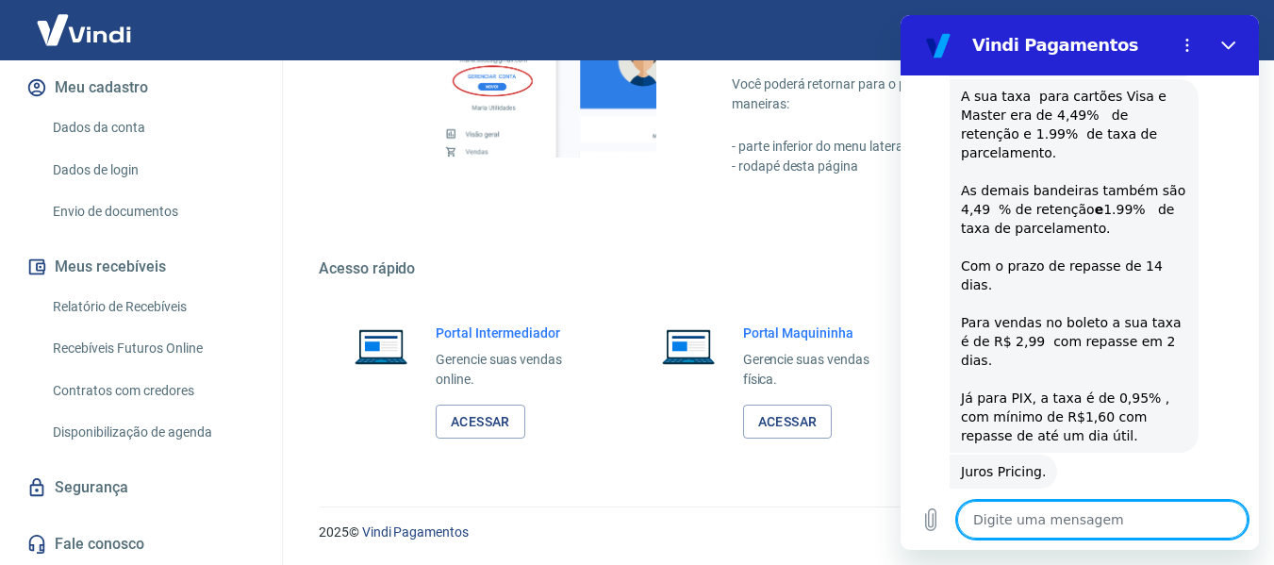
click at [1038, 520] on textarea at bounding box center [1102, 520] width 291 height 38
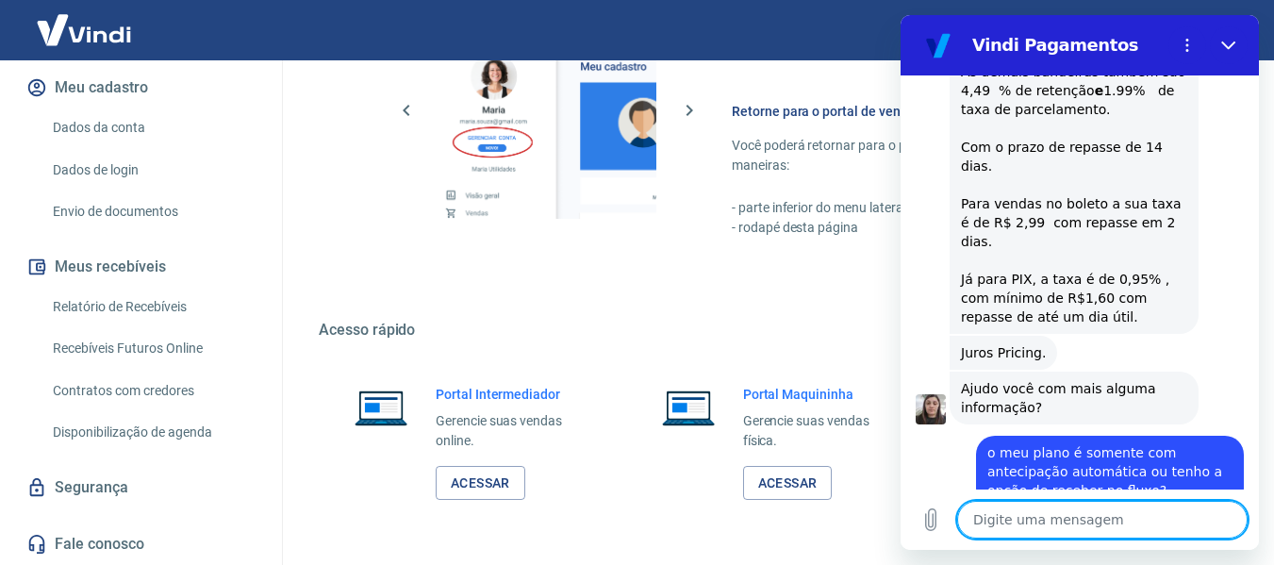
scroll to position [1333, 0]
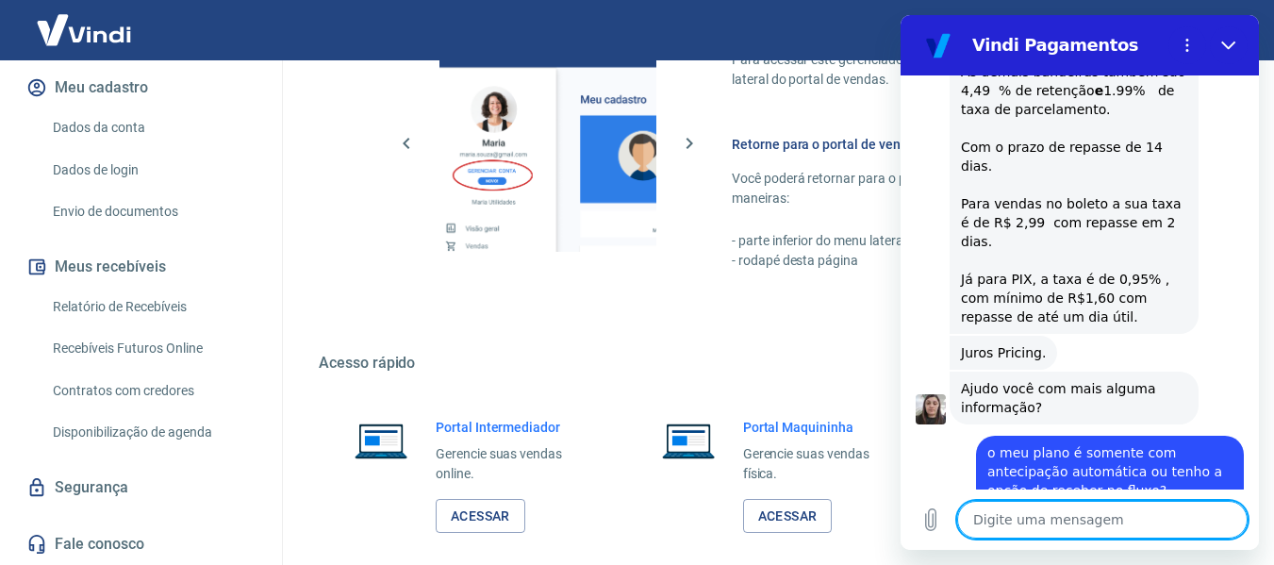
click at [1055, 522] on textarea at bounding box center [1102, 520] width 291 height 38
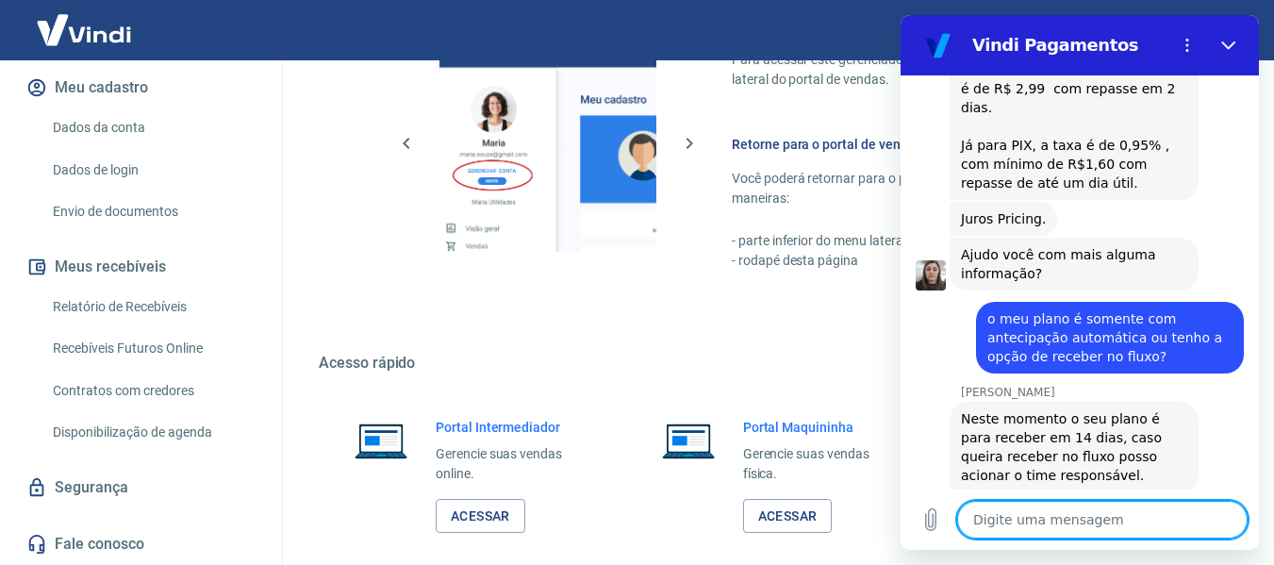
scroll to position [3229, 0]
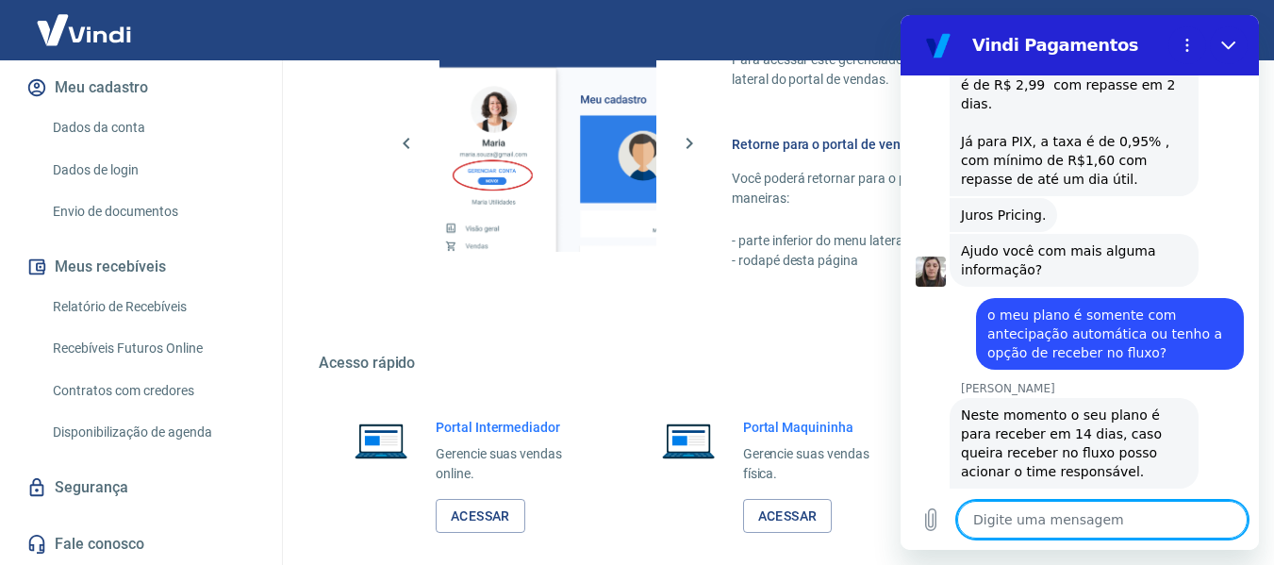
click at [1058, 519] on textarea at bounding box center [1102, 520] width 291 height 38
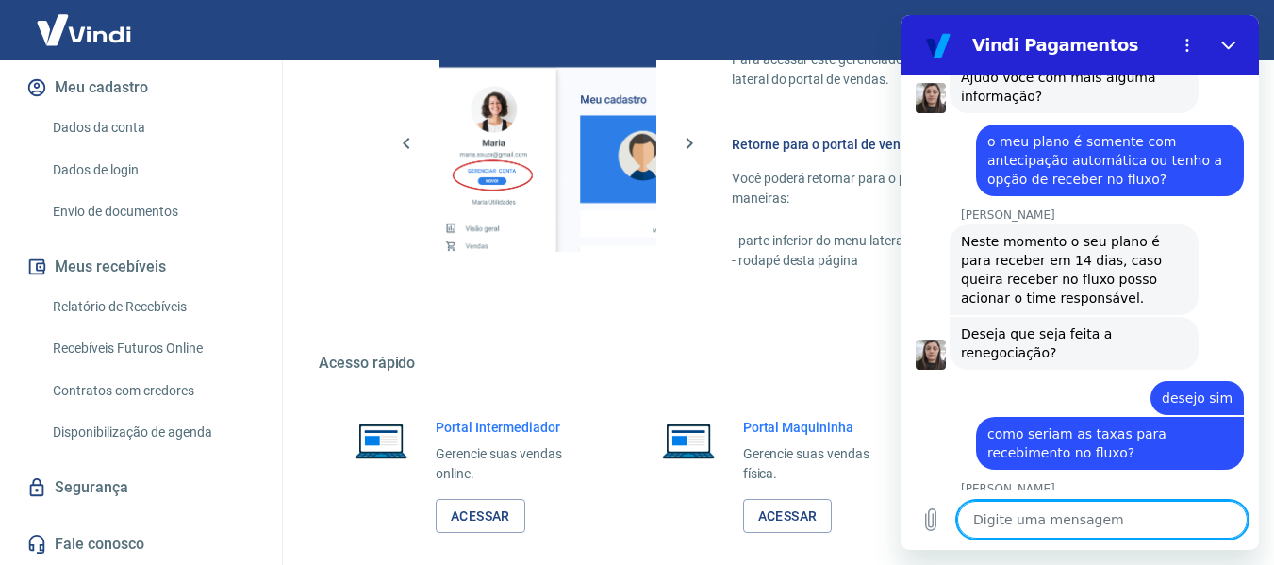
scroll to position [3411, 0]
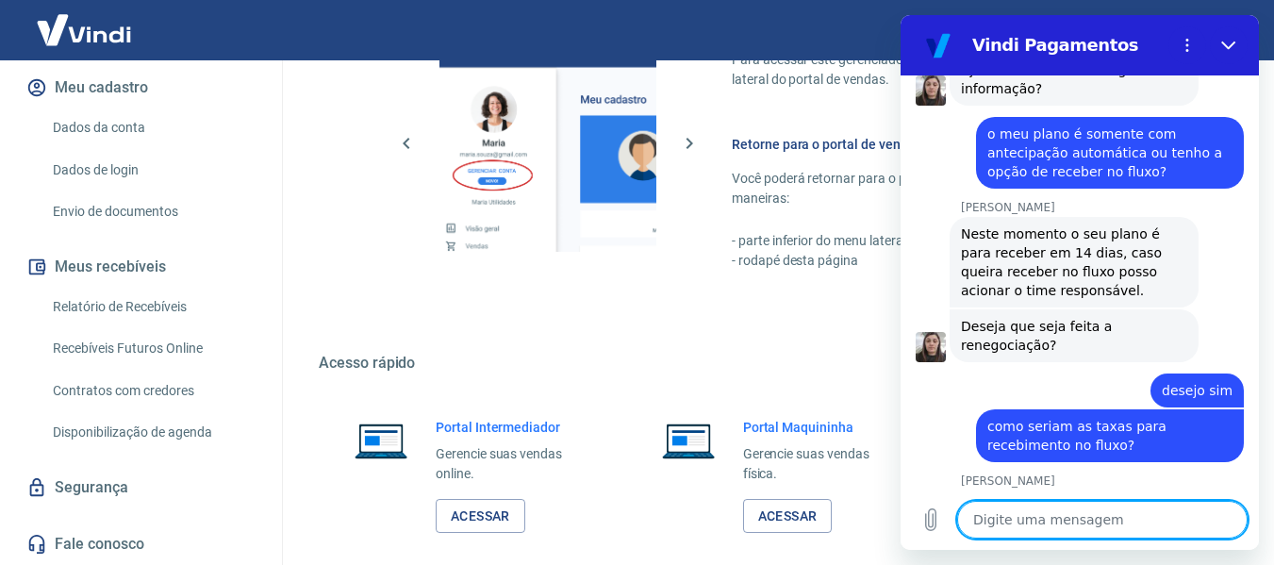
click at [1082, 509] on textarea at bounding box center [1102, 520] width 291 height 38
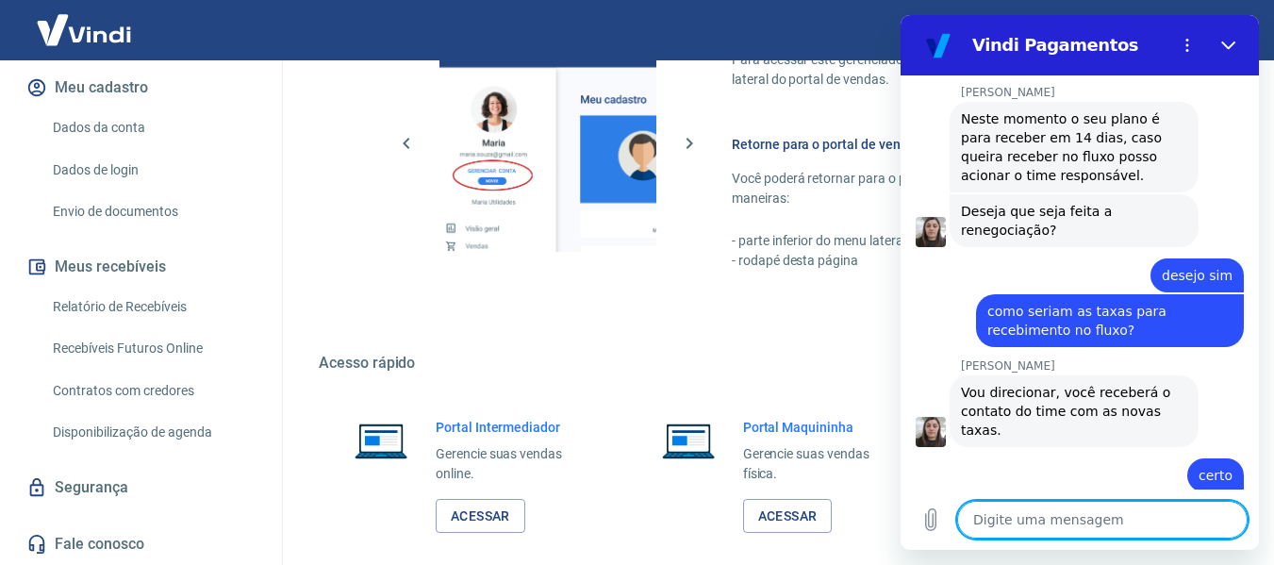
scroll to position [3529, 0]
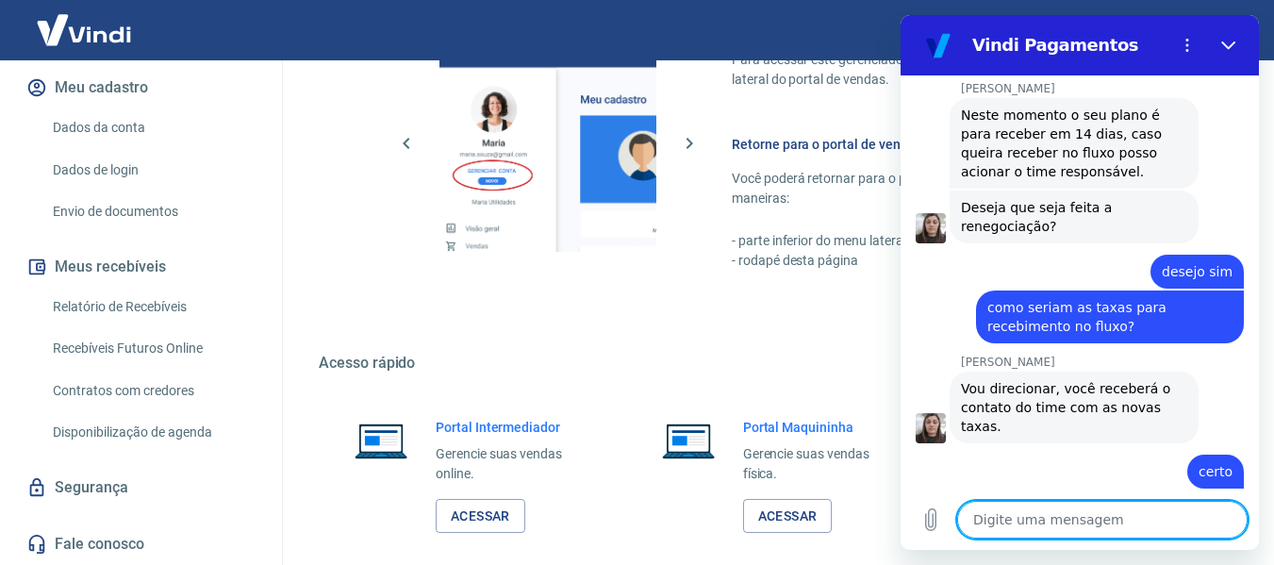
scroll to position [3701, 0]
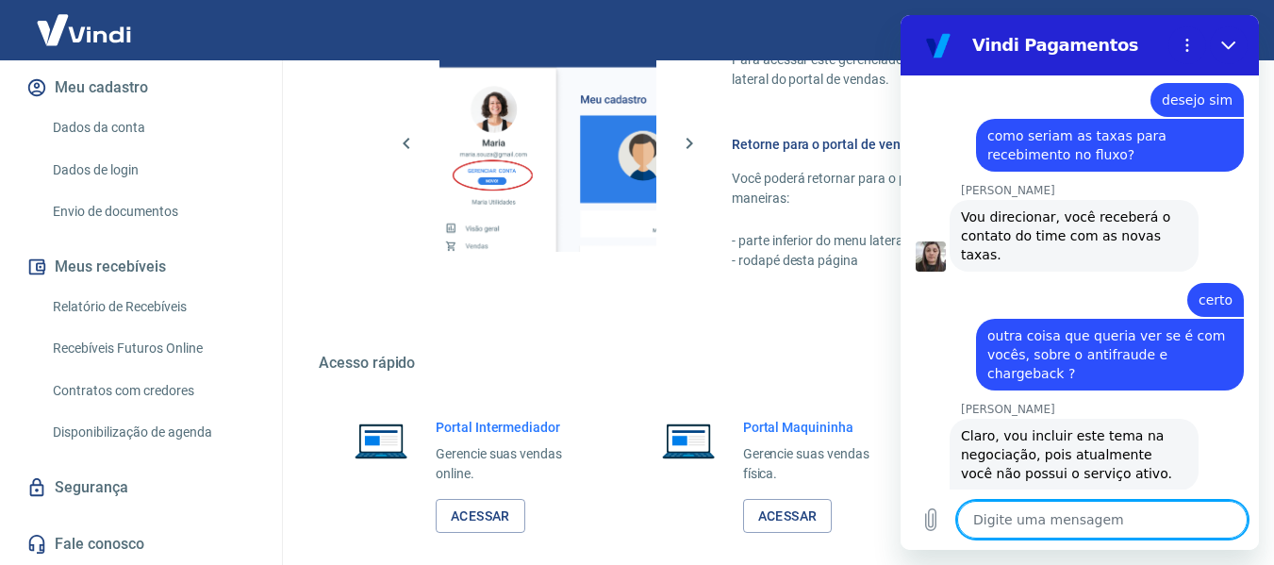
click at [1077, 515] on textarea at bounding box center [1102, 520] width 291 height 38
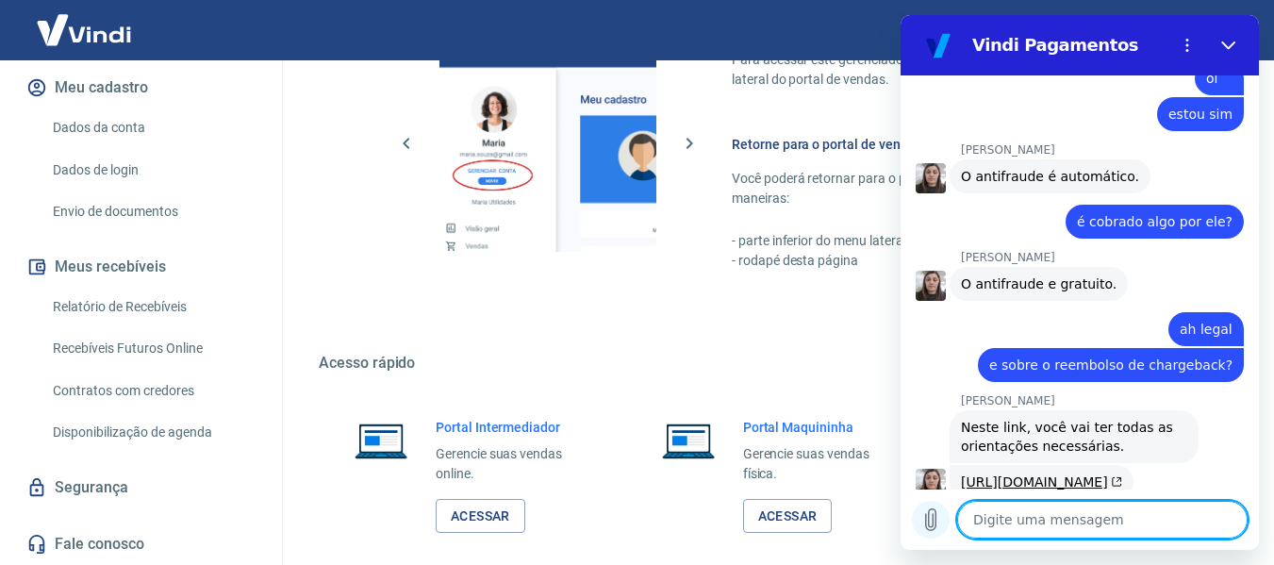
scroll to position [4217, 0]
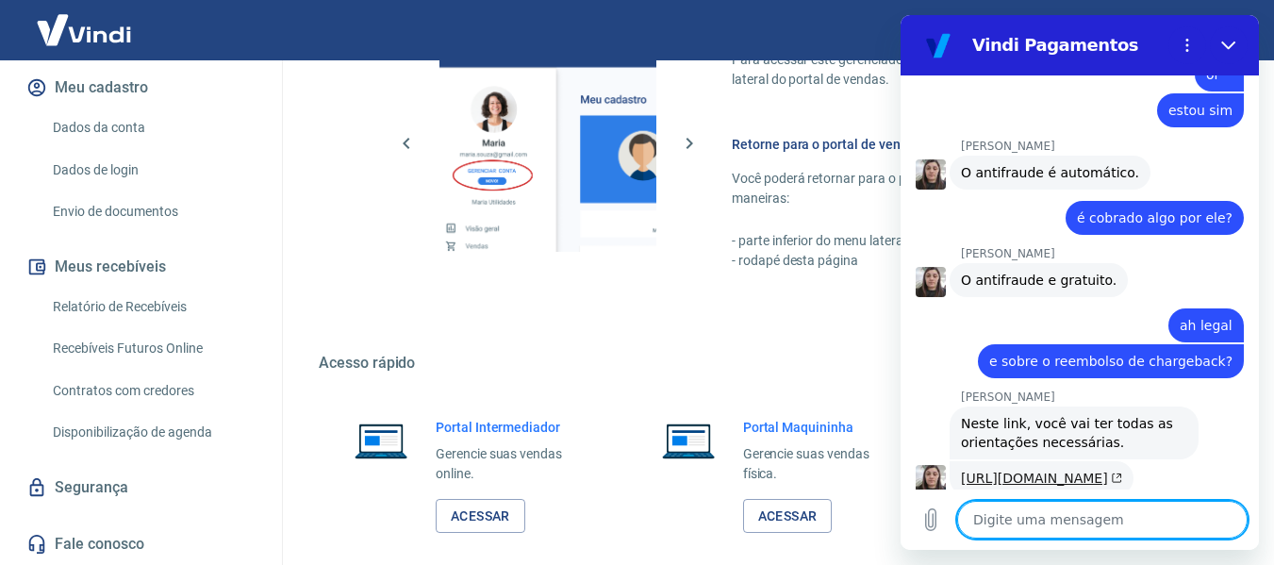
click at [1031, 471] on link "[URL][DOMAIN_NAME]" at bounding box center [1041, 478] width 161 height 15
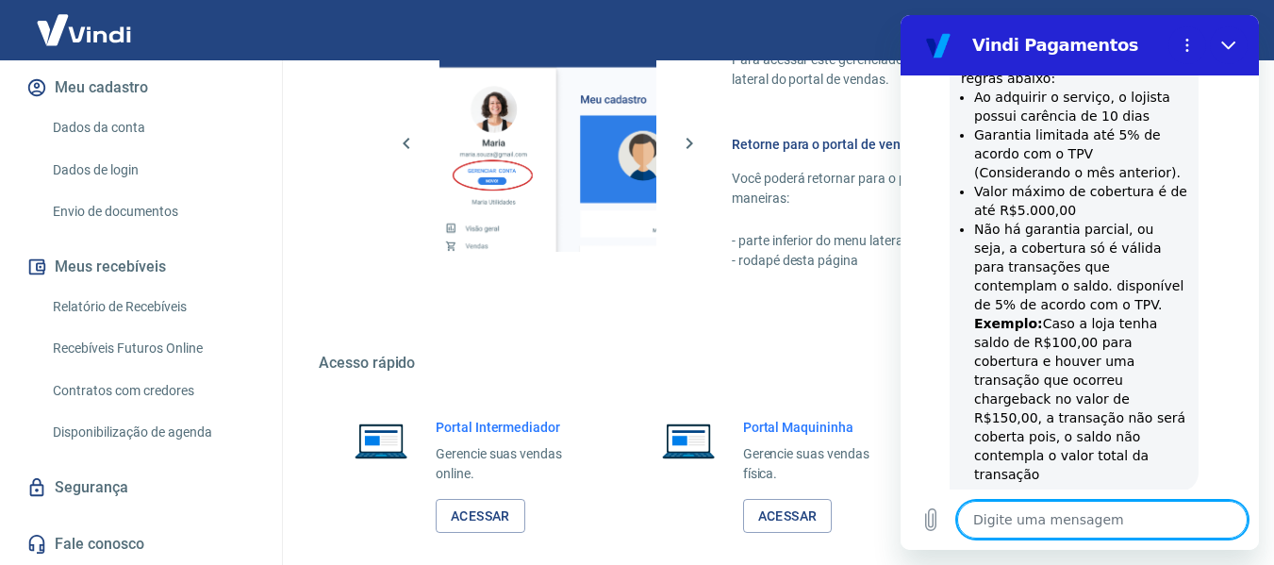
scroll to position [4779, 0]
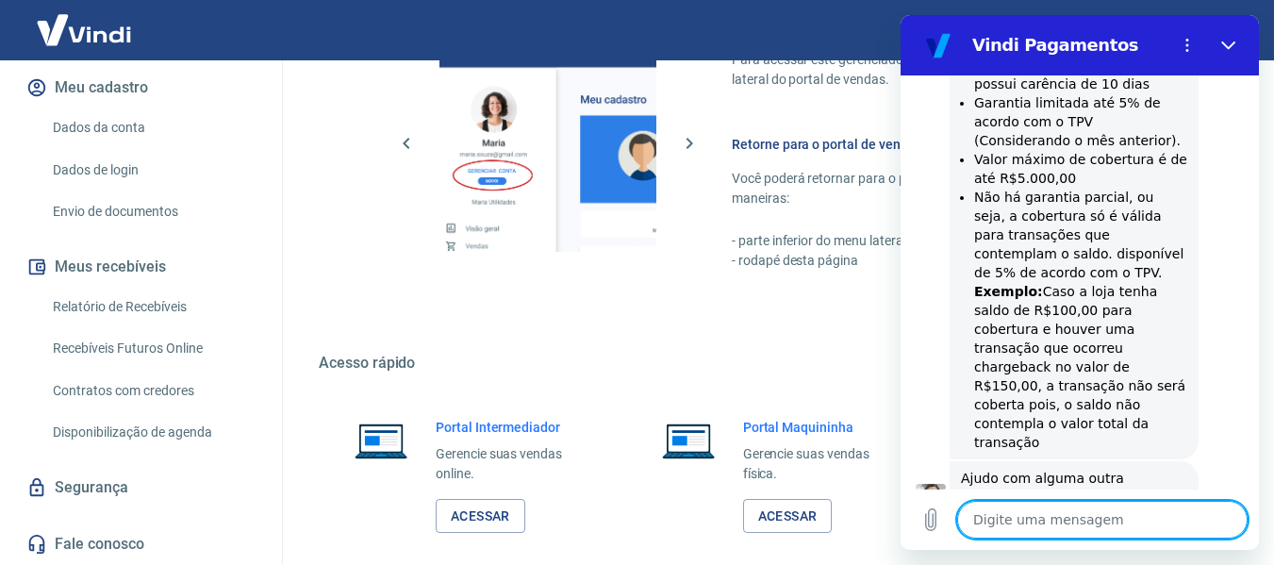
click at [1086, 524] on textarea at bounding box center [1102, 520] width 291 height 38
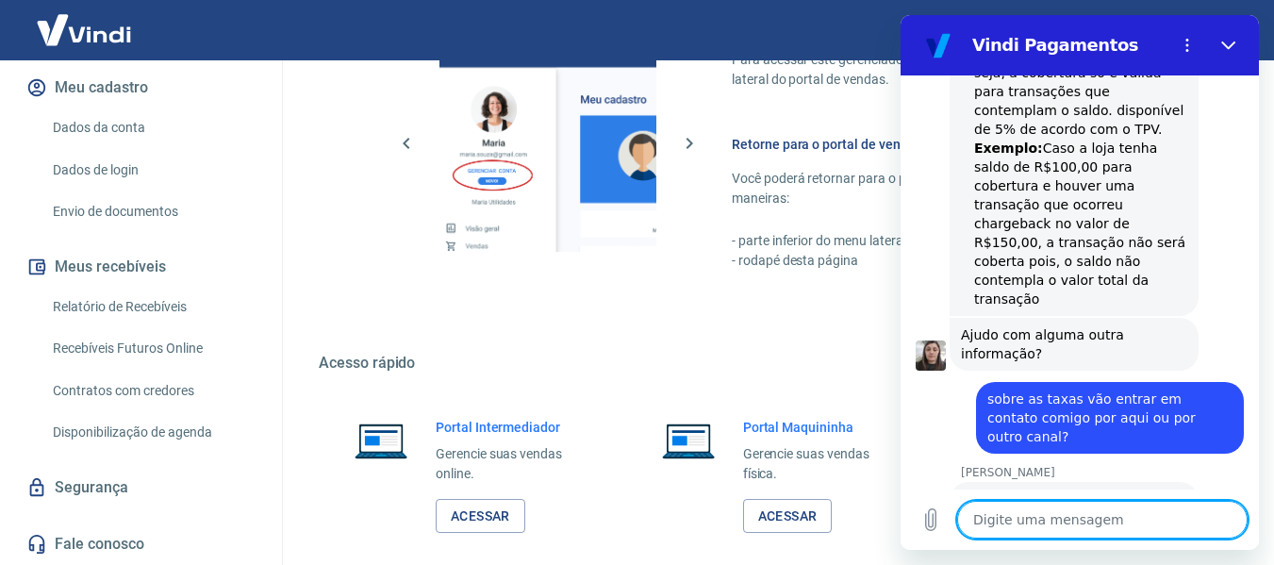
scroll to position [4924, 0]
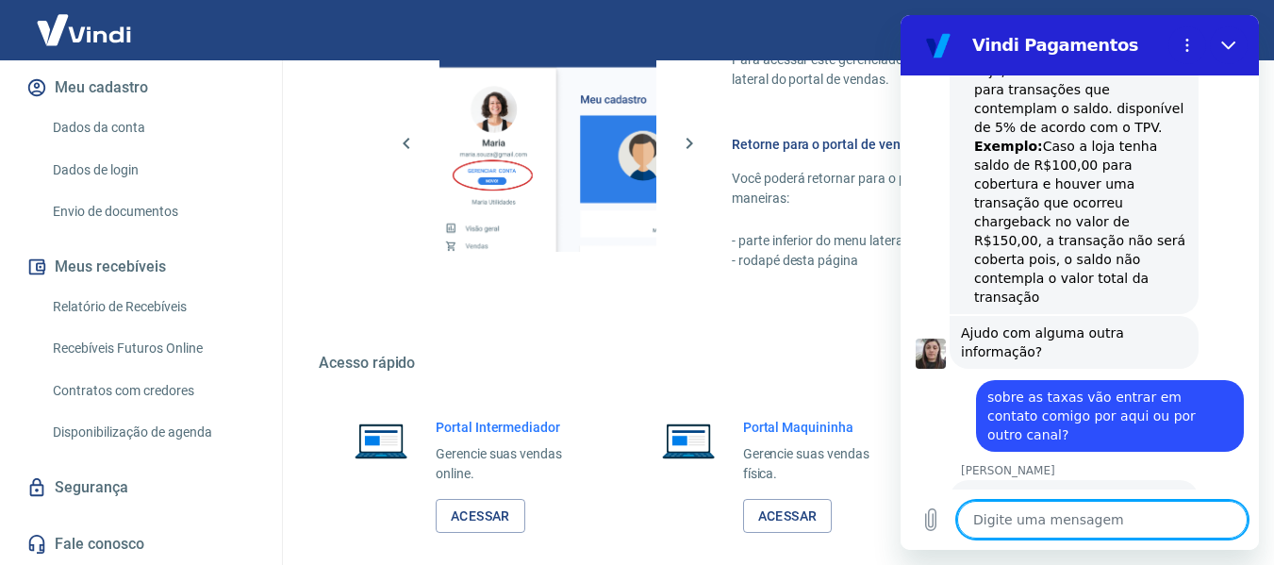
click at [1074, 517] on textarea at bounding box center [1102, 520] width 291 height 38
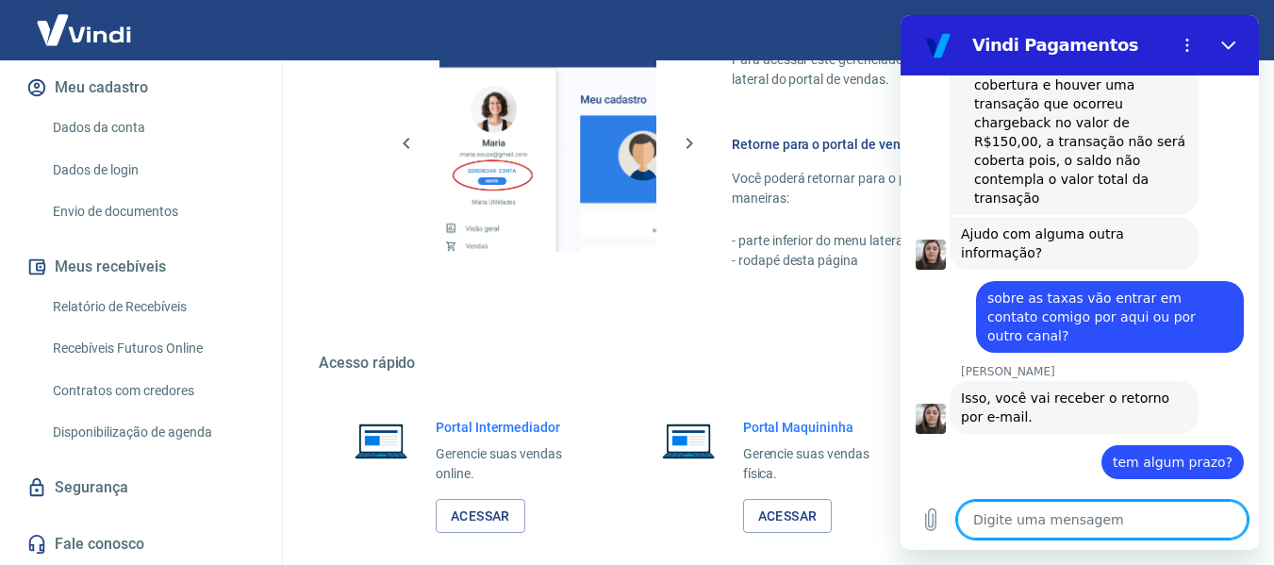
scroll to position [5032, 0]
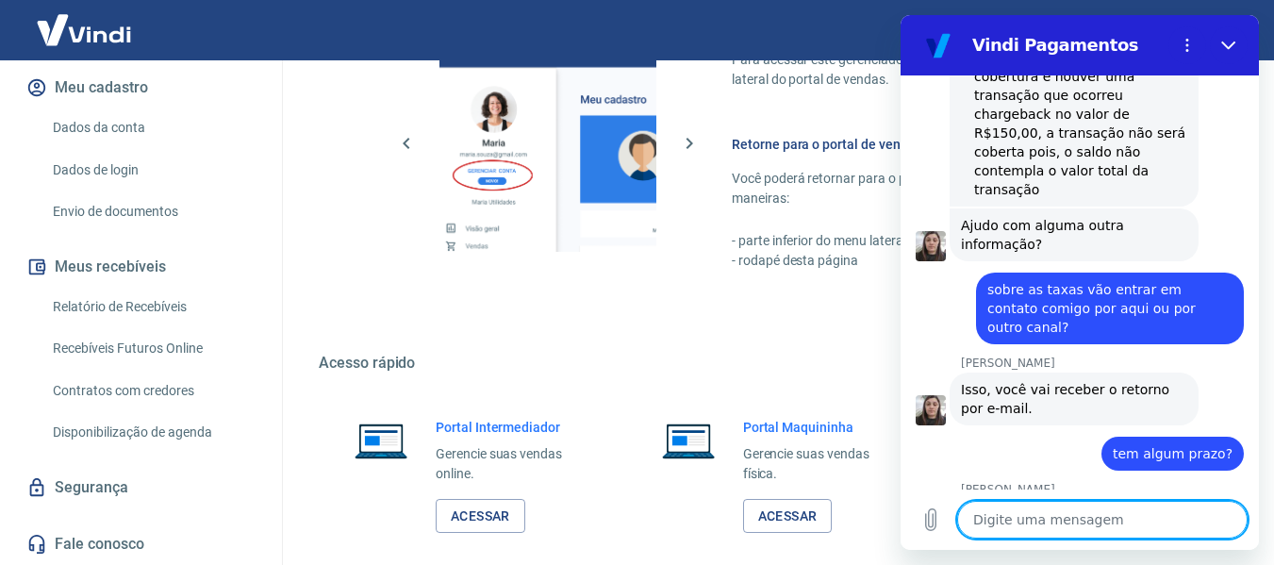
click at [1079, 511] on textarea at bounding box center [1102, 520] width 291 height 38
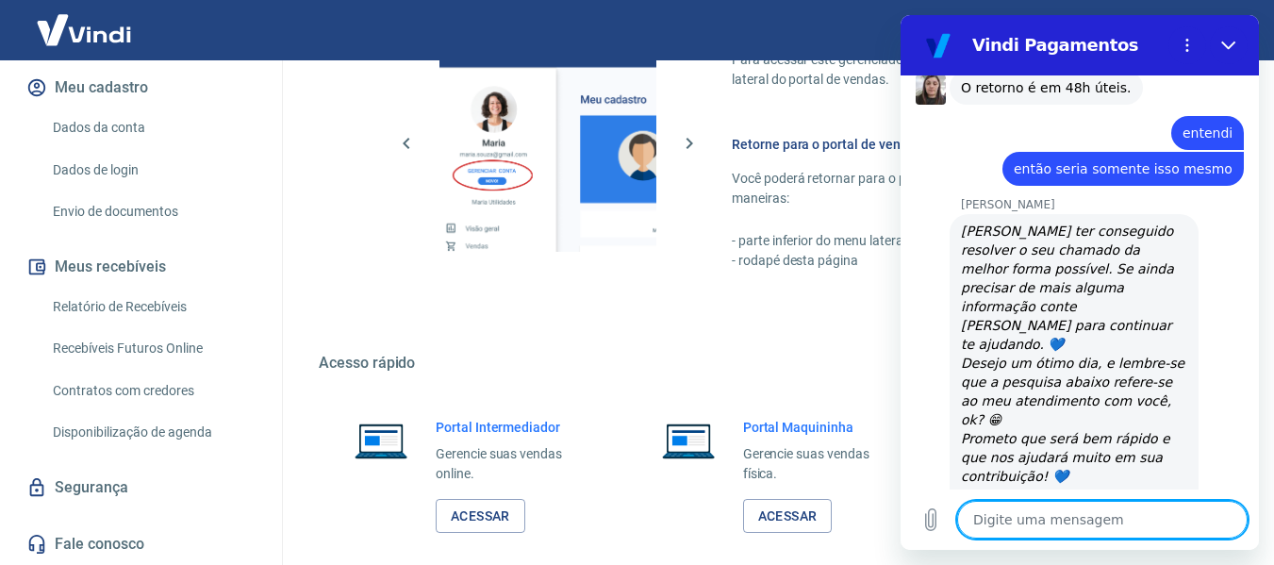
scroll to position [5571, 0]
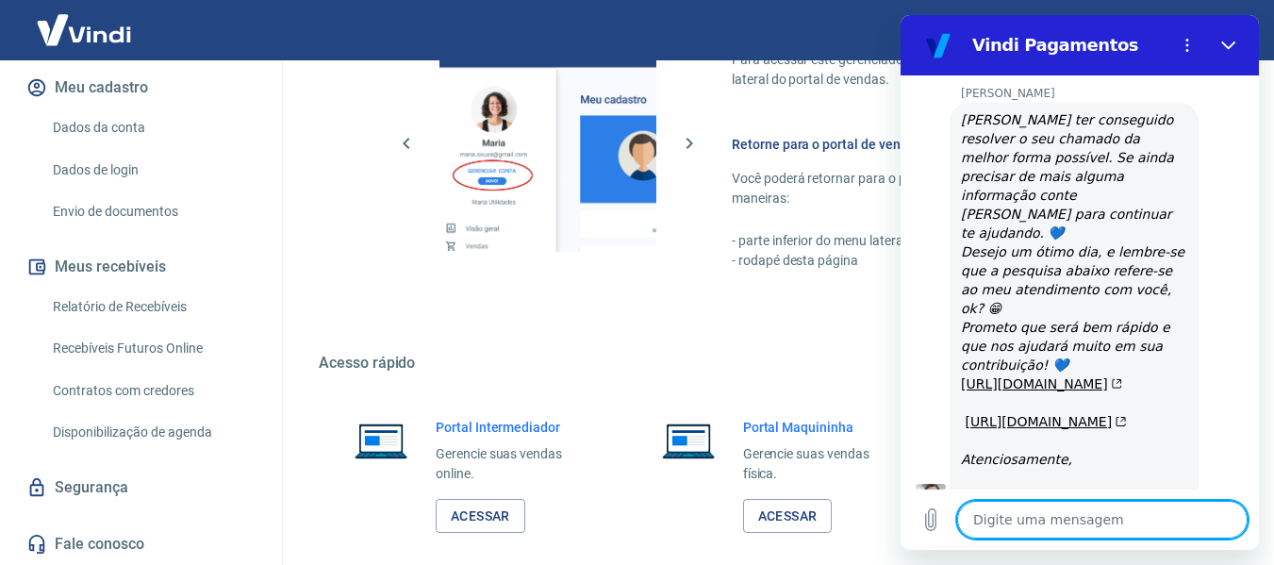
click at [839, 313] on div "Fácil de acessar Para acessar este gerenciador, basta clicar em “Gerenciar cont…" at bounding box center [774, 139] width 910 height 353
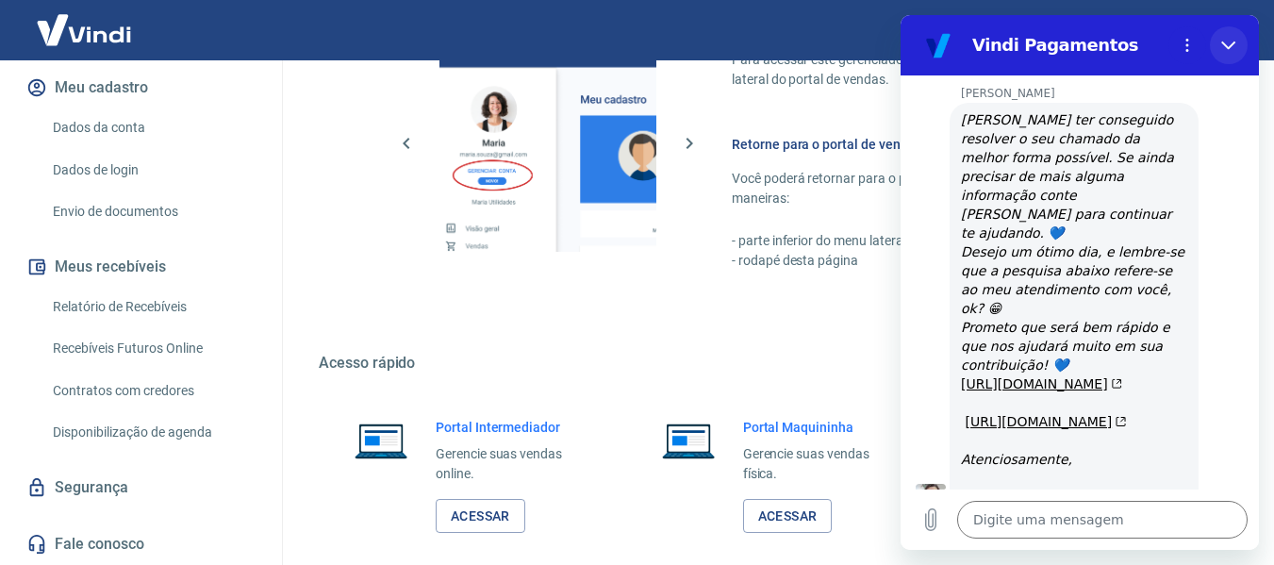
click at [1226, 43] on icon "Fechar" at bounding box center [1228, 45] width 15 height 15
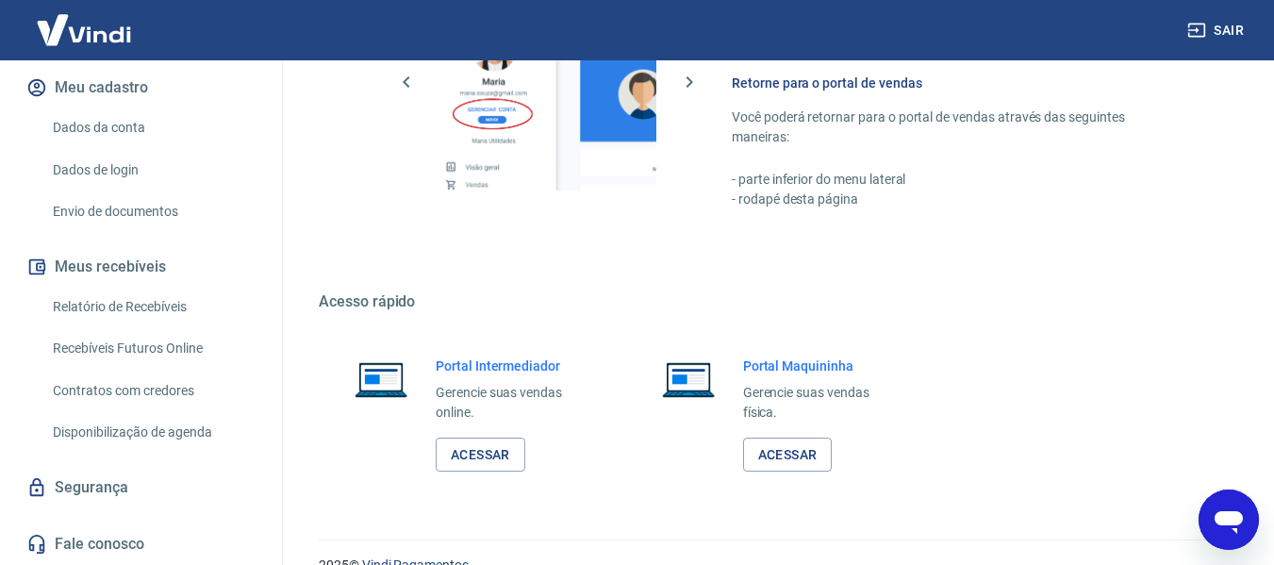
scroll to position [1427, 0]
